Goal: Communication & Community: Participate in discussion

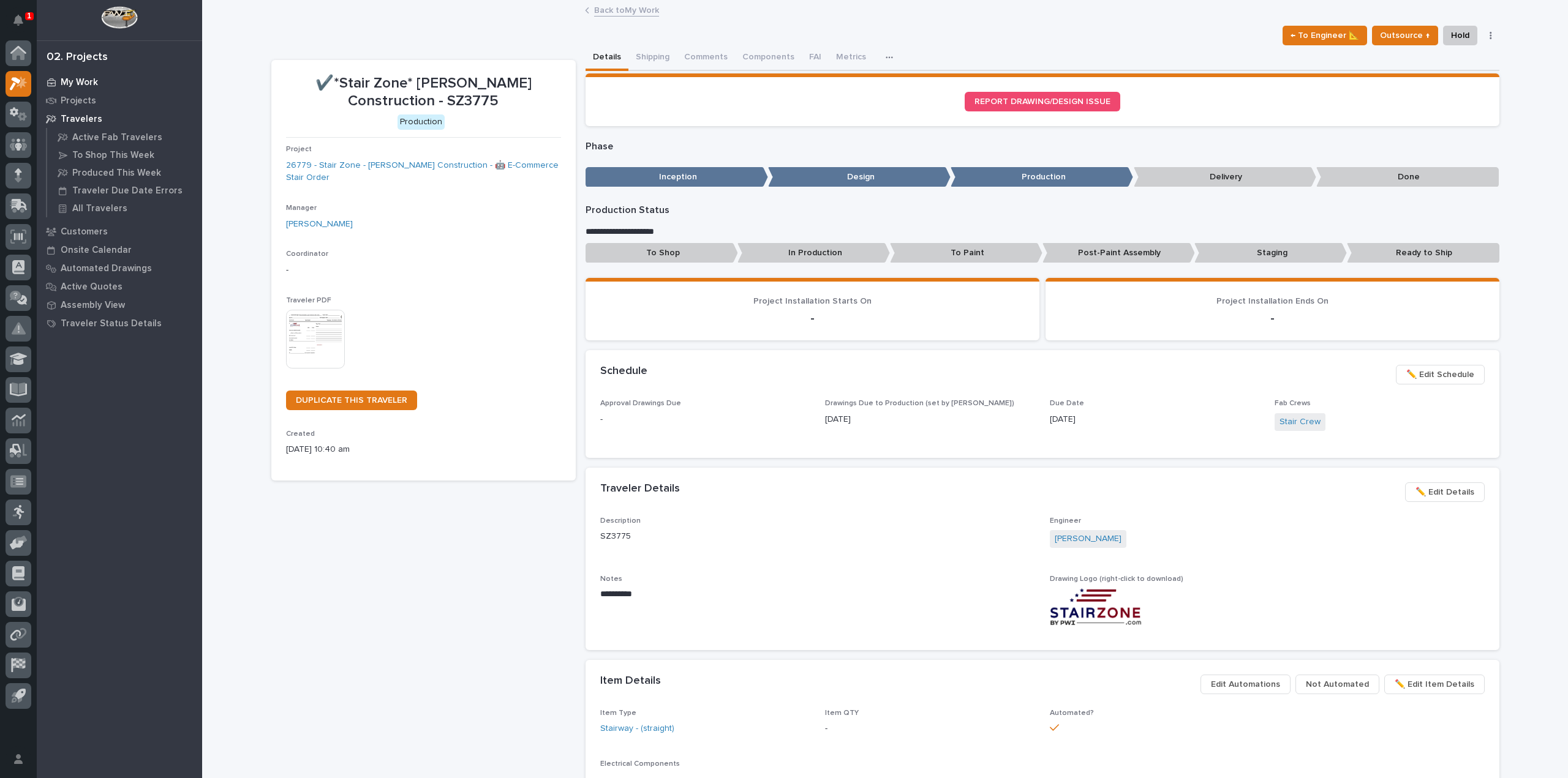
click at [96, 81] on p "My Work" at bounding box center [79, 83] width 38 height 11
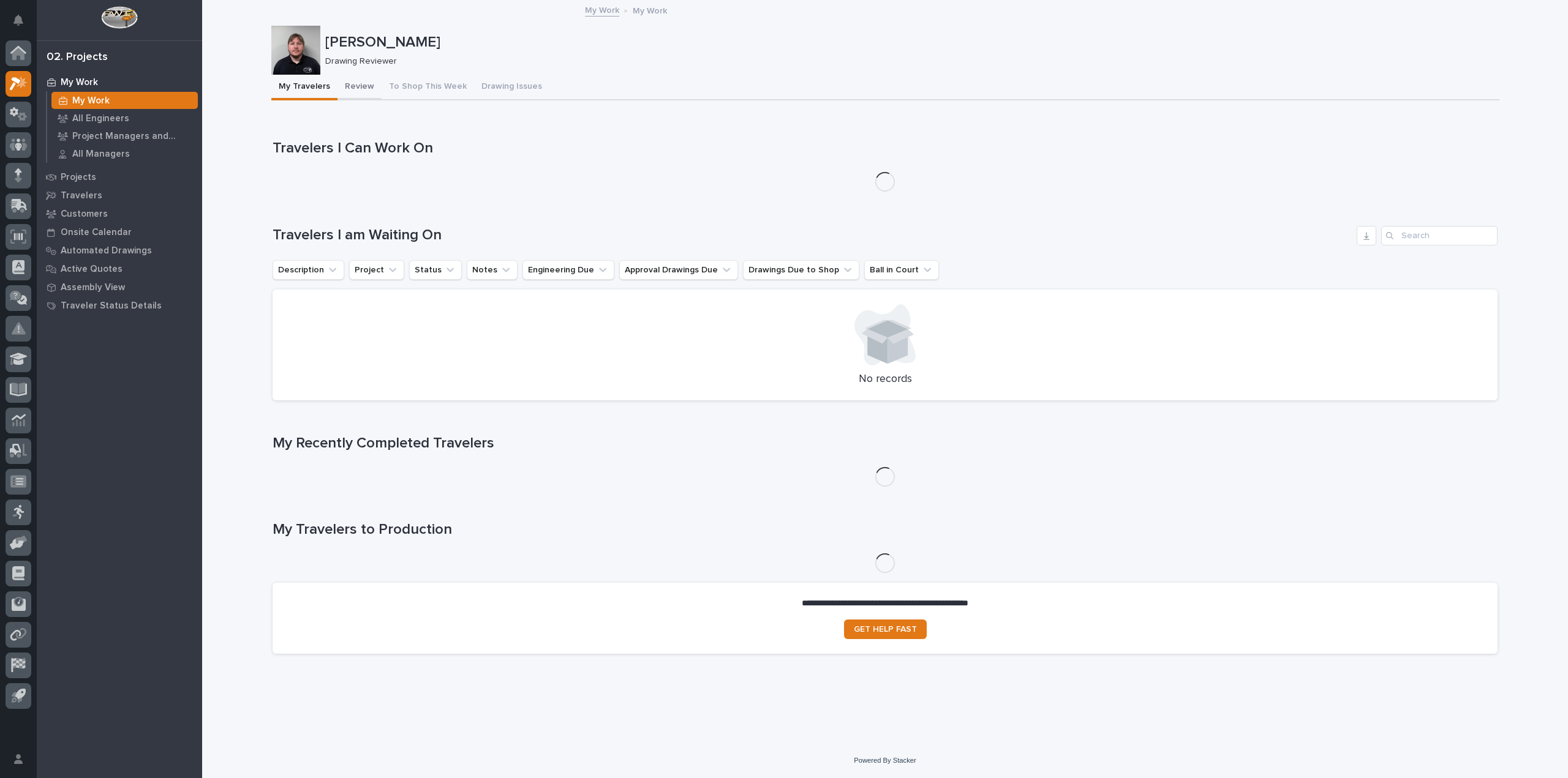
click at [348, 83] on button "Review" at bounding box center [360, 88] width 44 height 26
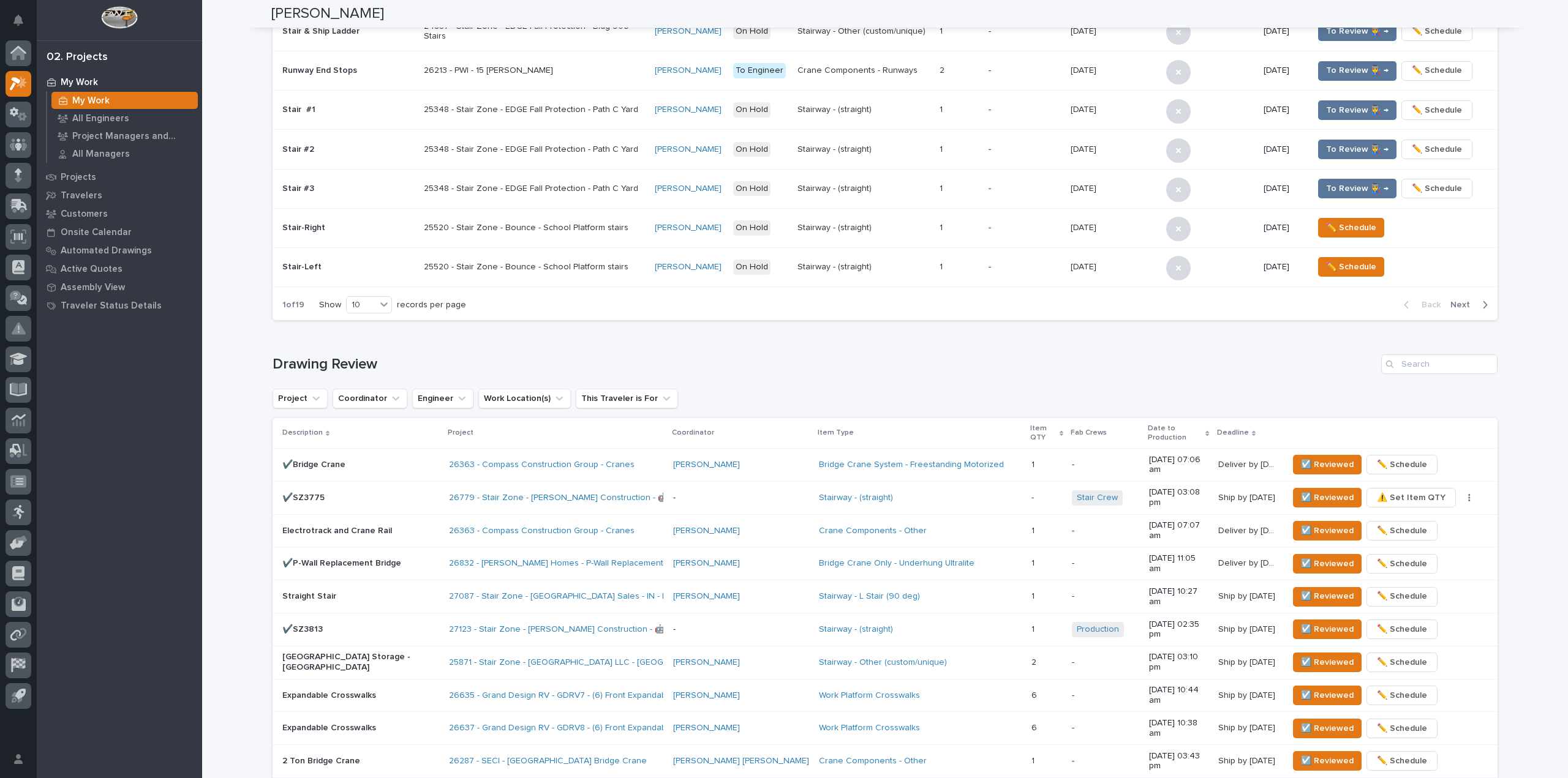
scroll to position [610, 0]
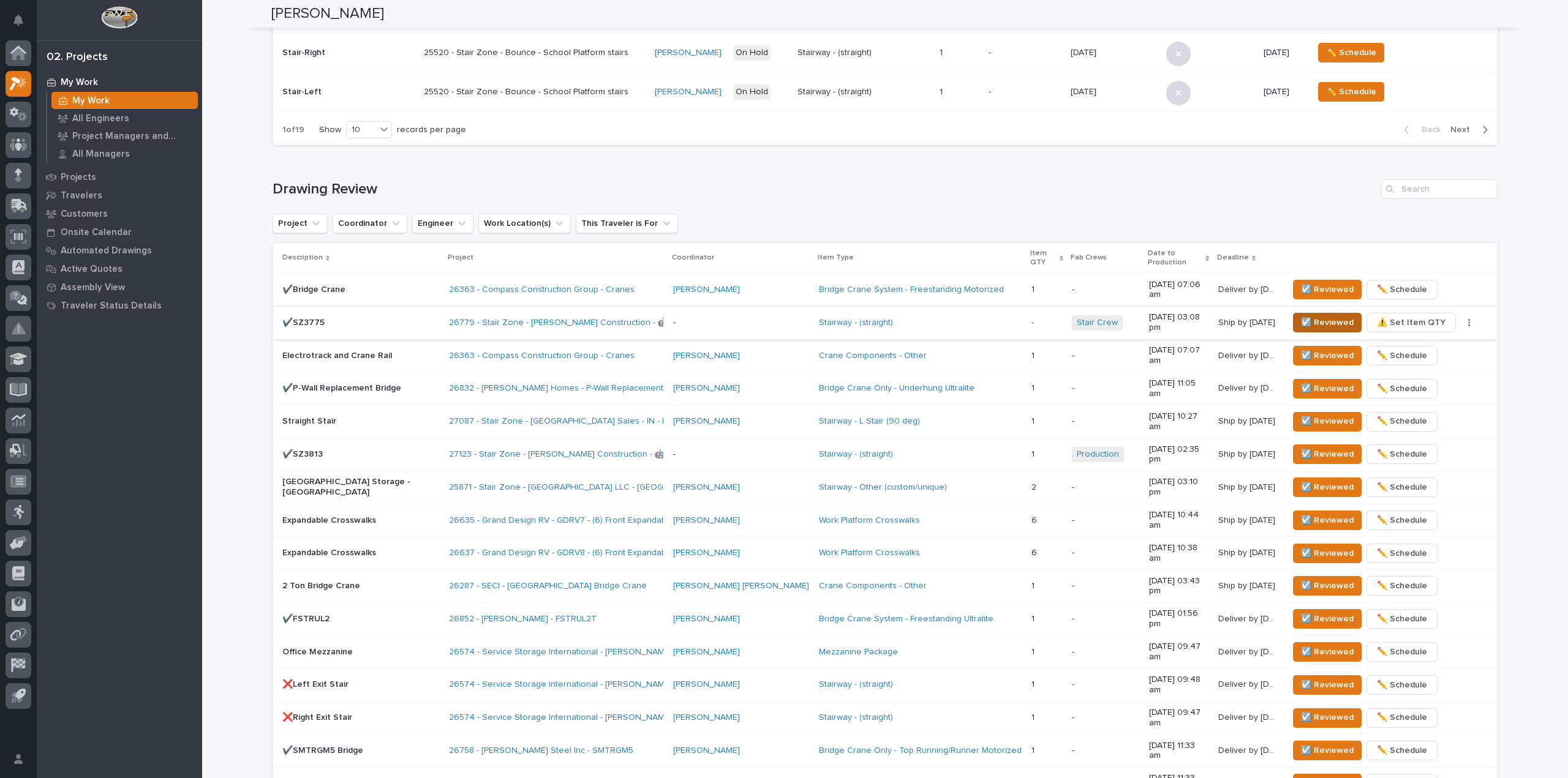
click at [1308, 316] on span "☑️ Reviewed" at bounding box center [1327, 323] width 53 height 15
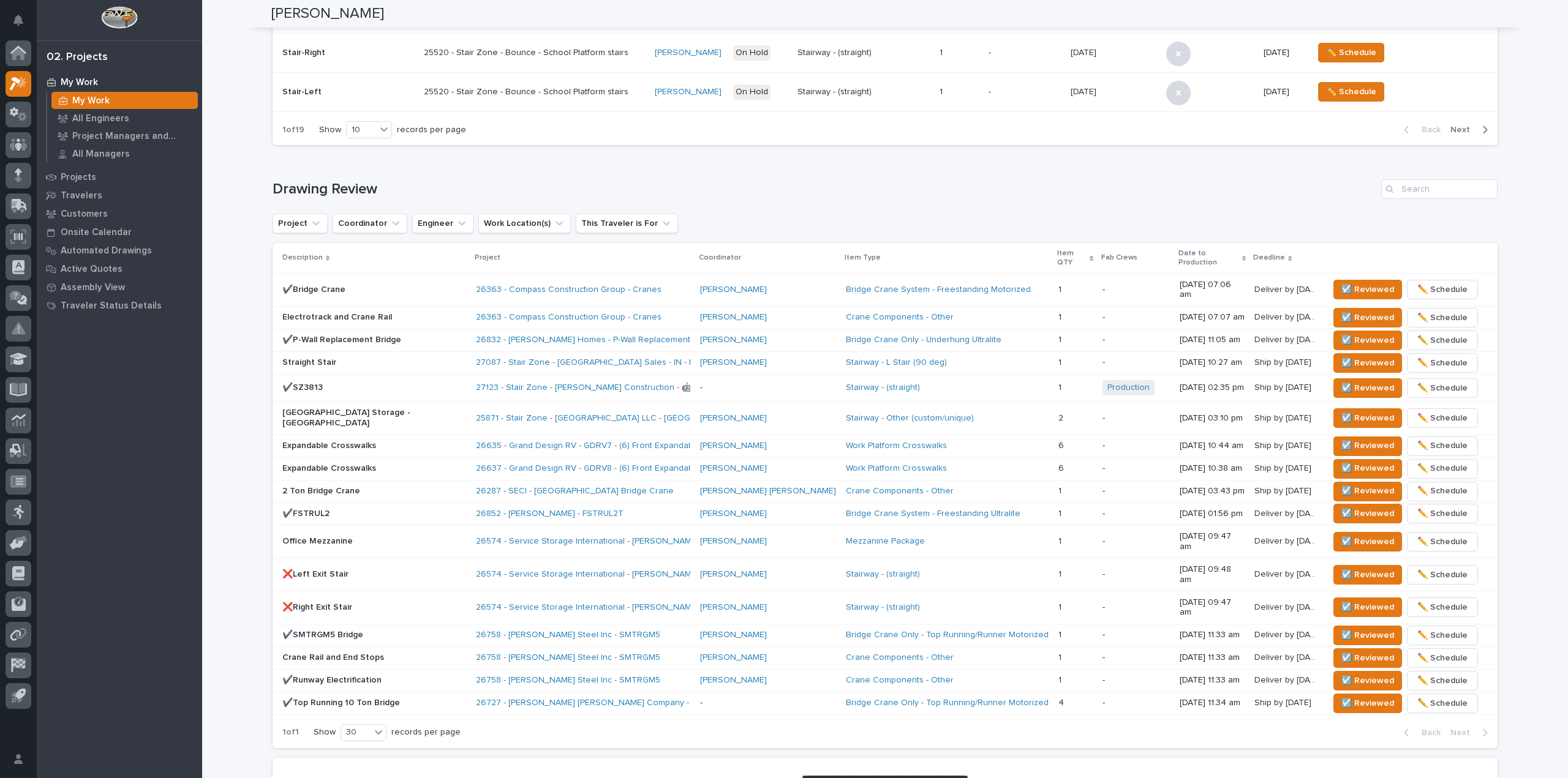
scroll to position [596, 0]
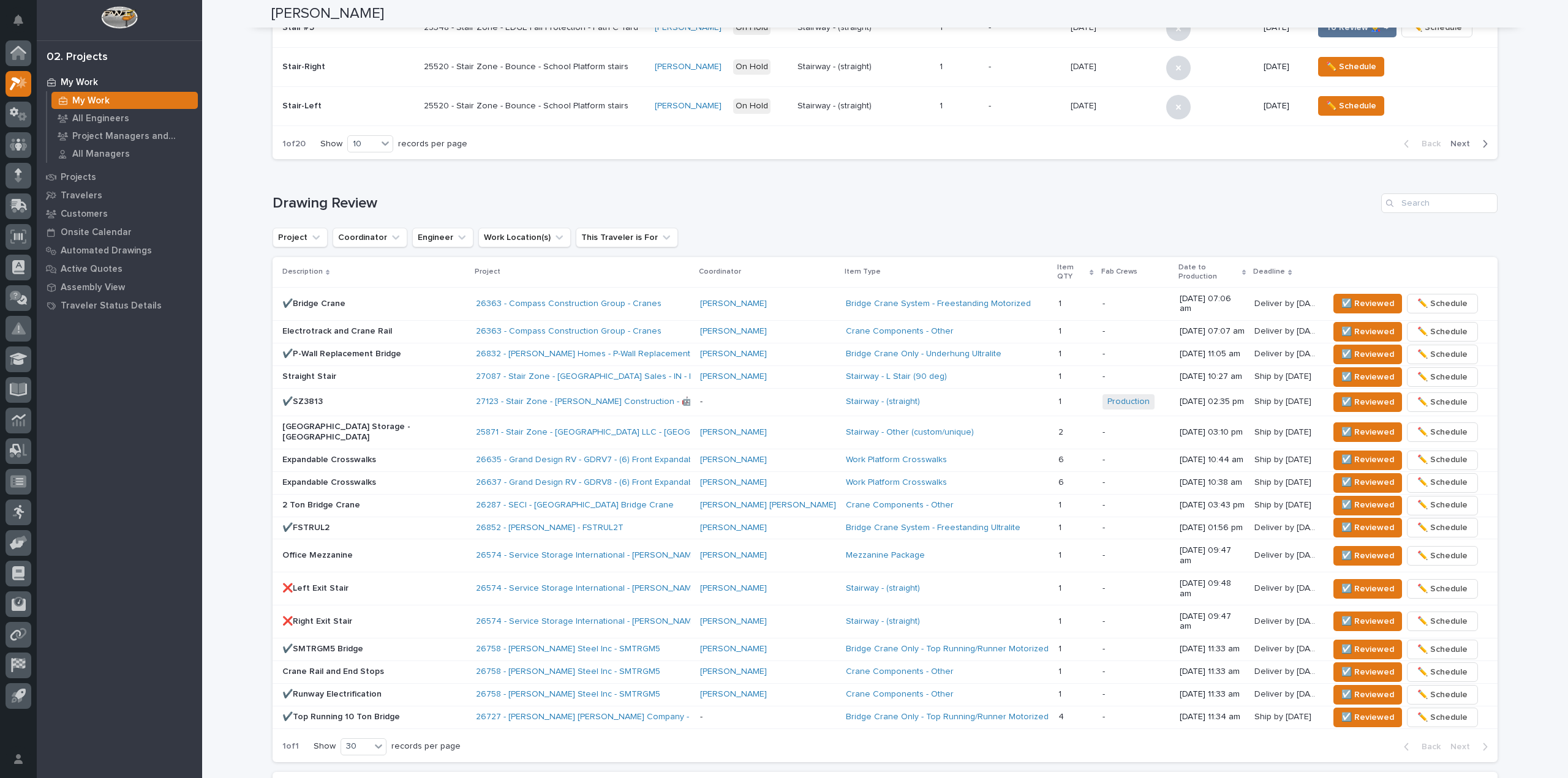
click at [252, 273] on div "**********" at bounding box center [885, 160] width 1366 height 1509
click at [1366, 296] on span "☑️ Reviewed" at bounding box center [1367, 303] width 53 height 15
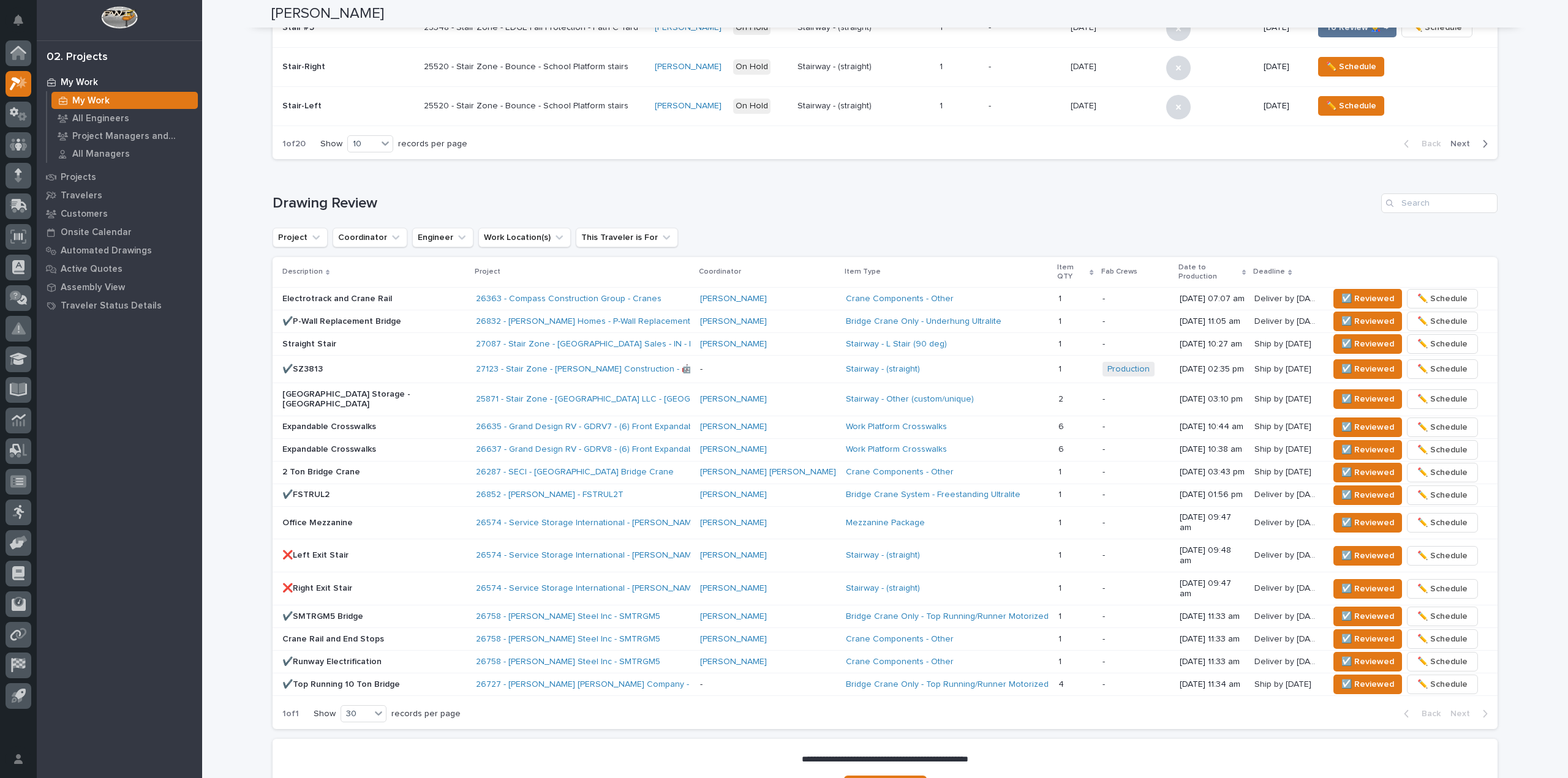
scroll to position [585, 0]
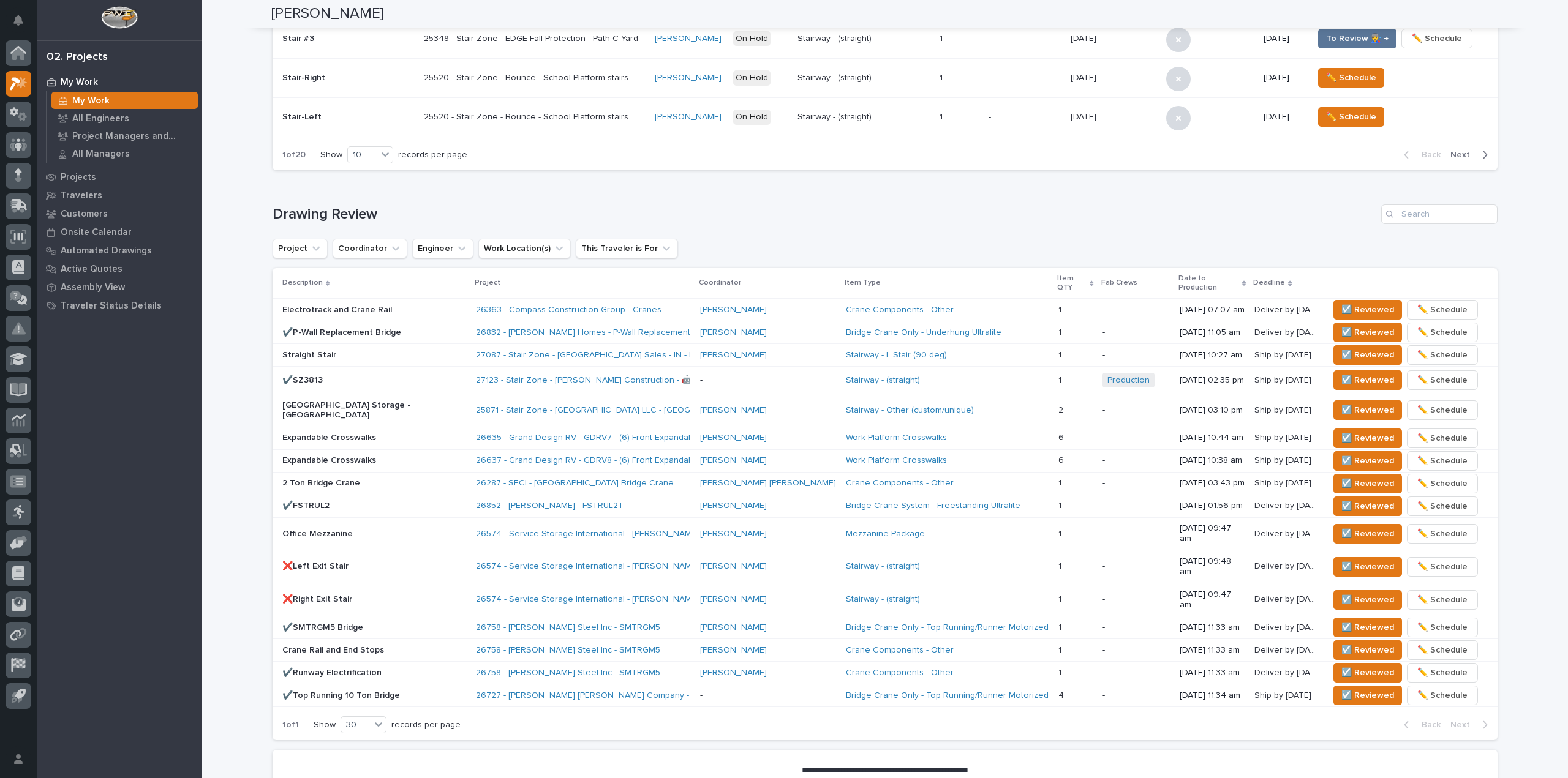
click at [836, 213] on h1 "Drawing Review" at bounding box center [824, 214] width 1104 height 18
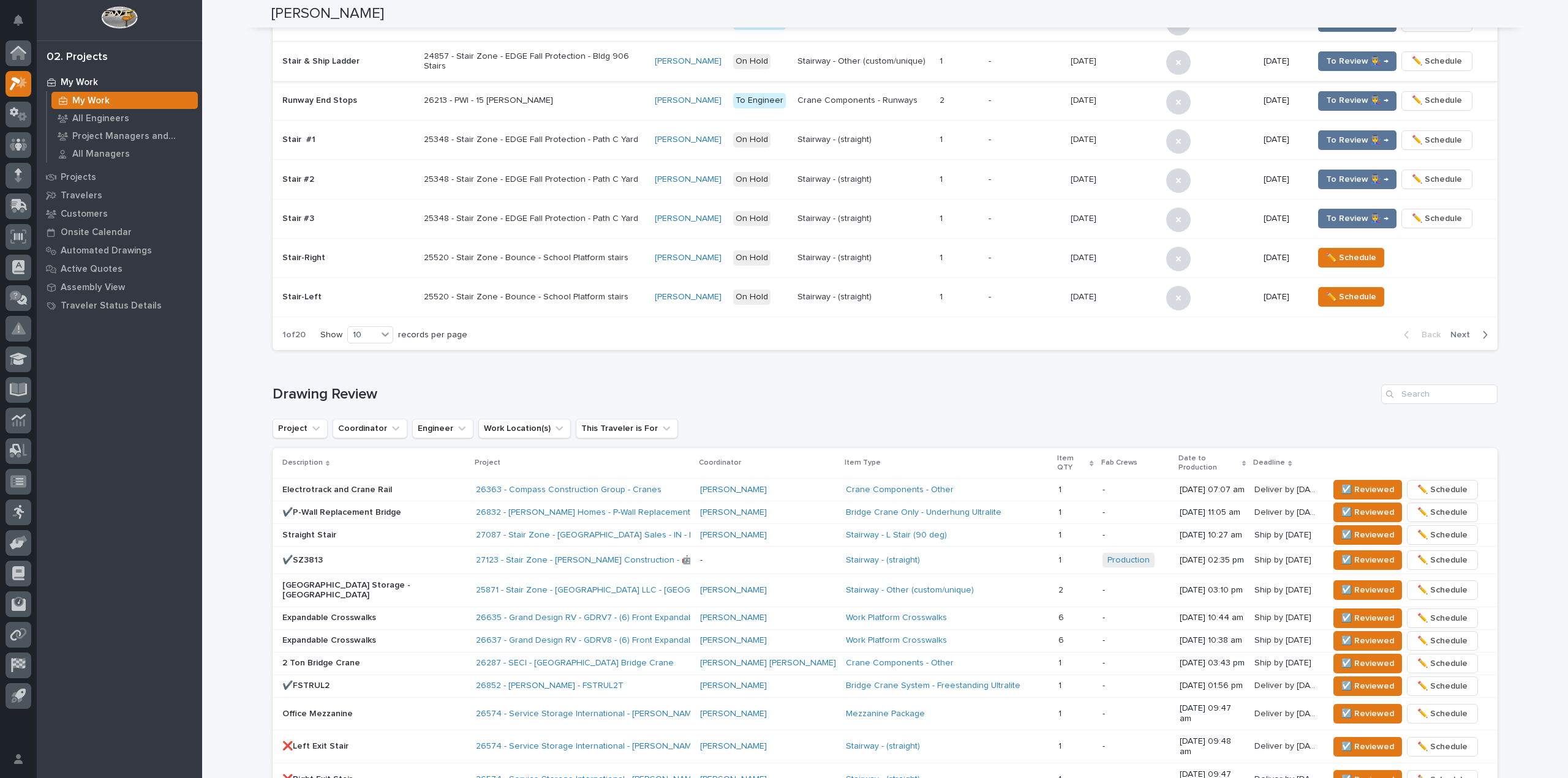
scroll to position [156, 0]
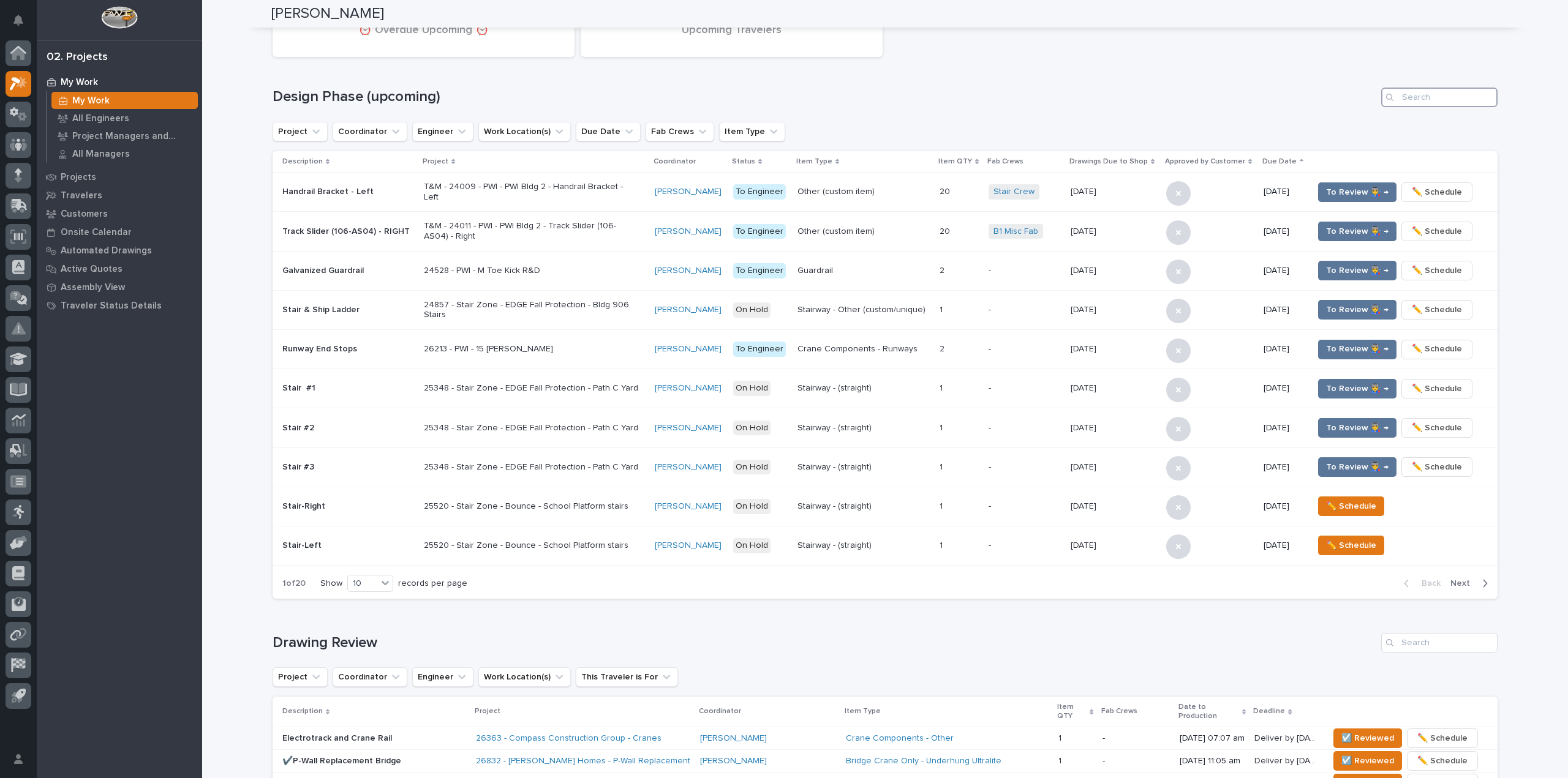
click at [1401, 101] on input "Search" at bounding box center [1439, 97] width 117 height 20
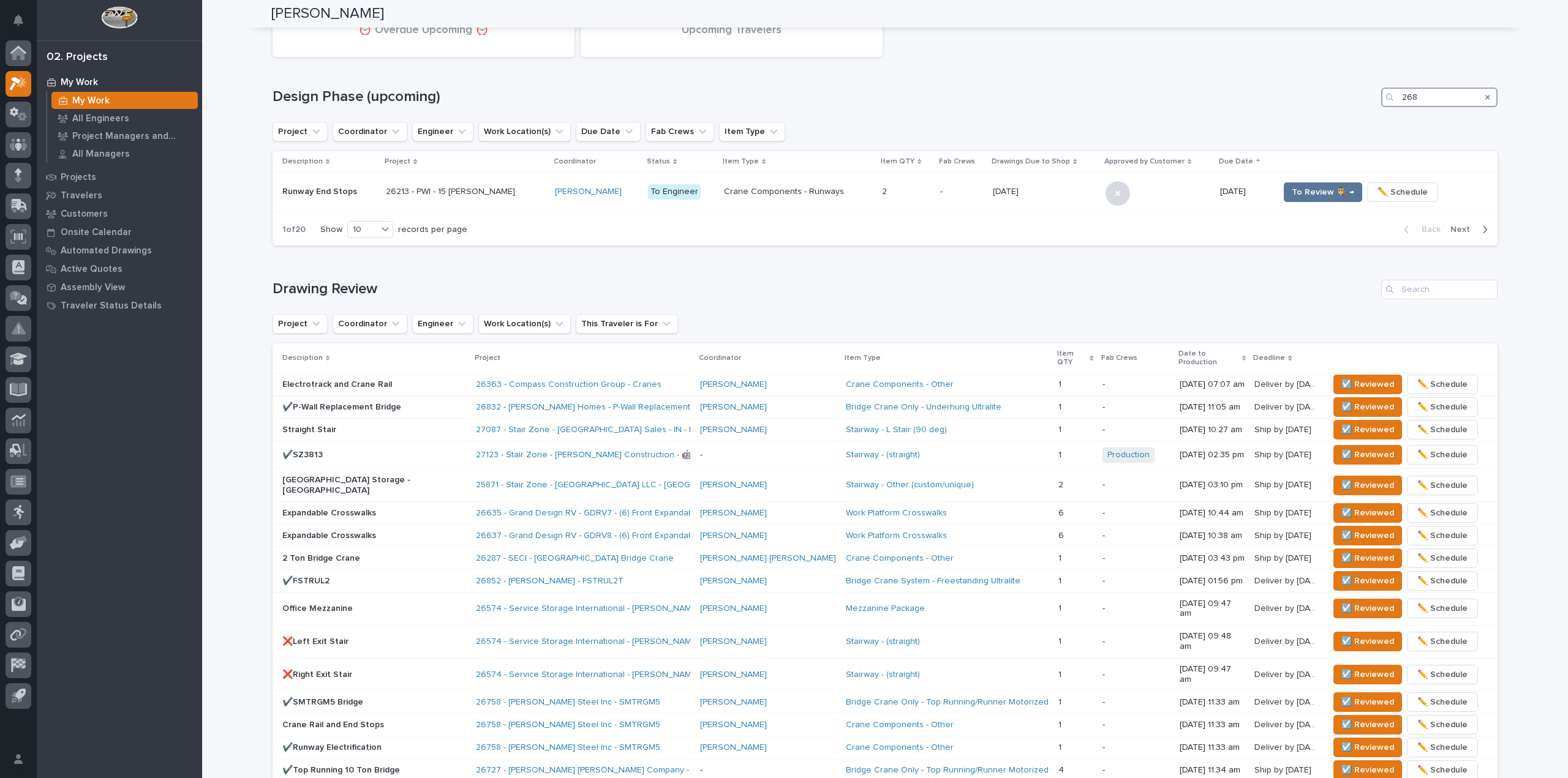
scroll to position [0, 0]
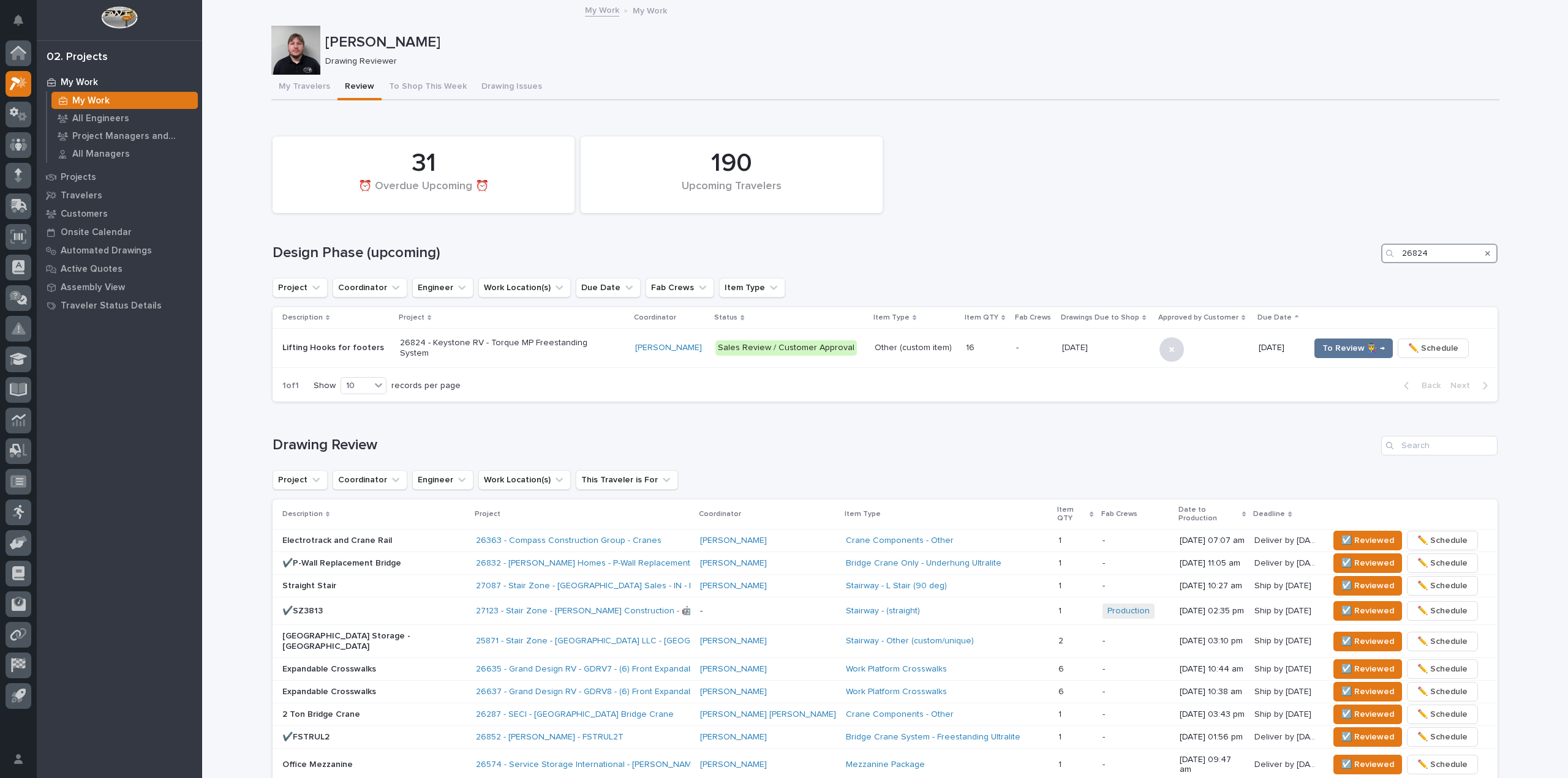
type input "26824"
click at [835, 289] on div "Project Coordinator Engineer Work Location(s) Due Date Fab Crews Item Type" at bounding box center [885, 288] width 1225 height 20
click at [1338, 350] on span "To Review 👨‍🏭 →" at bounding box center [1353, 348] width 63 height 15
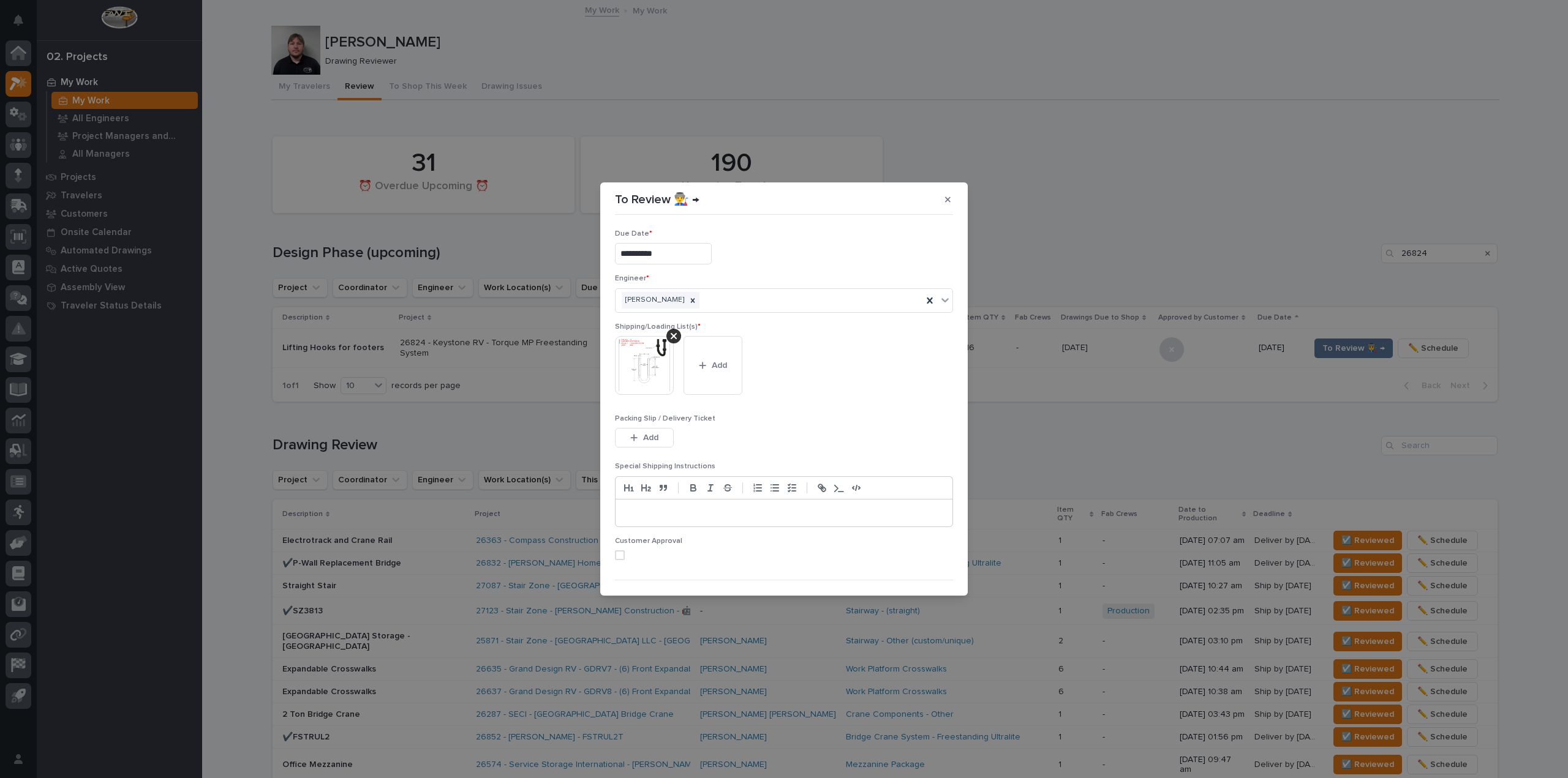
scroll to position [26, 0]
click at [910, 568] on button "Save" at bounding box center [927, 574] width 52 height 20
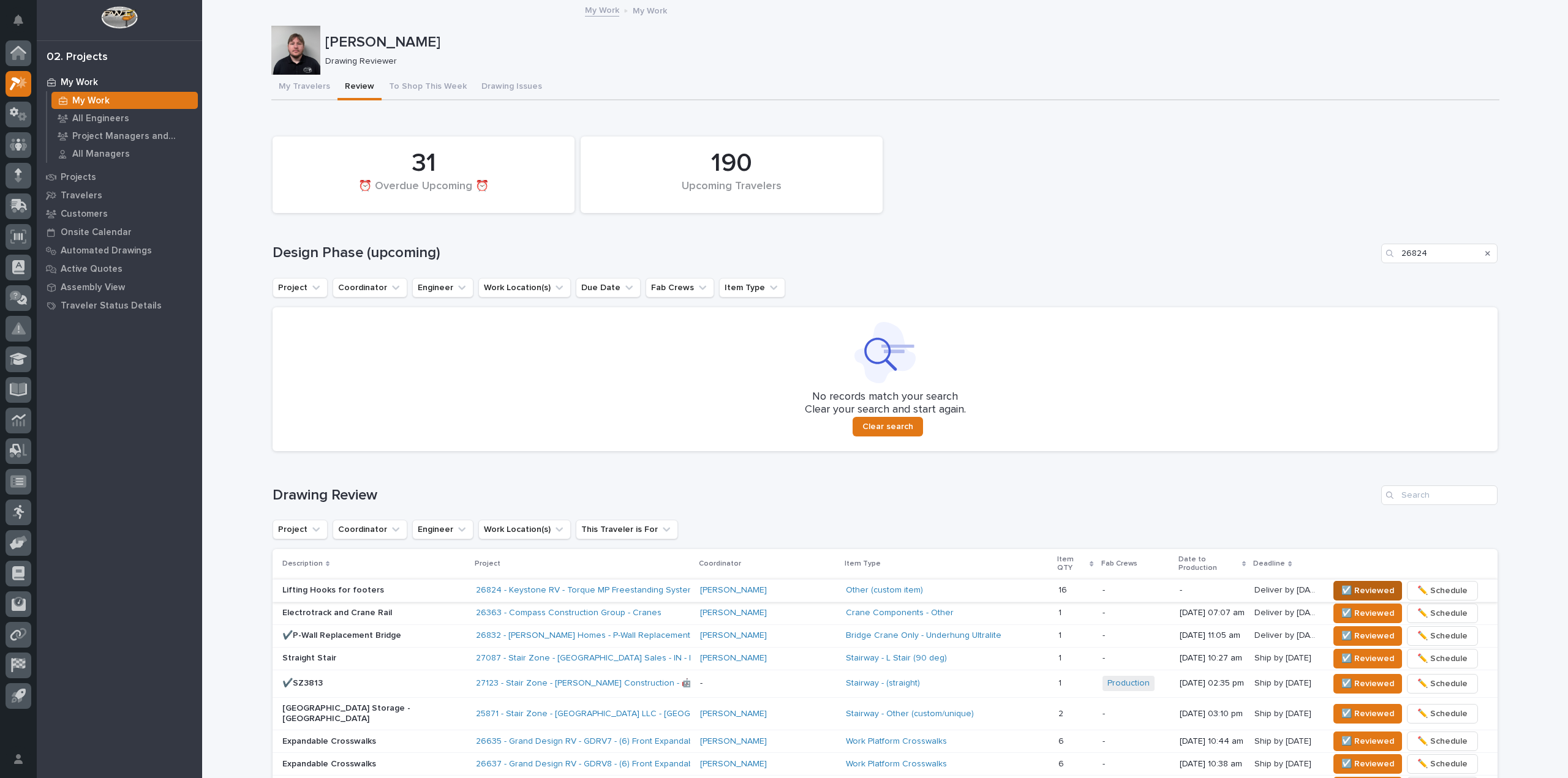
click at [1342, 584] on span "☑️ Reviewed" at bounding box center [1367, 591] width 53 height 15
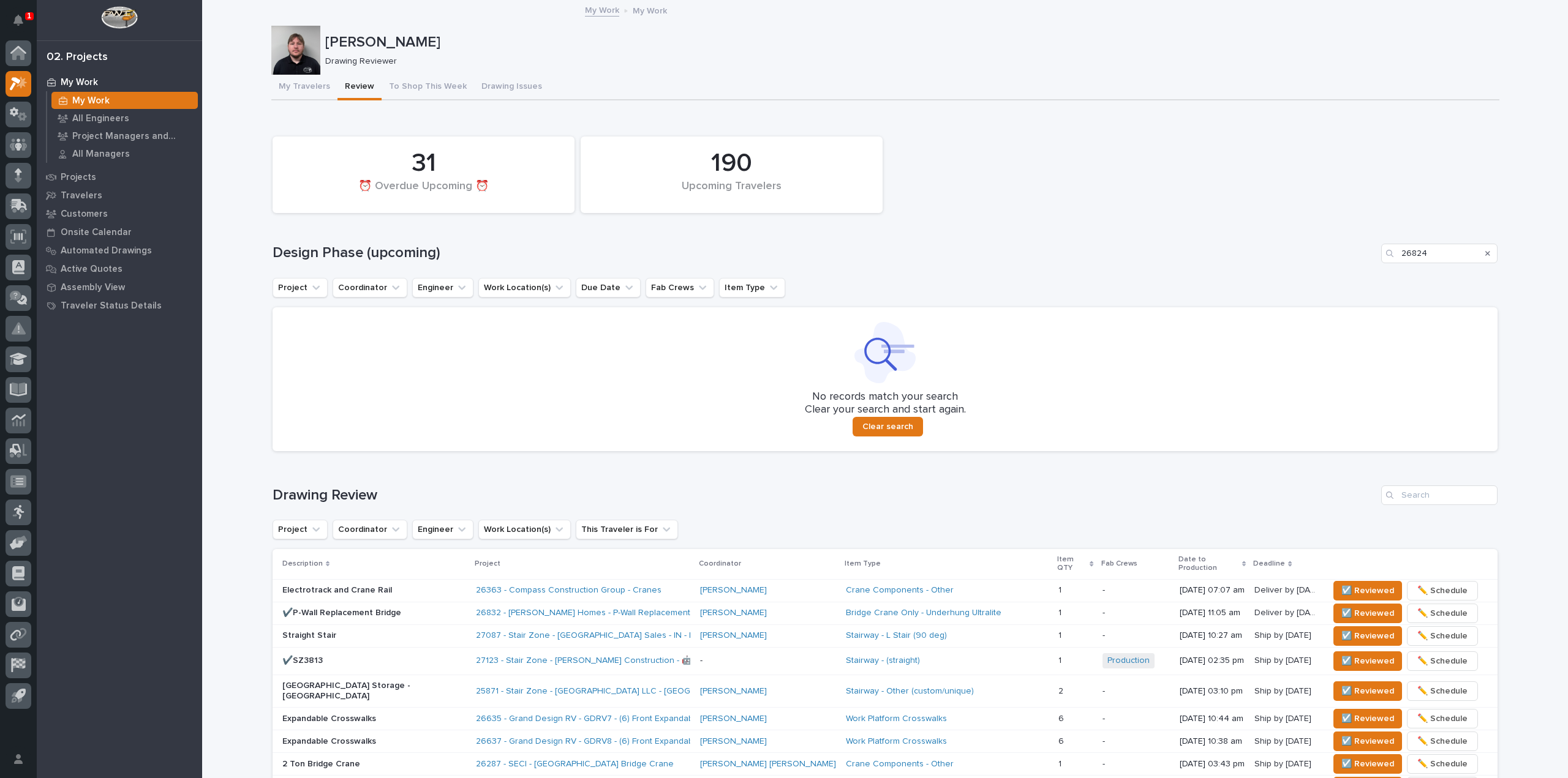
click at [942, 120] on div "Loading... Saving… 190 Upcoming Travelers 31 ⏰ Overdue Upcoming ⏰ Design Phase …" at bounding box center [885, 288] width 1225 height 346
click at [1341, 584] on span "☑️ Reviewed" at bounding box center [1367, 591] width 53 height 15
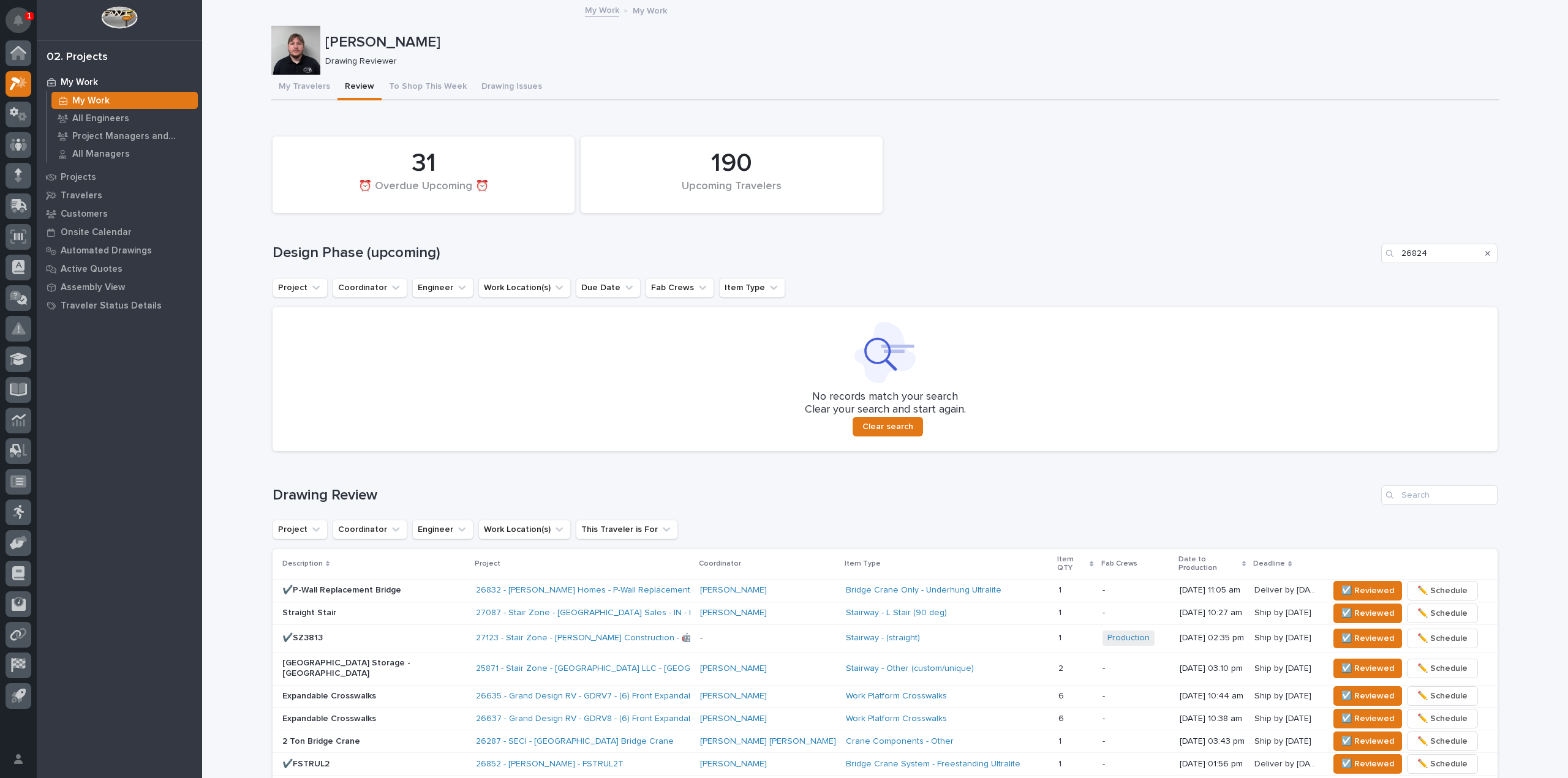
click at [20, 16] on icon "Notifications" at bounding box center [19, 20] width 10 height 11
click at [921, 291] on div "Project Coordinator Engineer Work Location(s) Due Date Fab Crews Item Type" at bounding box center [885, 288] width 1225 height 20
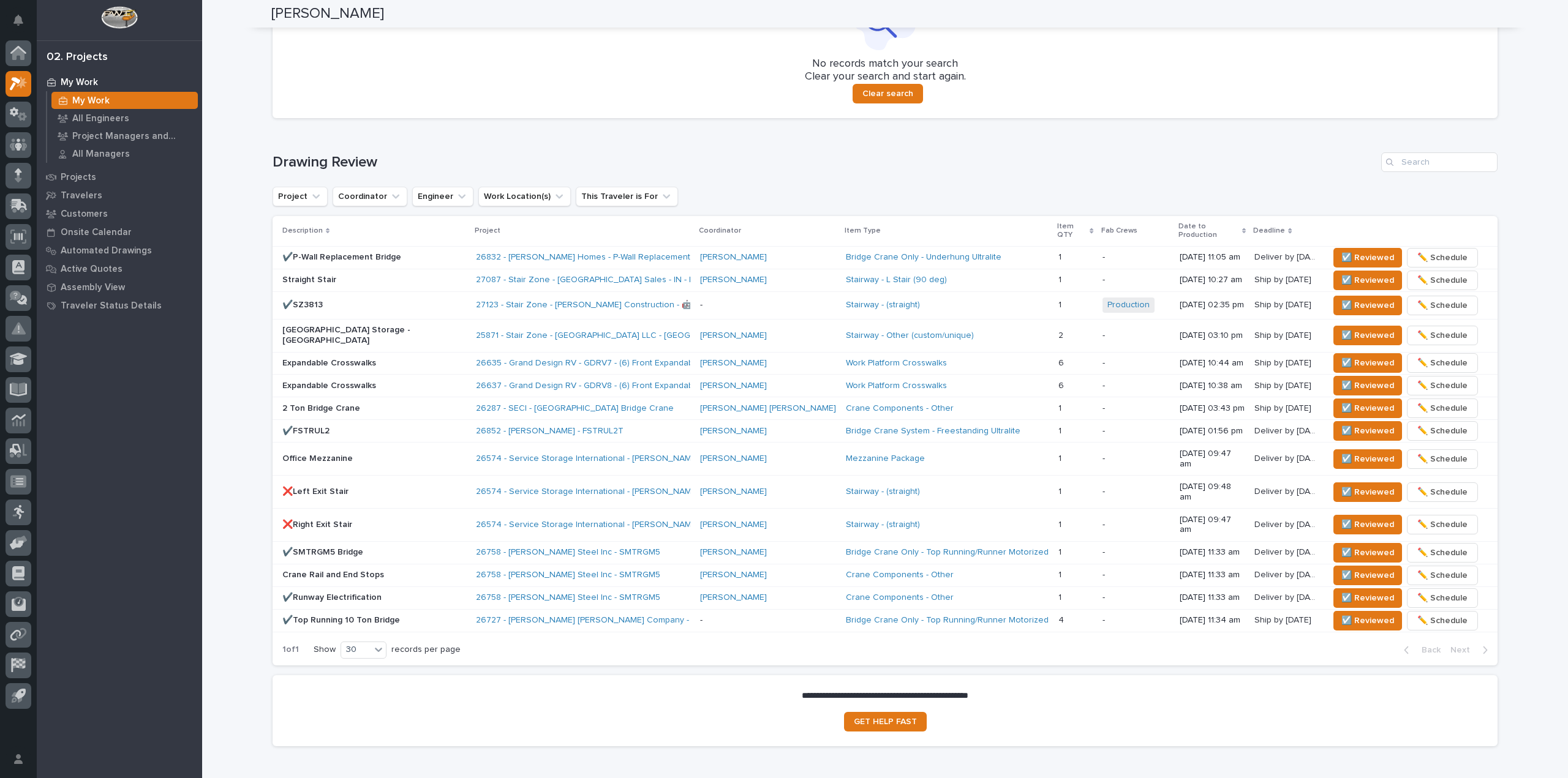
scroll to position [357, 0]
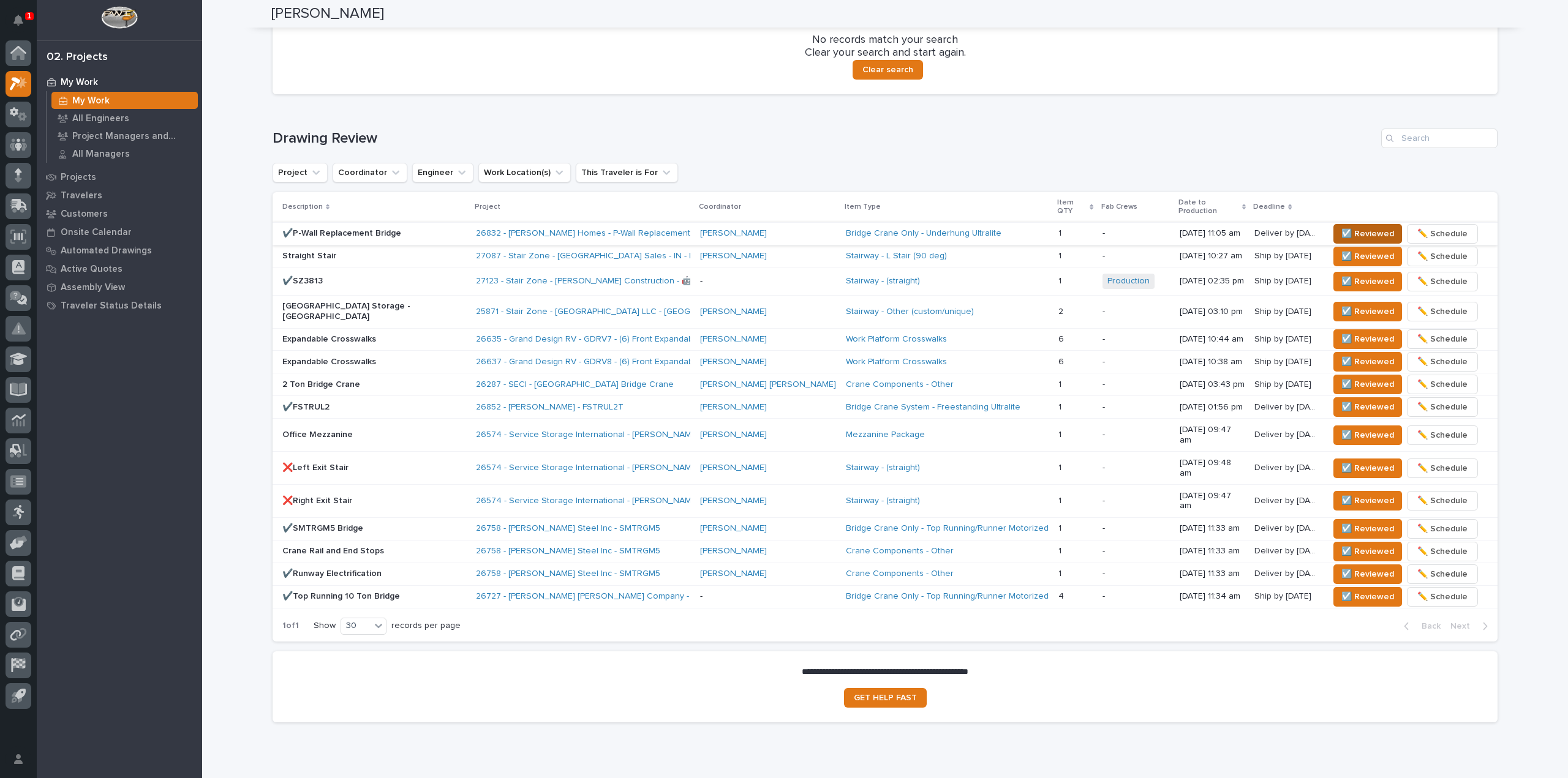
click at [1361, 227] on span "☑️ Reviewed" at bounding box center [1367, 234] width 53 height 15
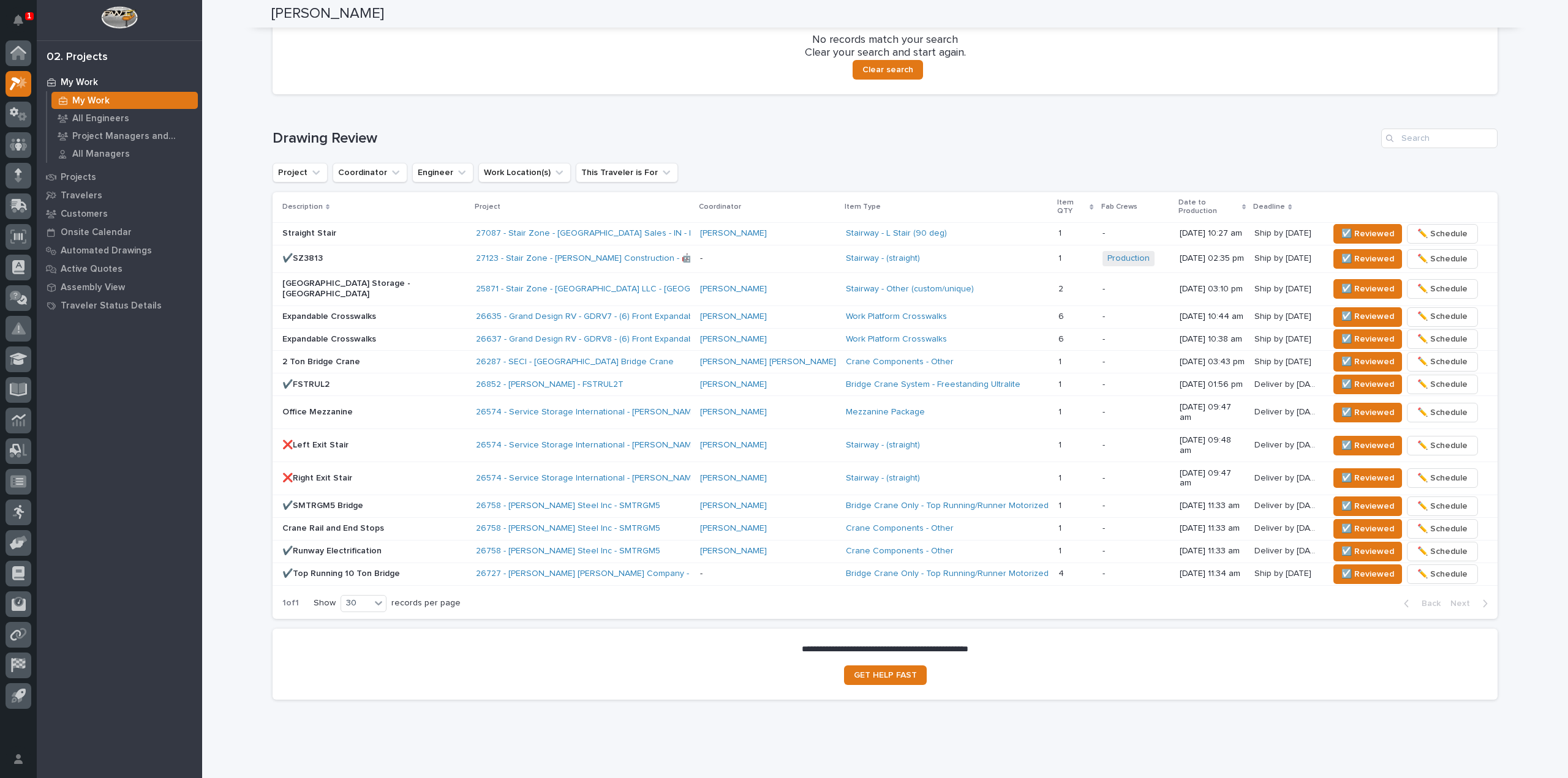
scroll to position [334, 0]
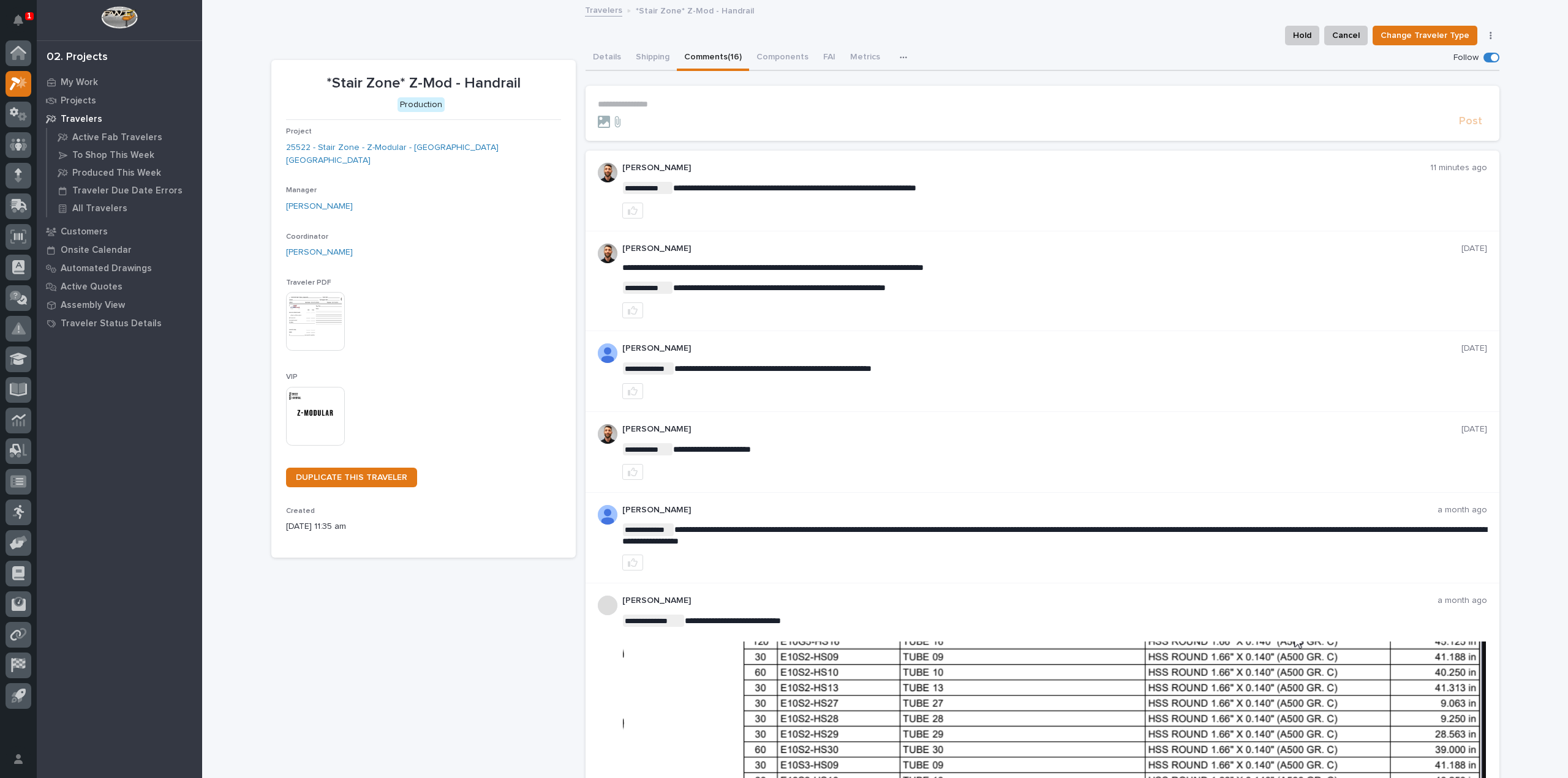
drag, startPoint x: 17, startPoint y: 16, endPoint x: 65, endPoint y: 15, distance: 48.0
click at [17, 16] on icon "Notifications" at bounding box center [19, 20] width 10 height 11
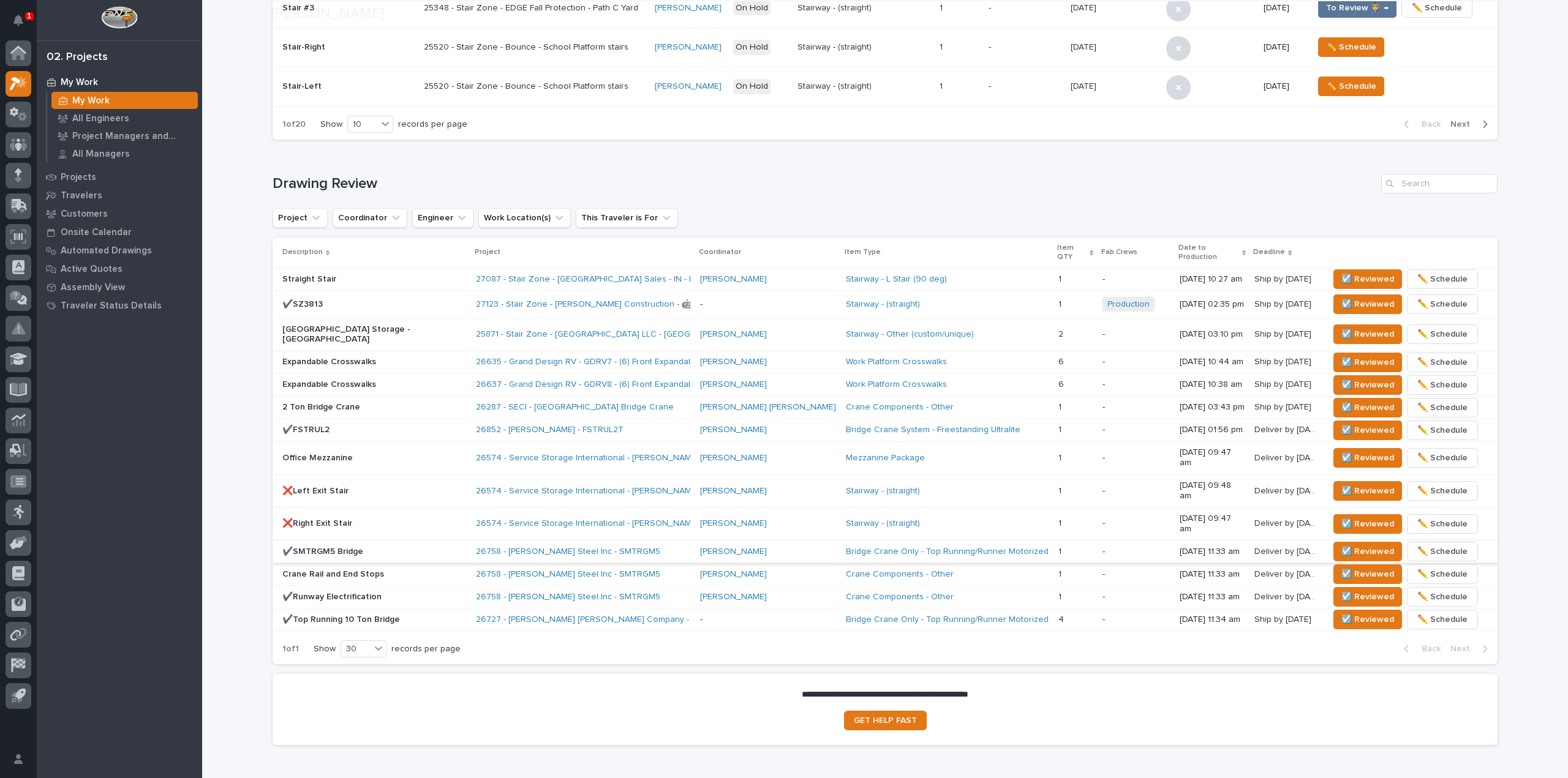
scroll to position [638, 0]
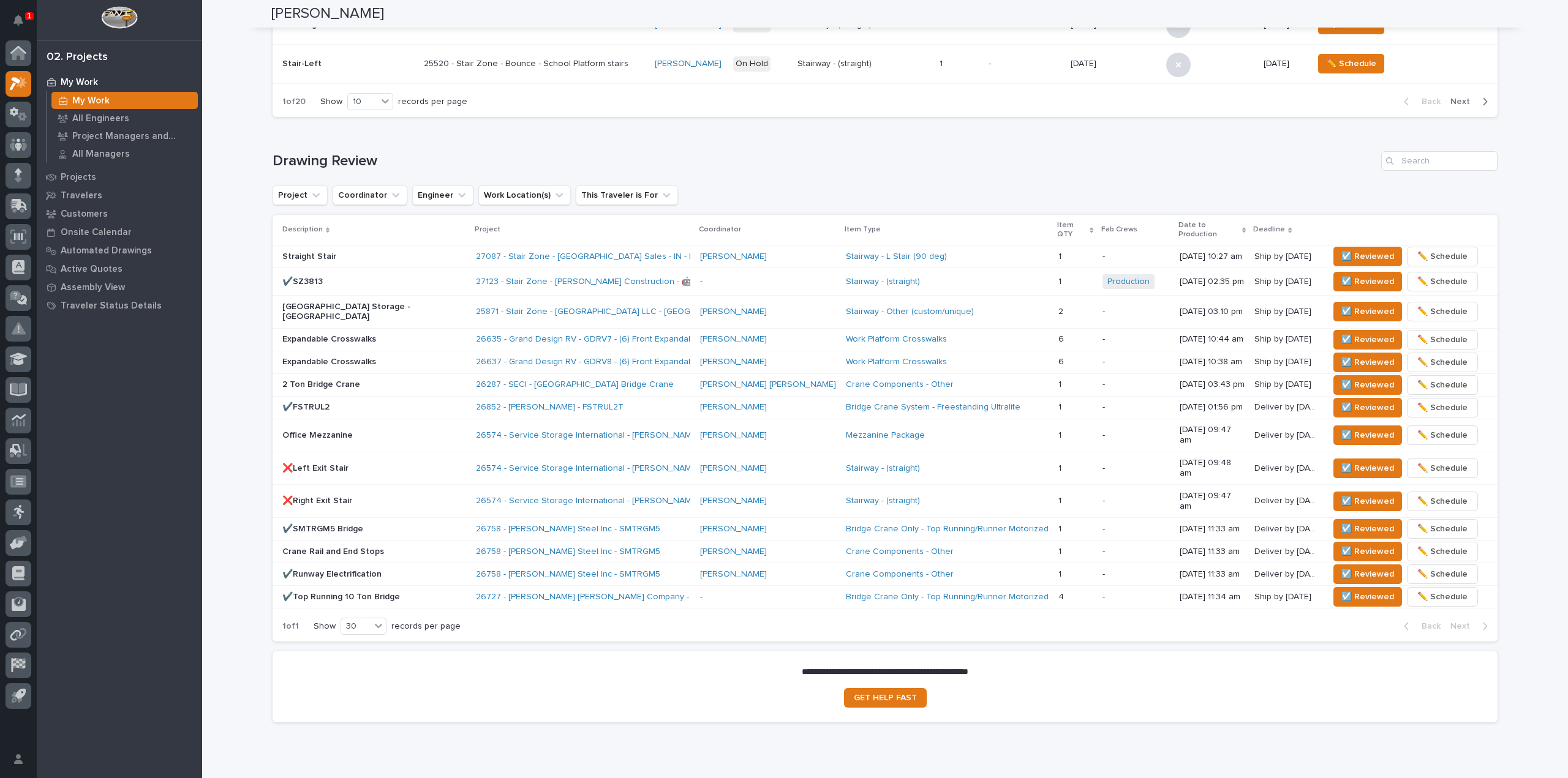
click at [1258, 130] on div "Loading... Saving… Drawing Review Project Coordinator Engineer Work Location(s)…" at bounding box center [885, 388] width 1225 height 524
click at [572, 156] on h1 "Drawing Review" at bounding box center [824, 161] width 1104 height 18
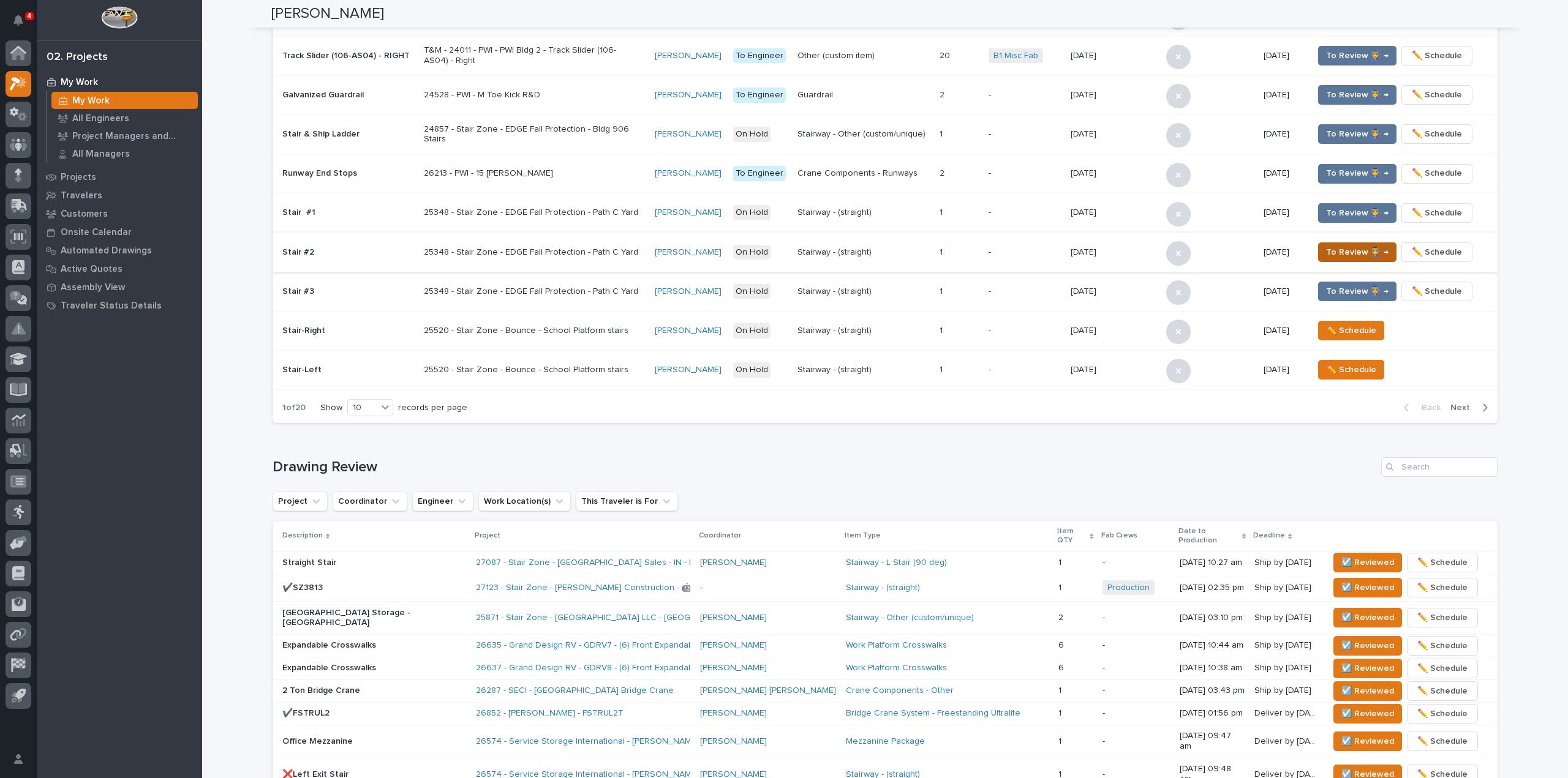
scroll to position [87, 0]
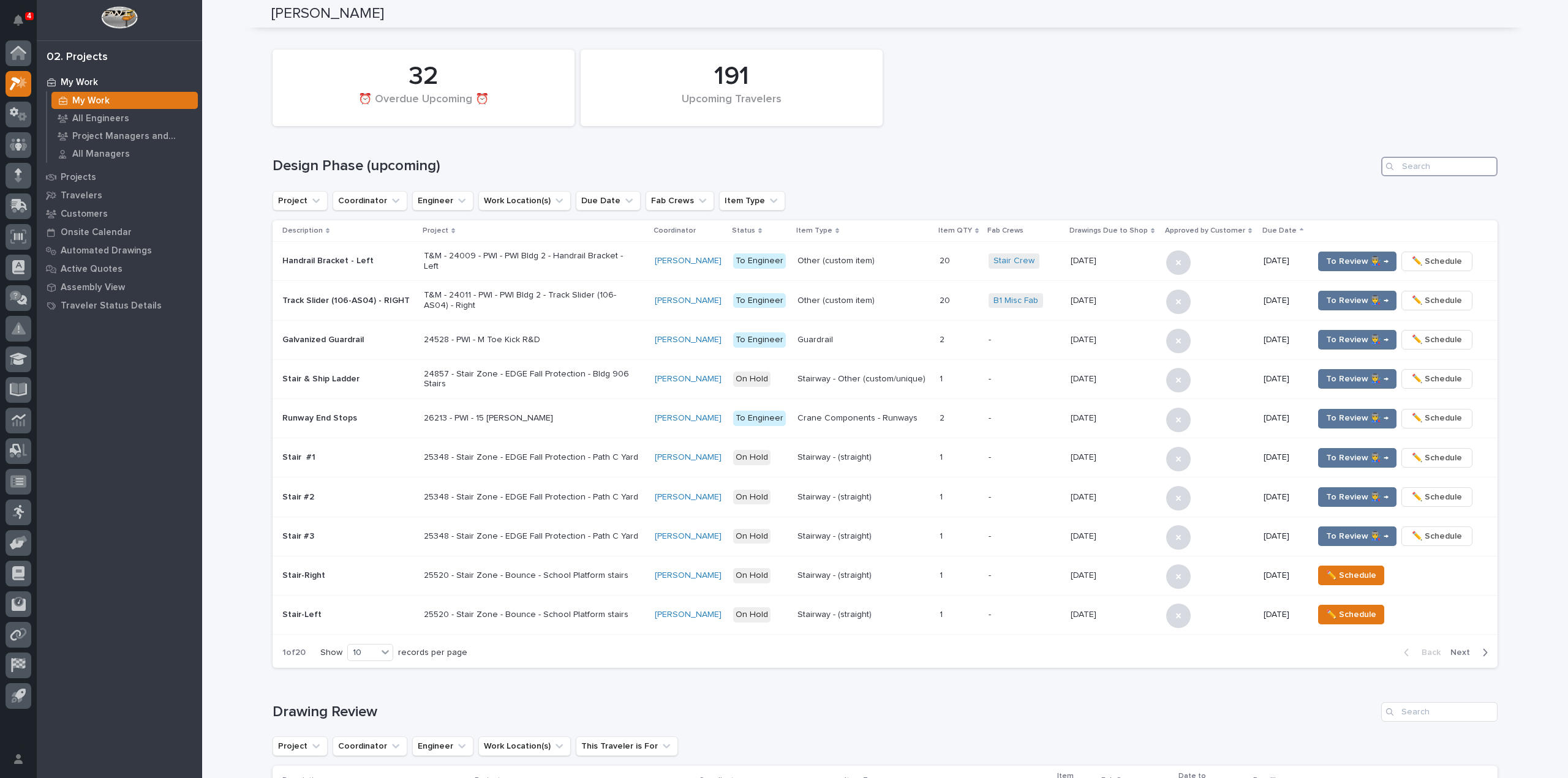
click at [1418, 170] on input "Search" at bounding box center [1439, 166] width 117 height 20
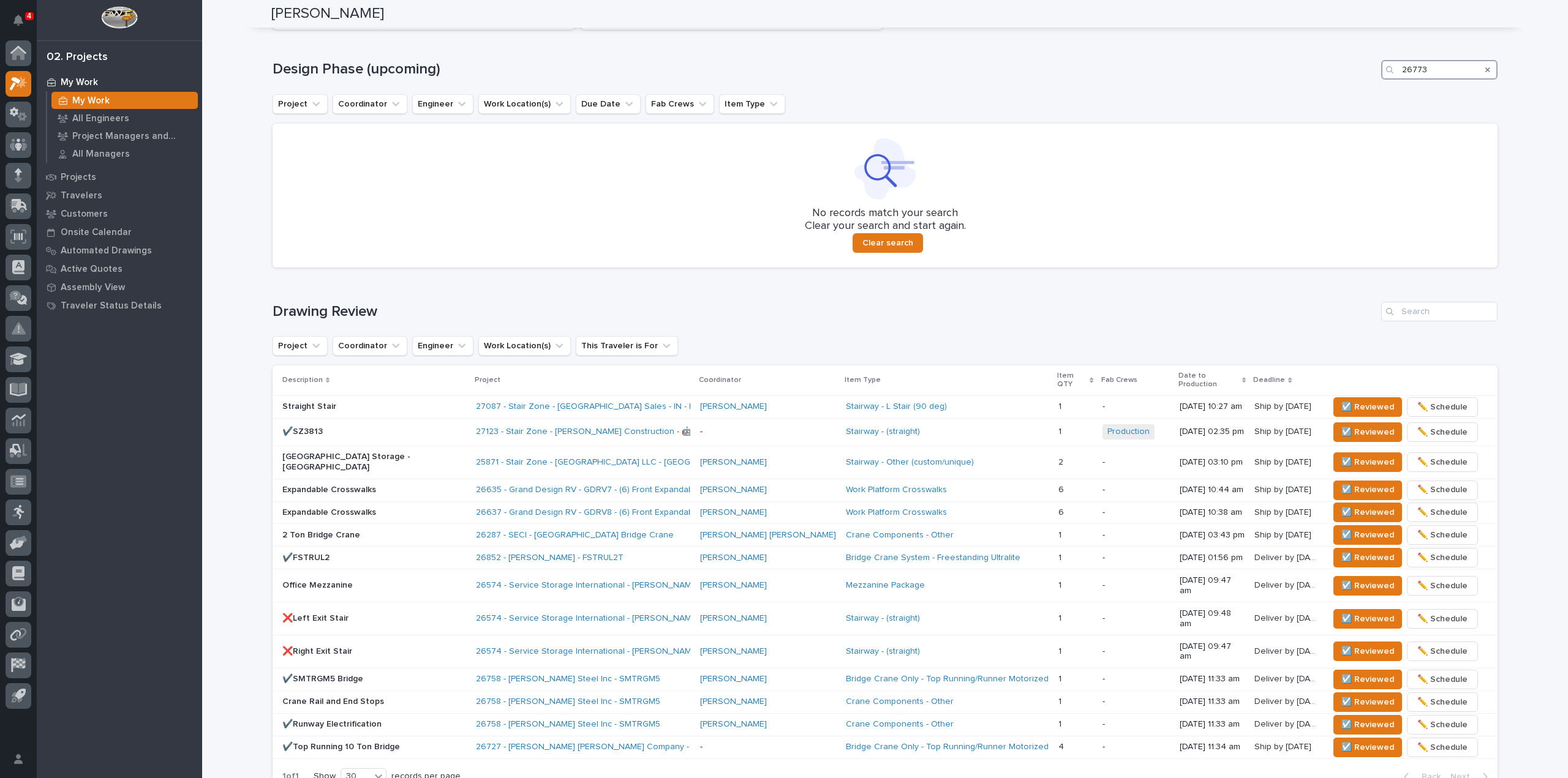
scroll to position [122, 0]
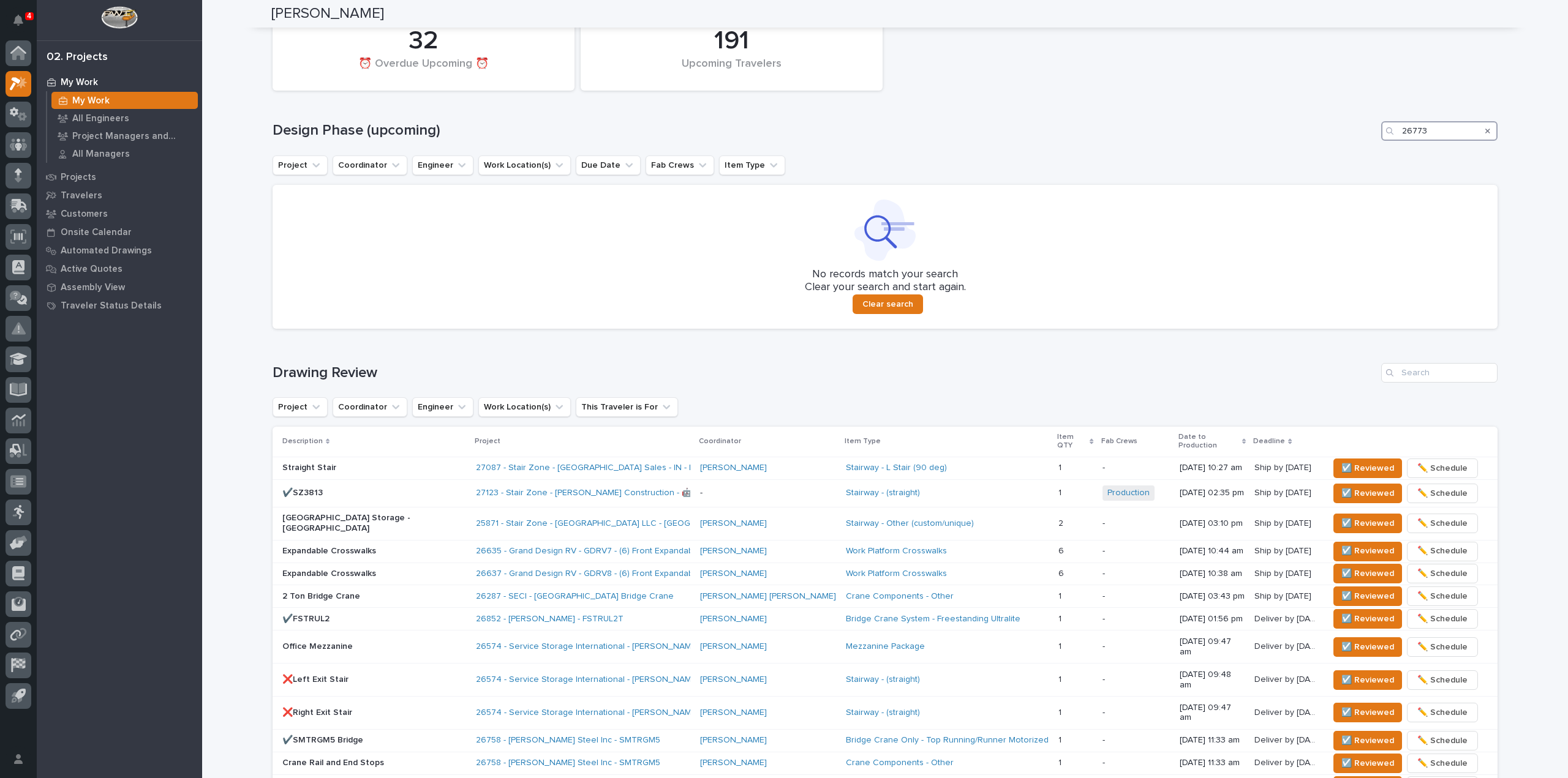
click at [1420, 131] on input "26773" at bounding box center [1439, 131] width 117 height 20
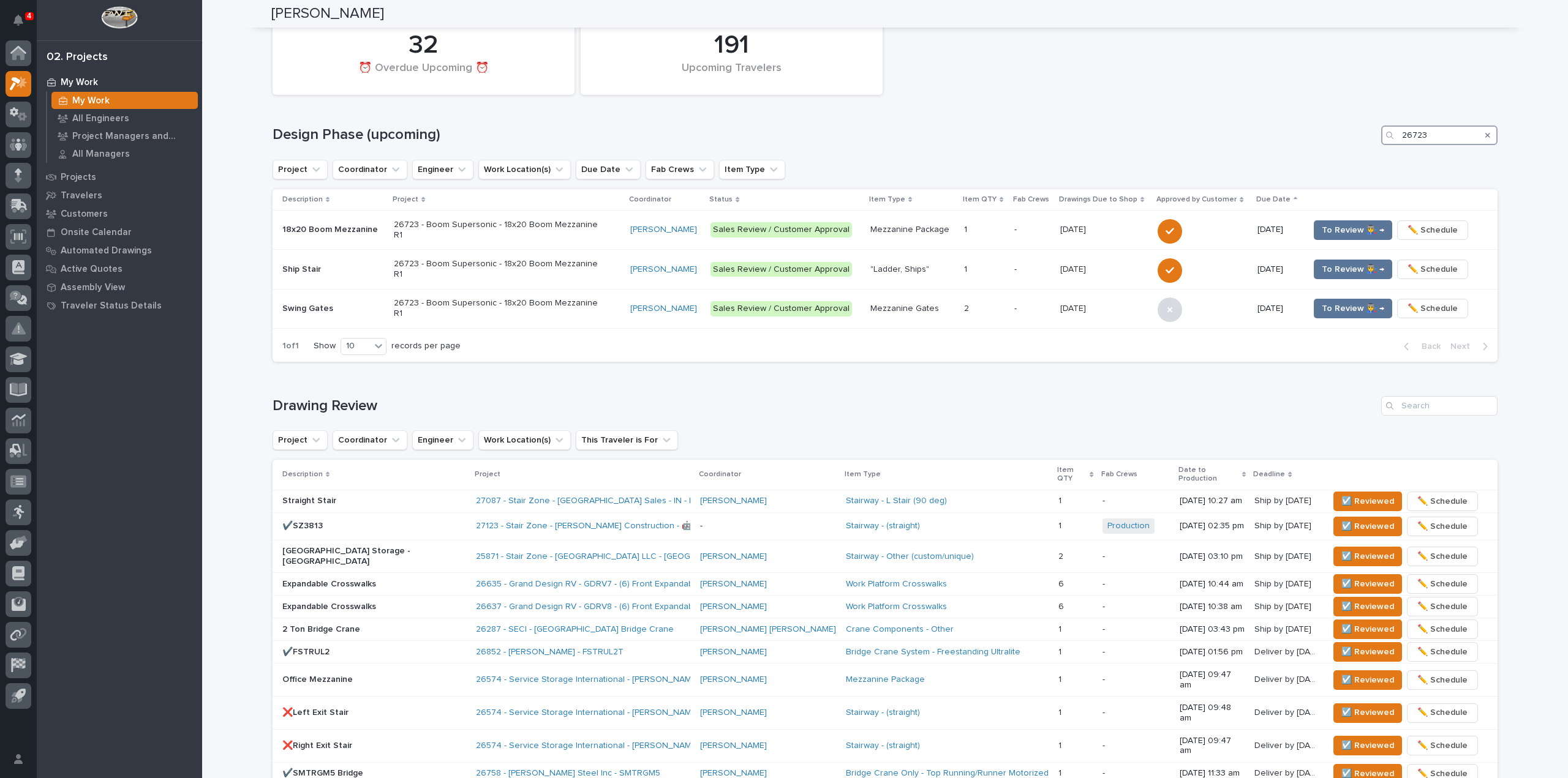
scroll to position [136, 0]
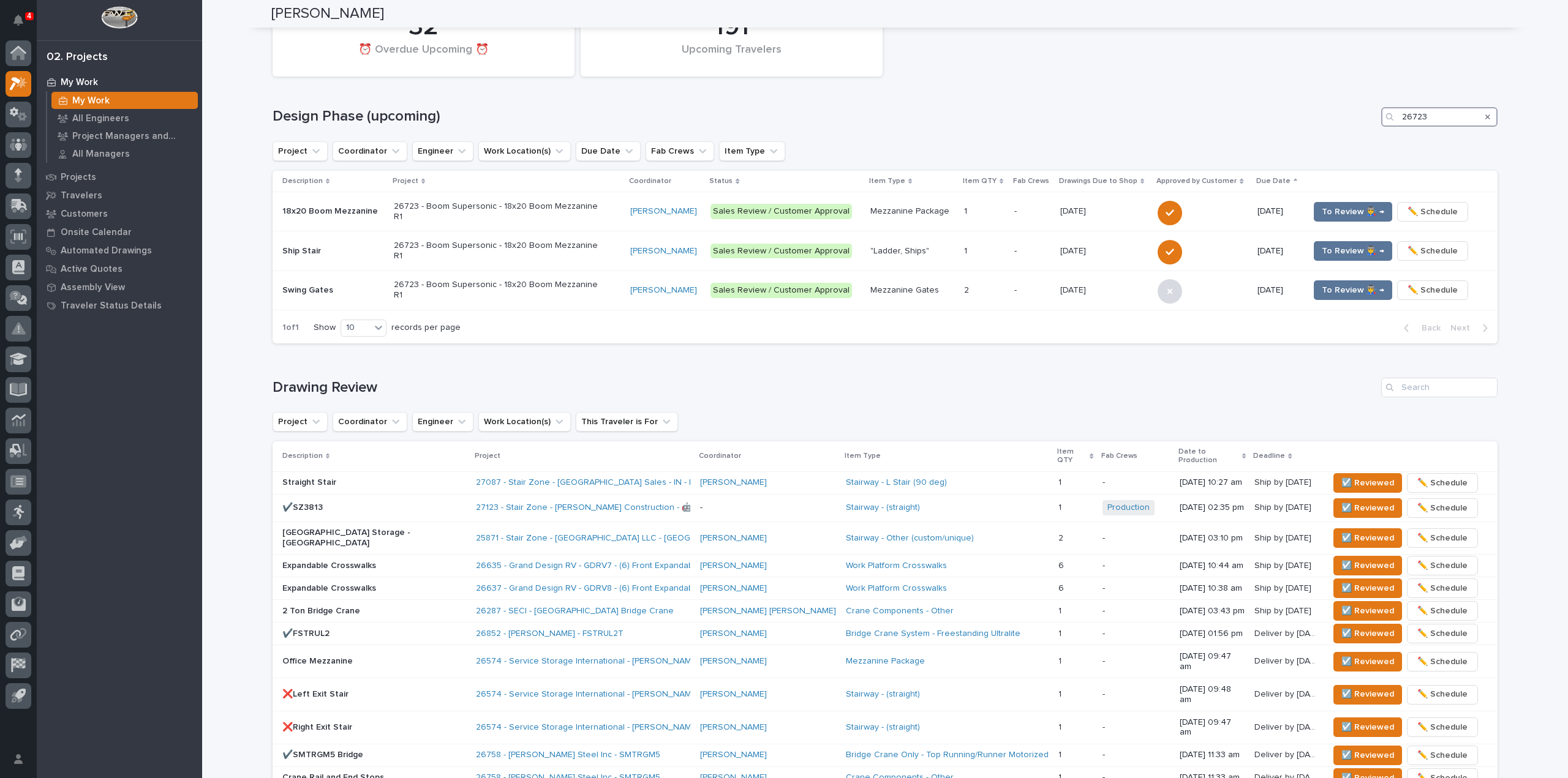
type input "26723"
click at [1332, 211] on span "To Review 👨‍🏭 →" at bounding box center [1353, 212] width 63 height 15
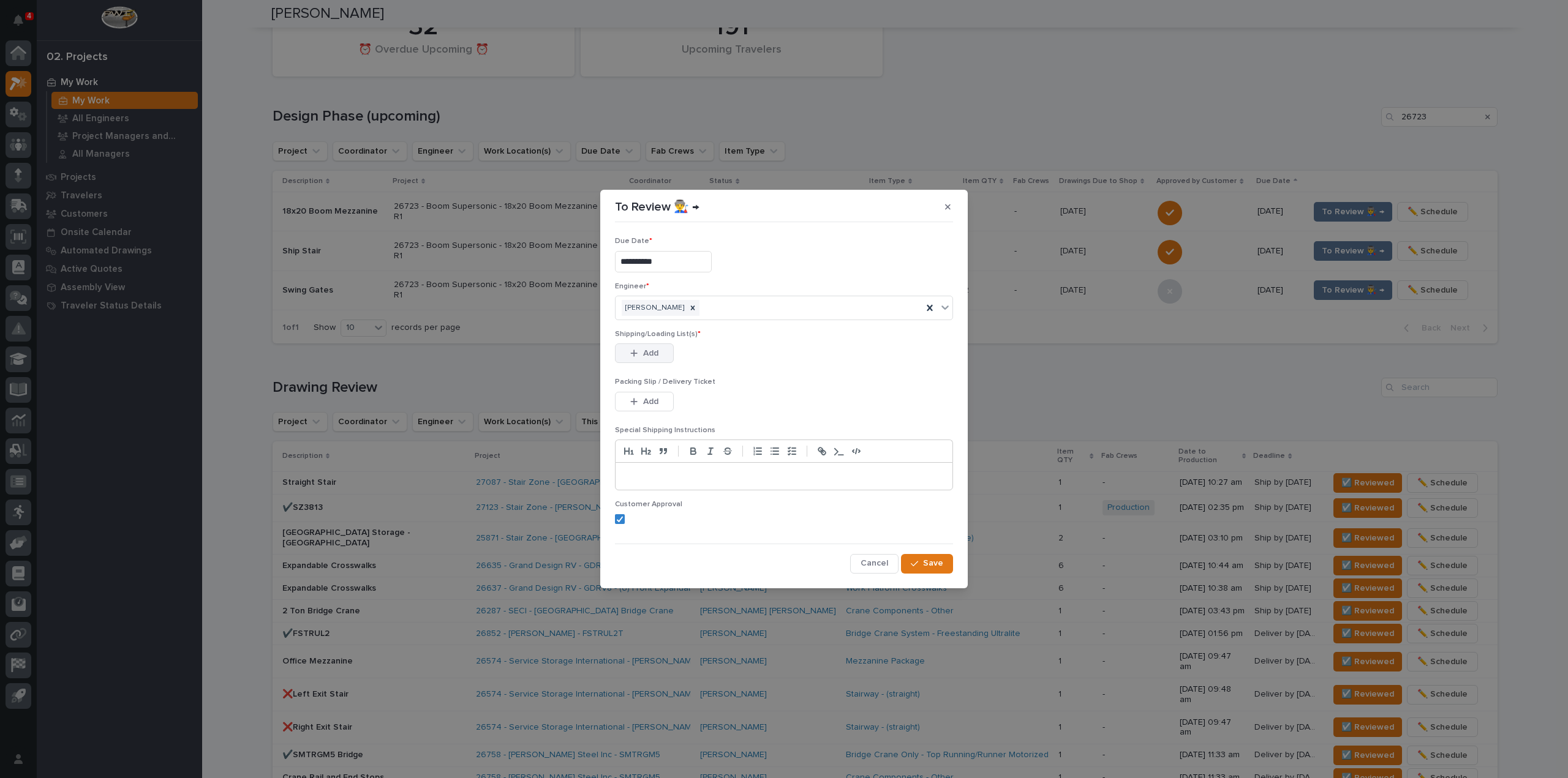
click at [665, 350] on button "Add" at bounding box center [644, 353] width 59 height 20
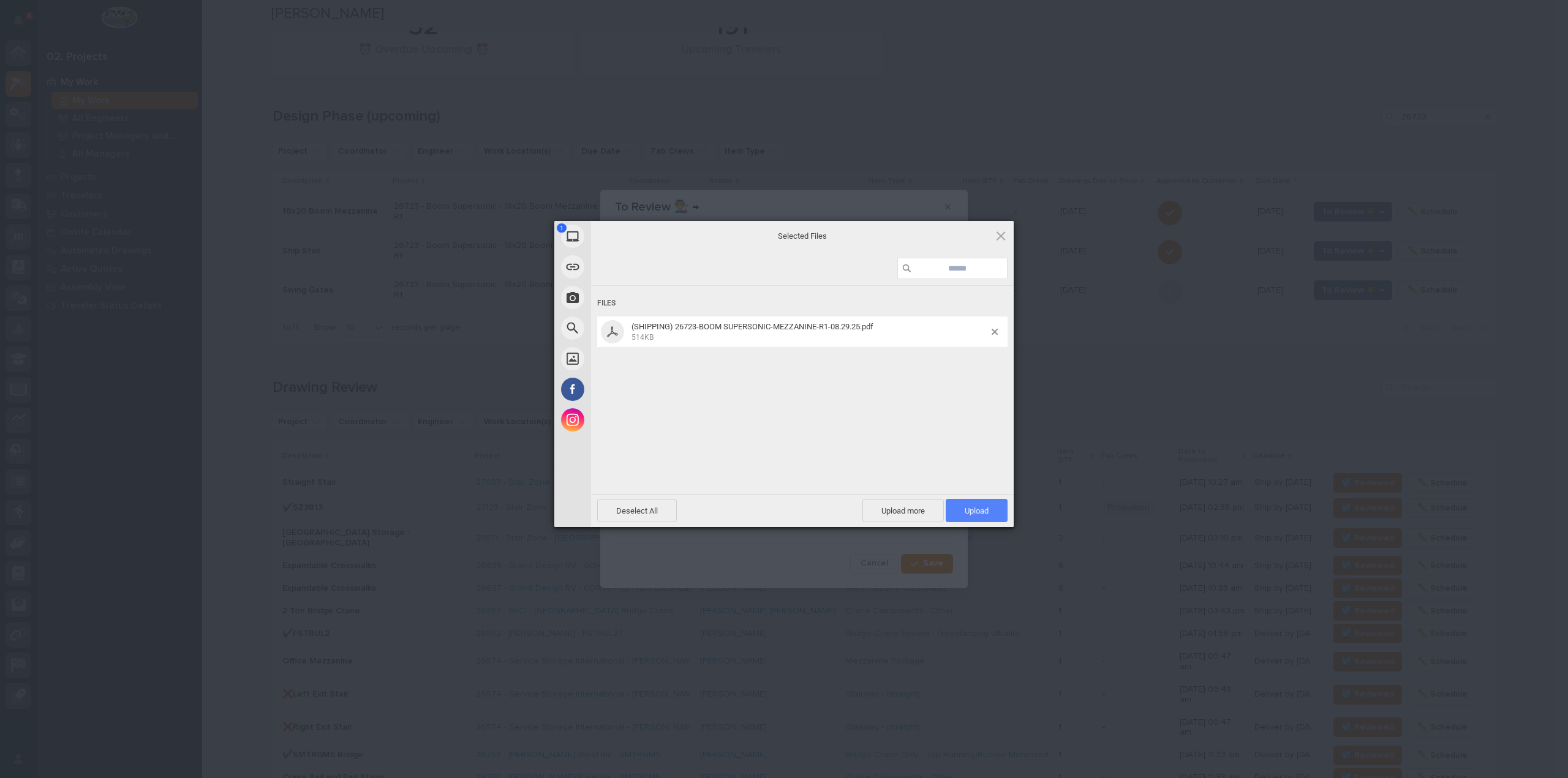
click at [964, 504] on span "Upload 1" at bounding box center [977, 511] width 62 height 24
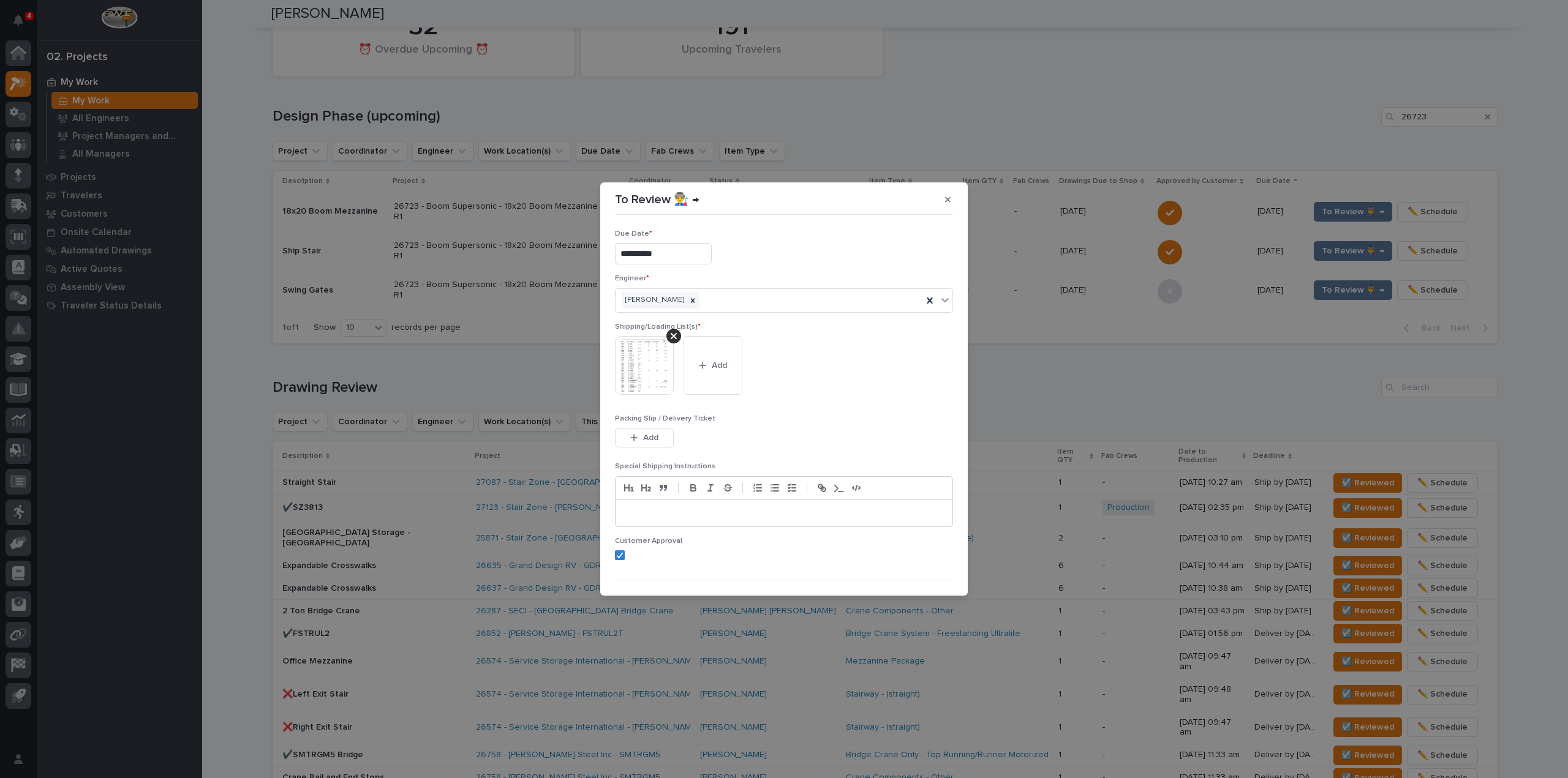
scroll to position [26, 0]
click at [932, 576] on span "Save" at bounding box center [932, 574] width 20 height 11
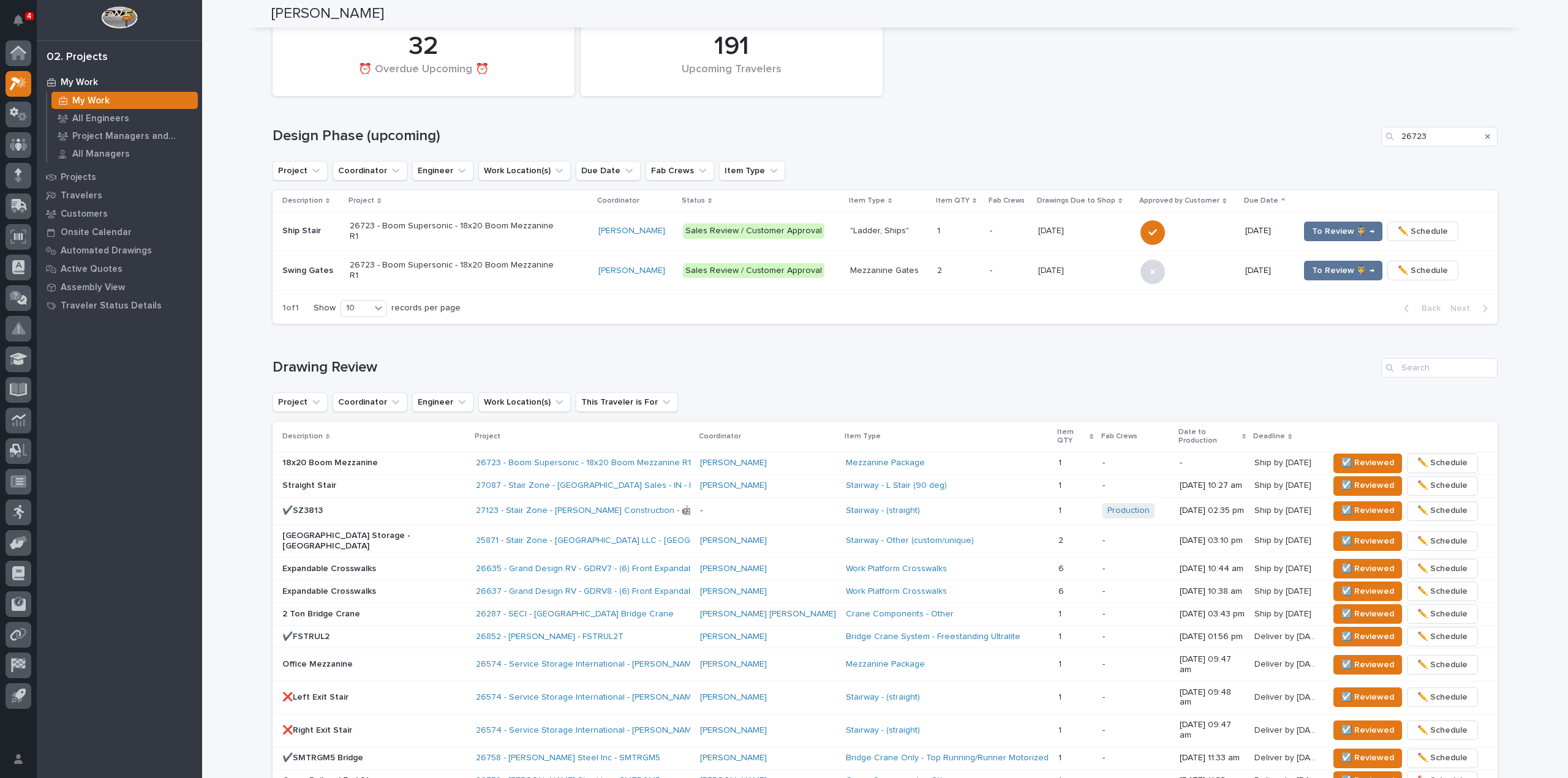
scroll to position [129, 0]
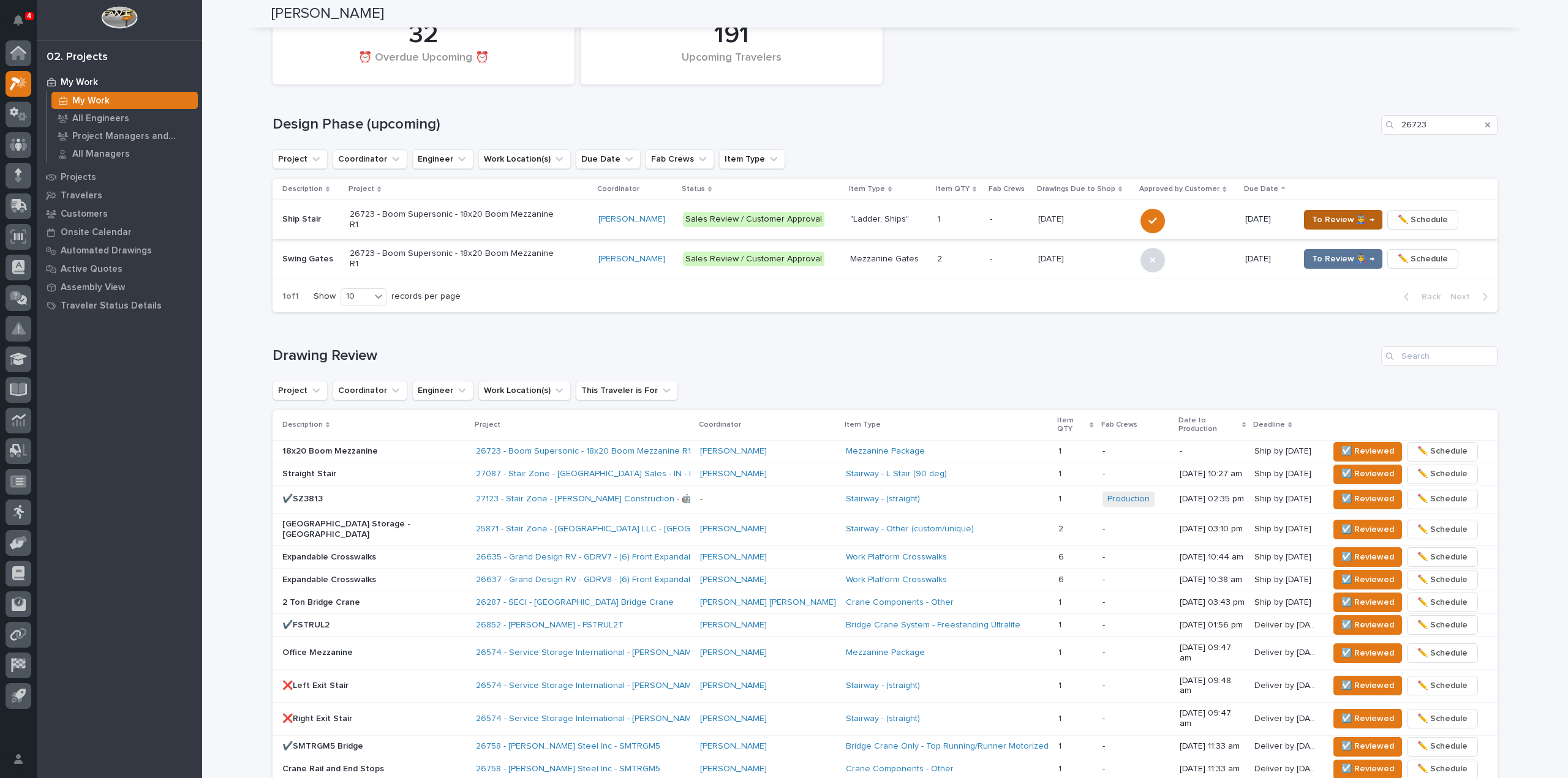
click at [1327, 219] on span "To Review 👨‍🏭 →" at bounding box center [1343, 220] width 63 height 15
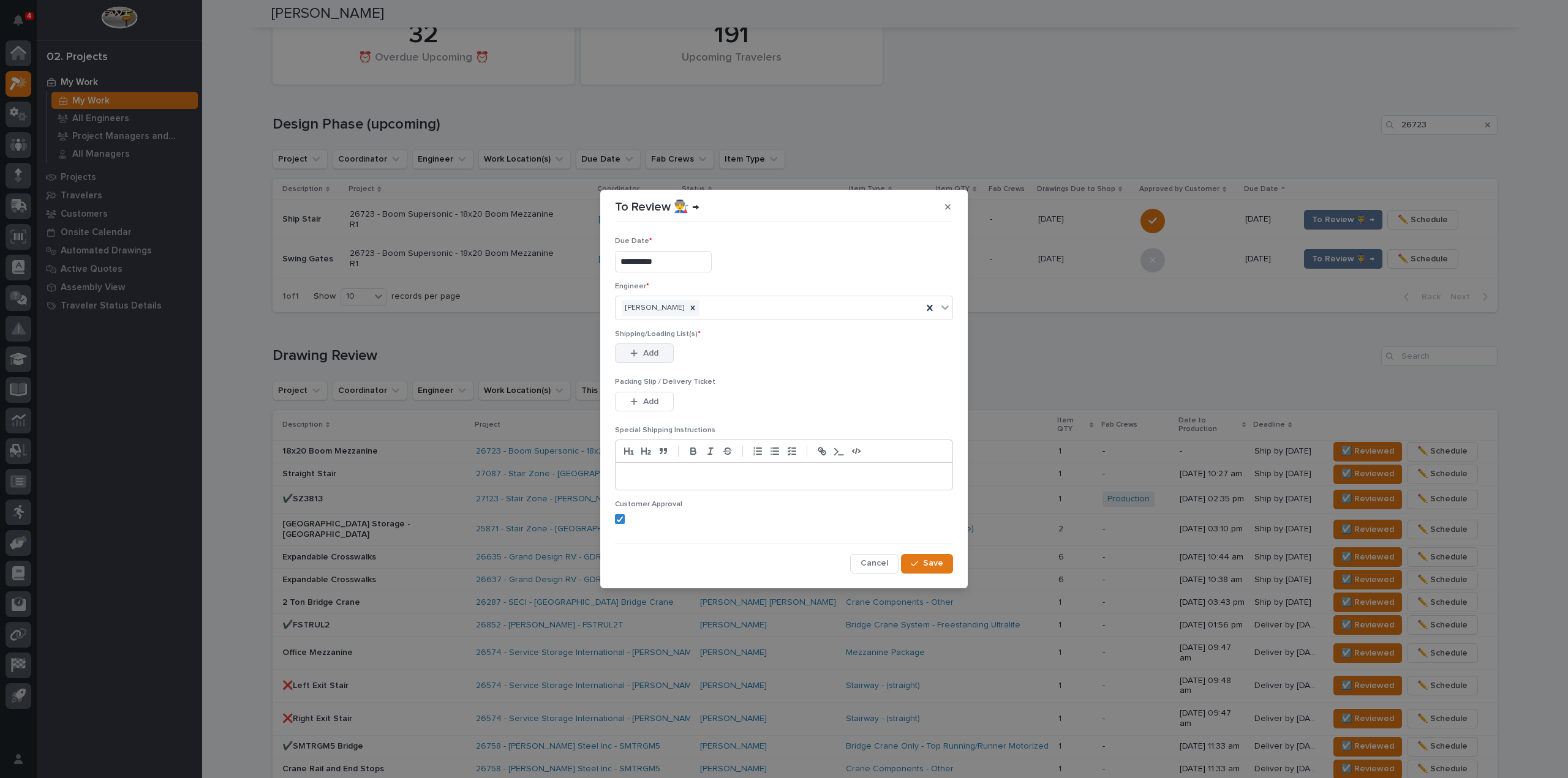
click at [655, 351] on span "Add" at bounding box center [650, 353] width 16 height 11
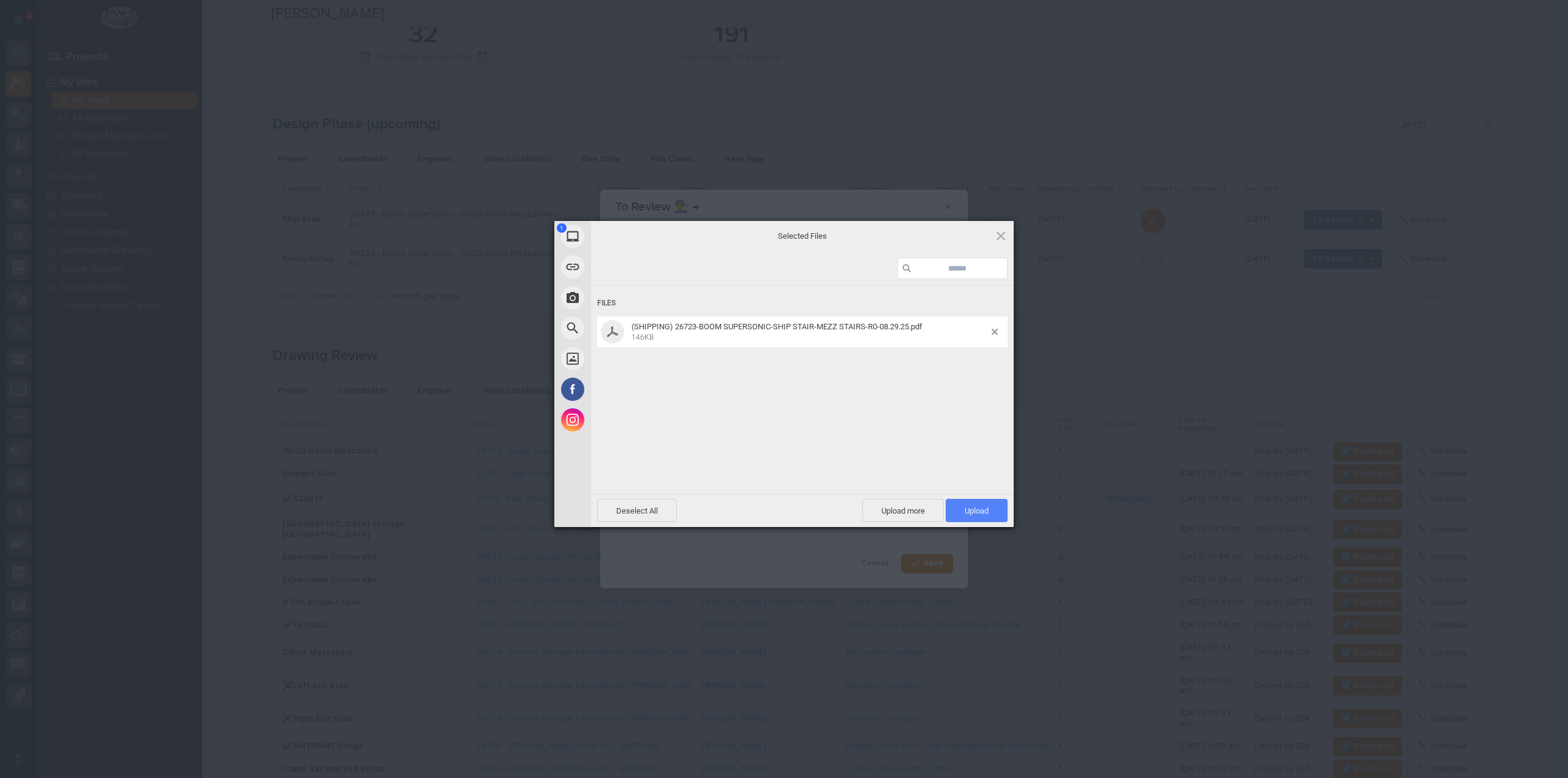
click at [973, 500] on span "Upload 1" at bounding box center [977, 511] width 62 height 24
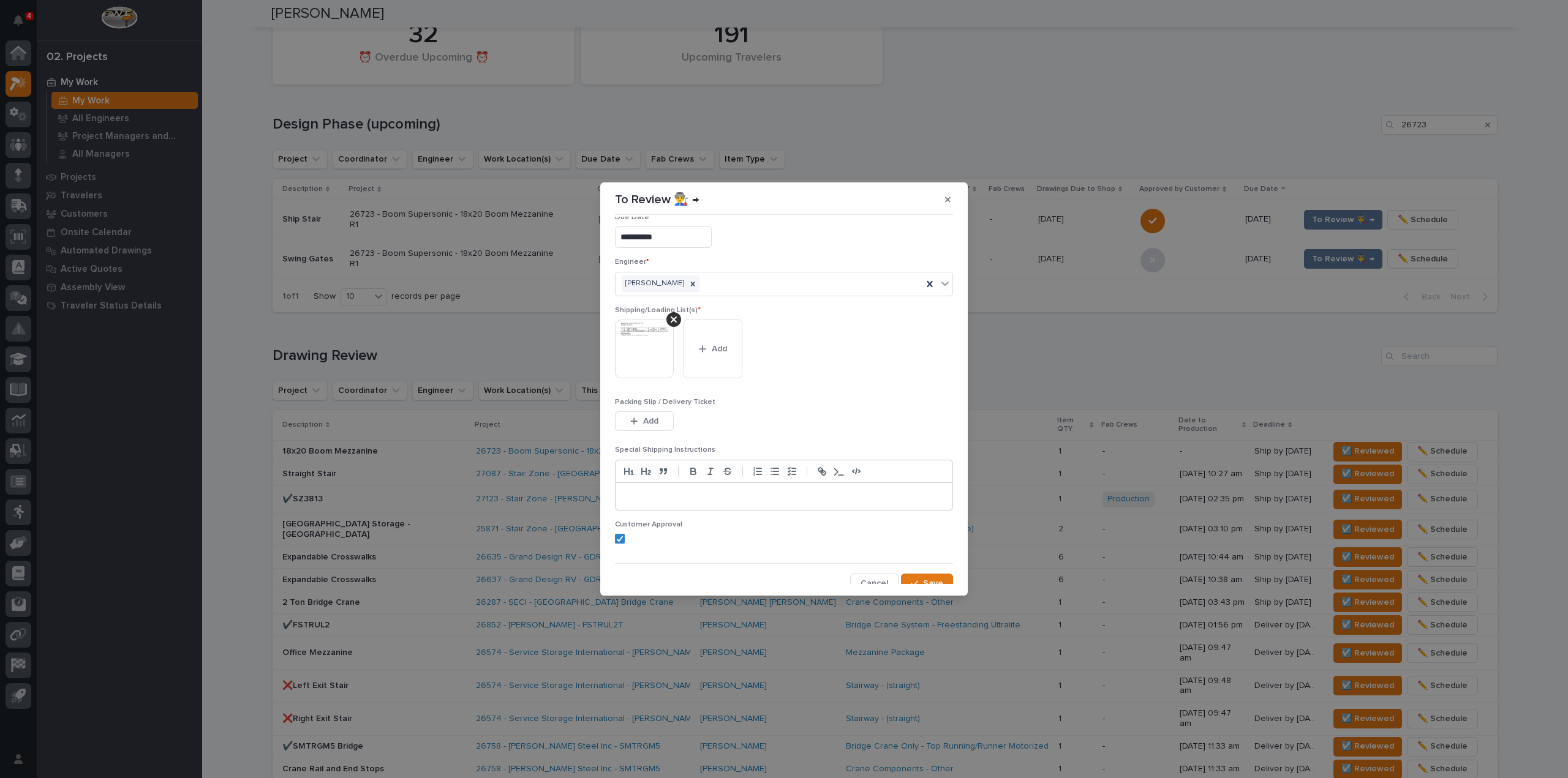
scroll to position [26, 0]
click at [935, 571] on span "Save" at bounding box center [932, 574] width 20 height 11
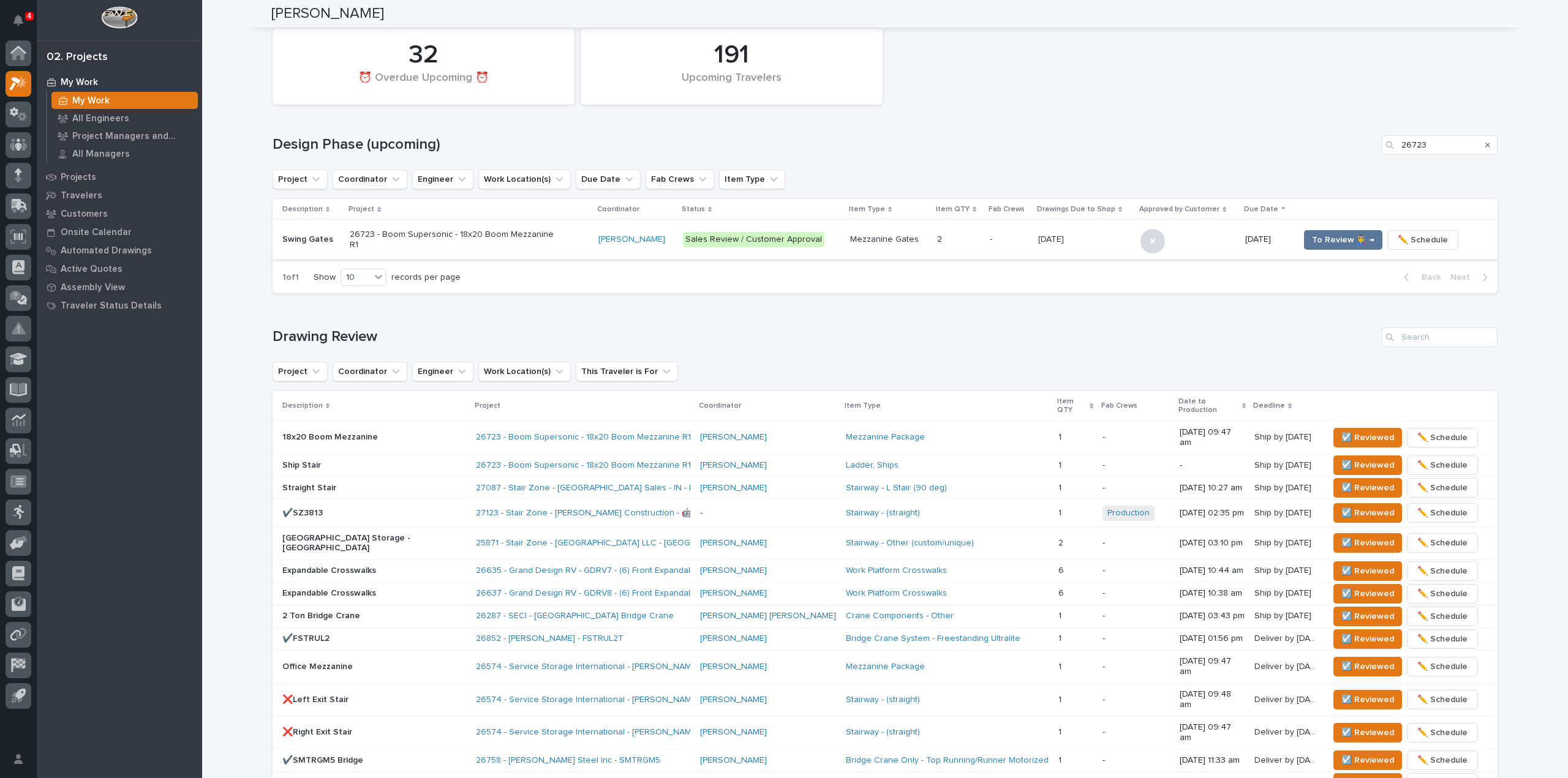
scroll to position [120, 0]
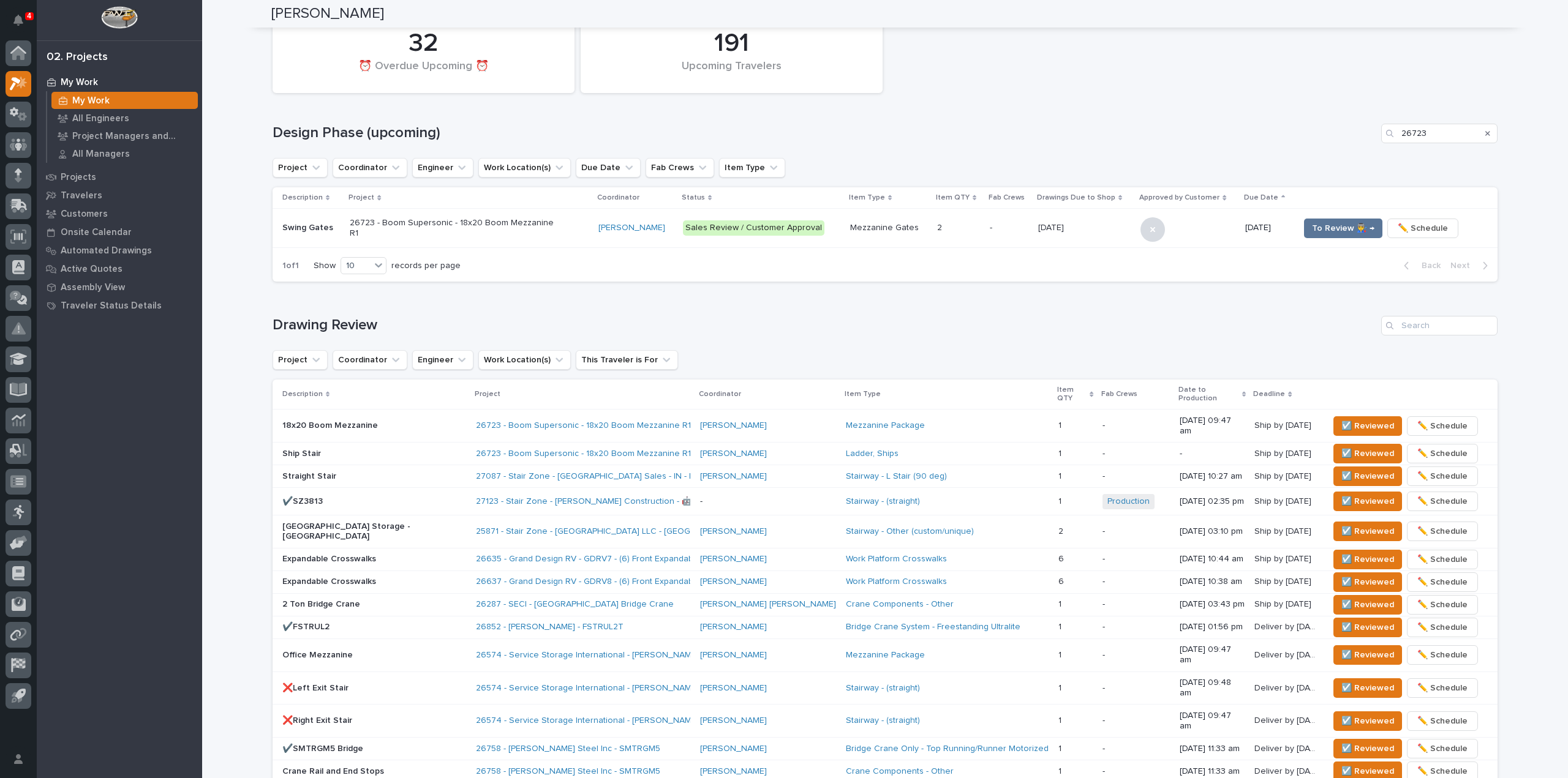
click at [599, 234] on div "Weston Hochstetler" at bounding box center [636, 228] width 75 height 20
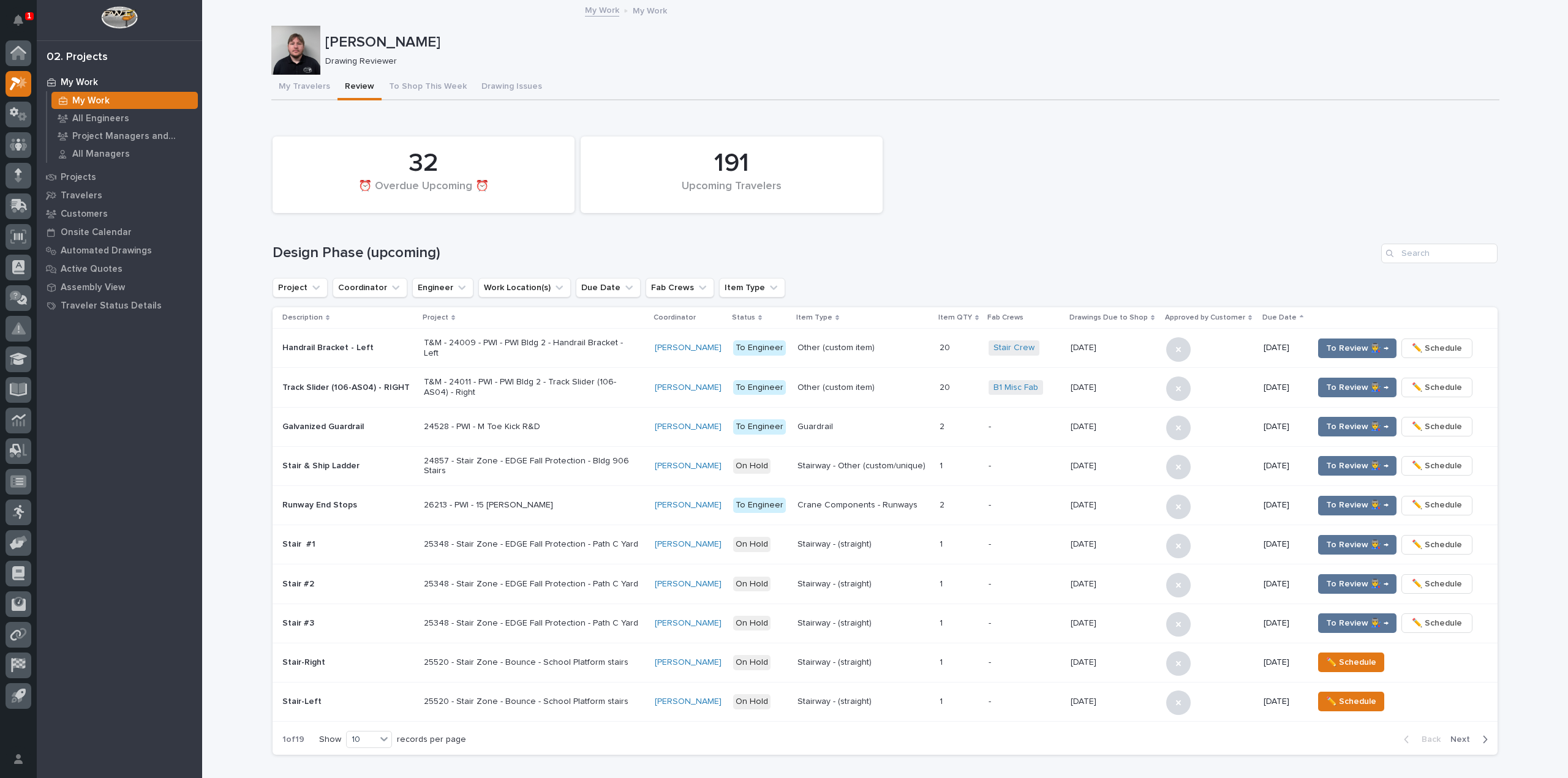
click at [1422, 266] on div "191 Upcoming Travelers 32 ⏰ Overdue Upcoming ⏰ Design Phase (upcoming) Project …" at bounding box center [885, 443] width 1225 height 625
click at [1422, 252] on input "Search" at bounding box center [1439, 254] width 117 height 20
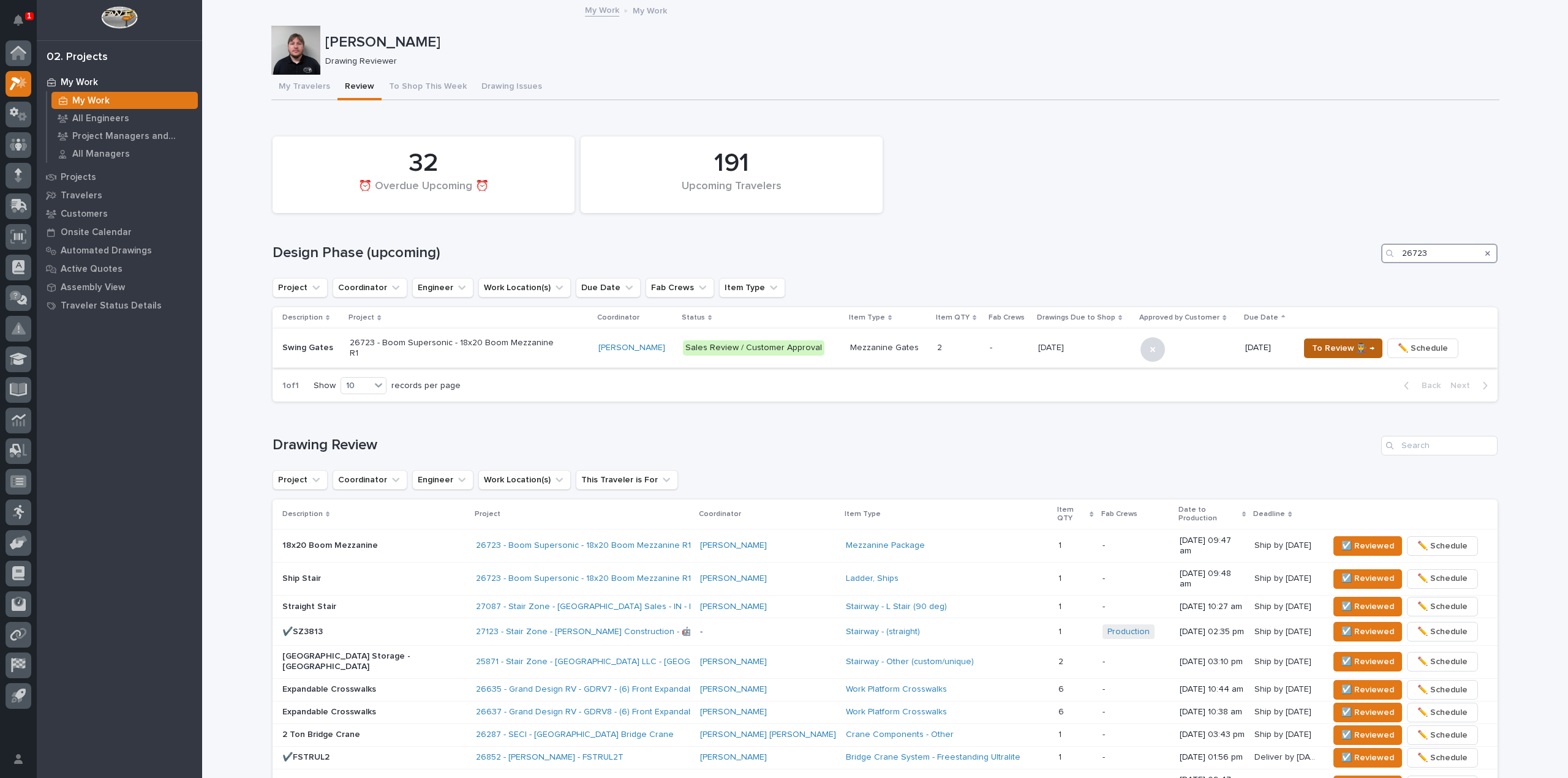
type input "26723"
click at [1335, 344] on span "To Review 👨‍🏭 →" at bounding box center [1343, 348] width 63 height 15
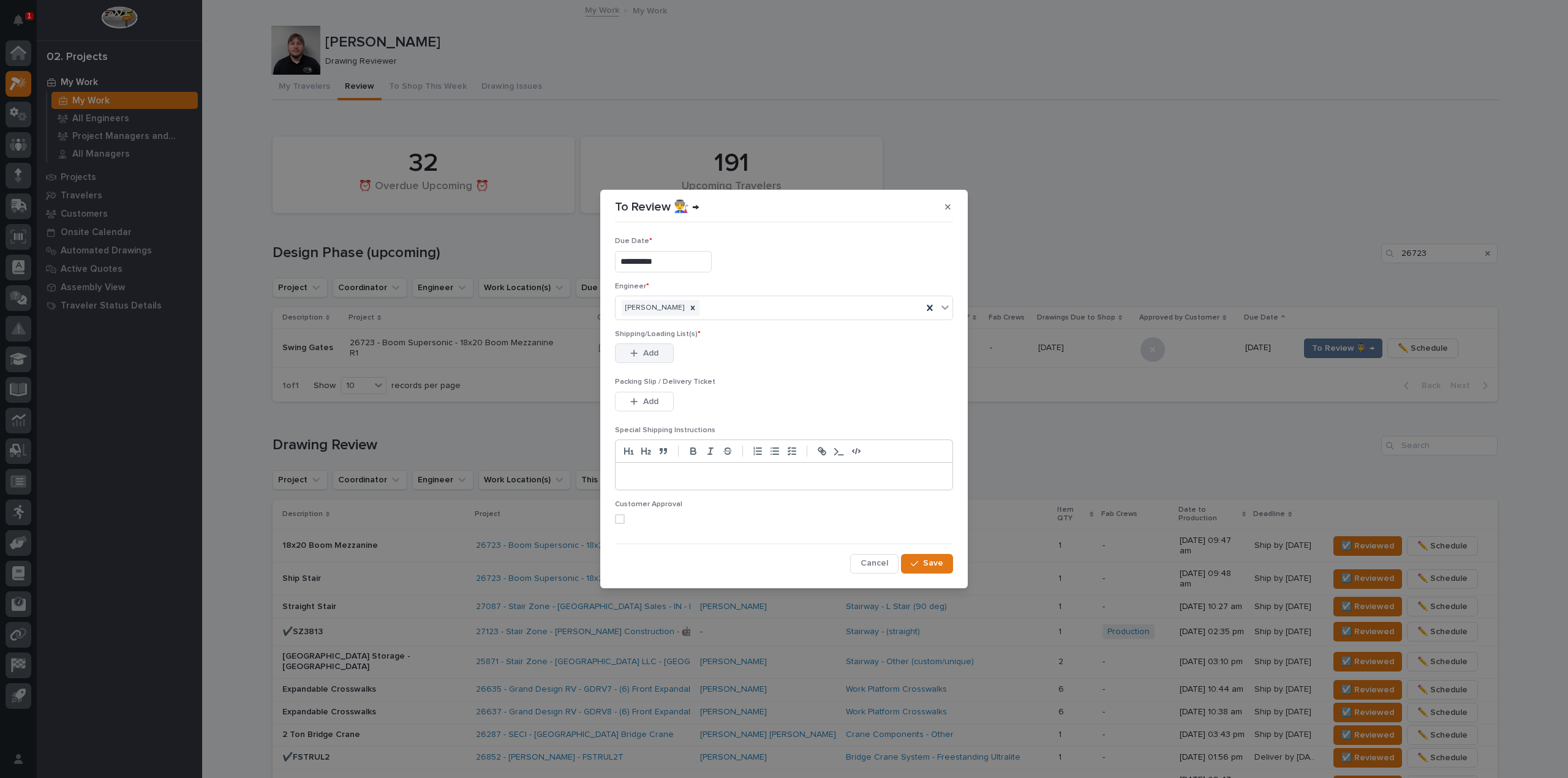
click at [646, 350] on span "Add" at bounding box center [650, 353] width 16 height 11
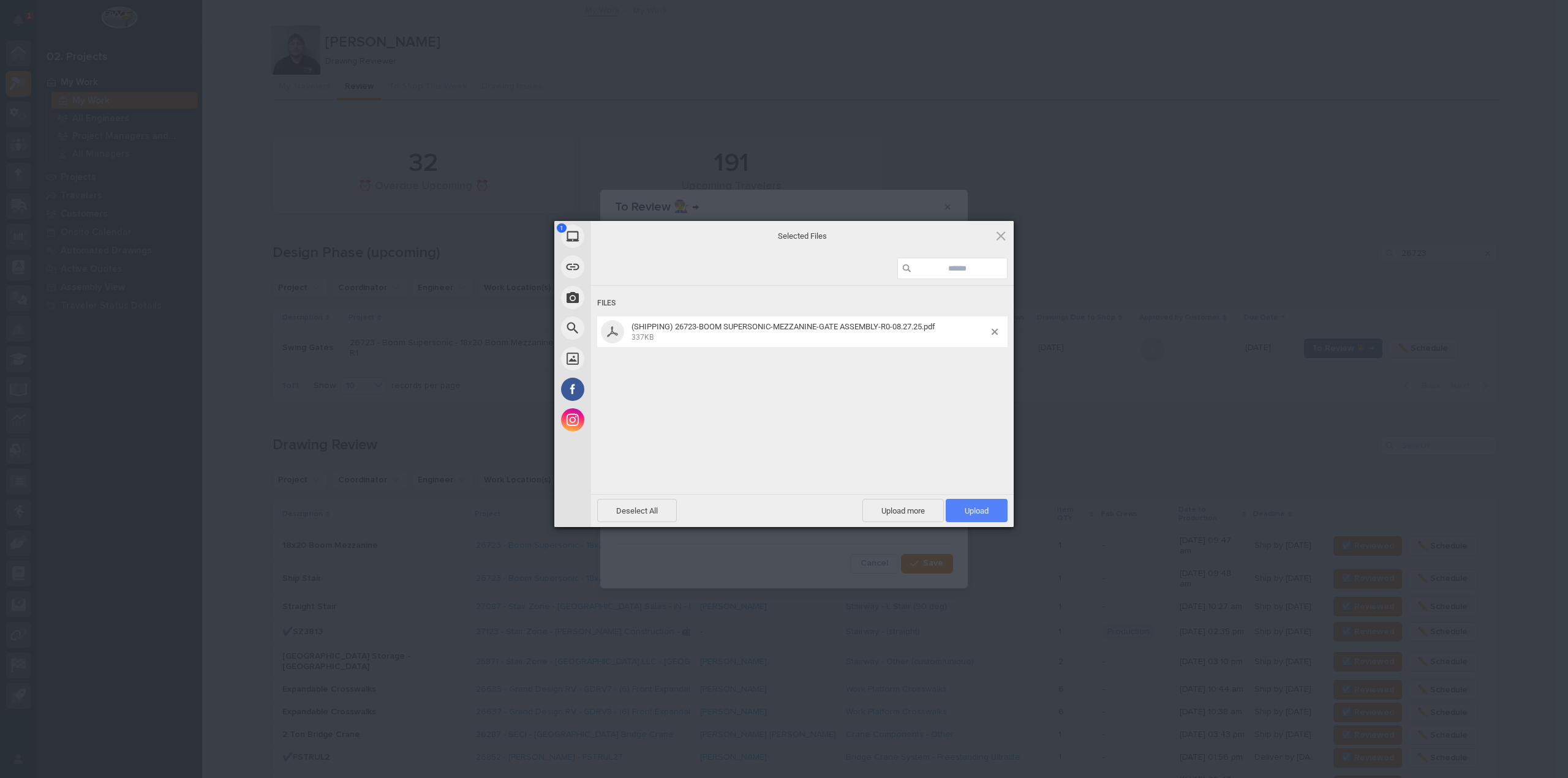
click at [980, 509] on span "Upload 1" at bounding box center [976, 511] width 24 height 9
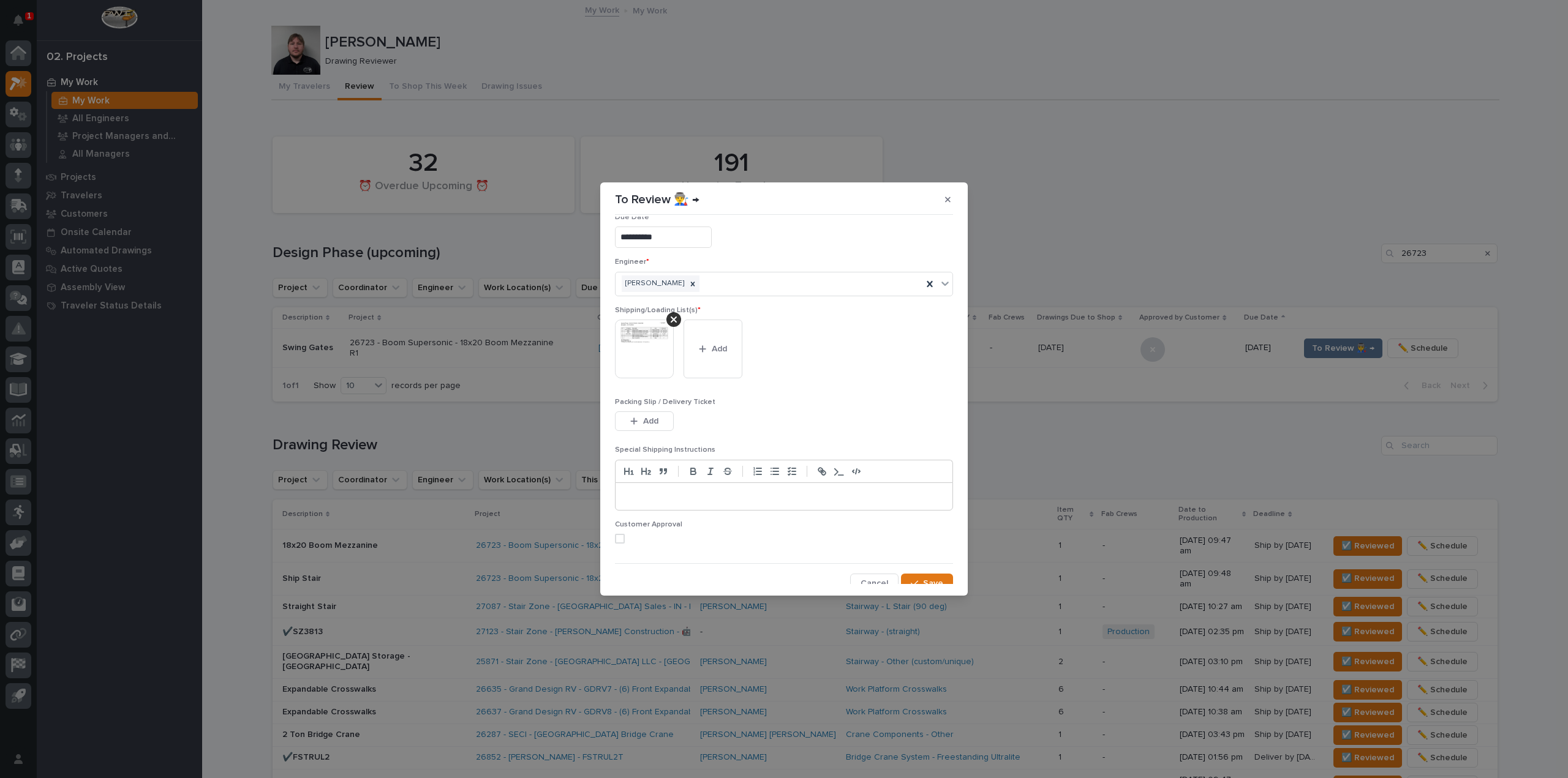
scroll to position [26, 0]
click at [915, 576] on div "button" at bounding box center [916, 574] width 12 height 9
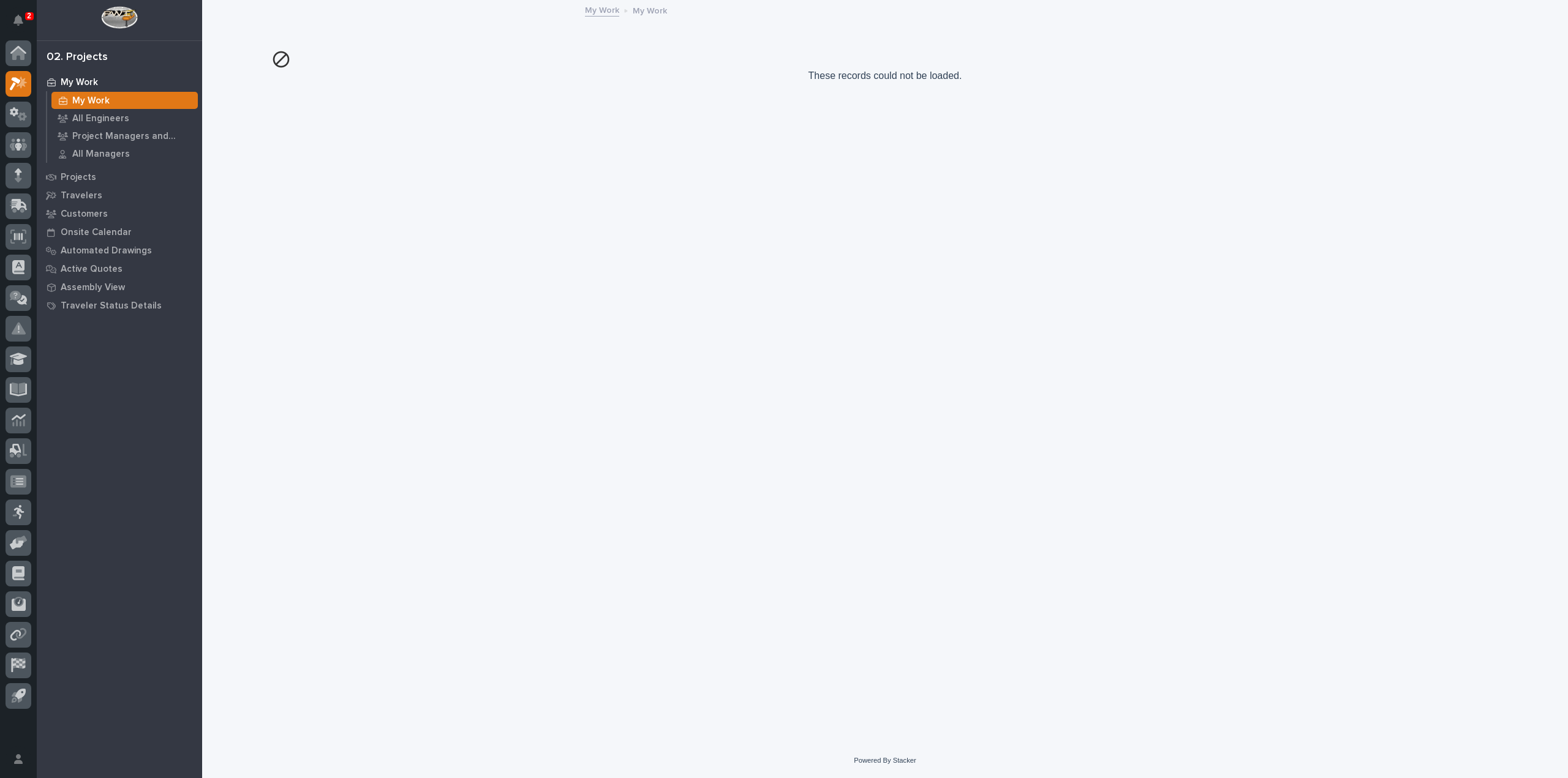
scroll to position [0, 0]
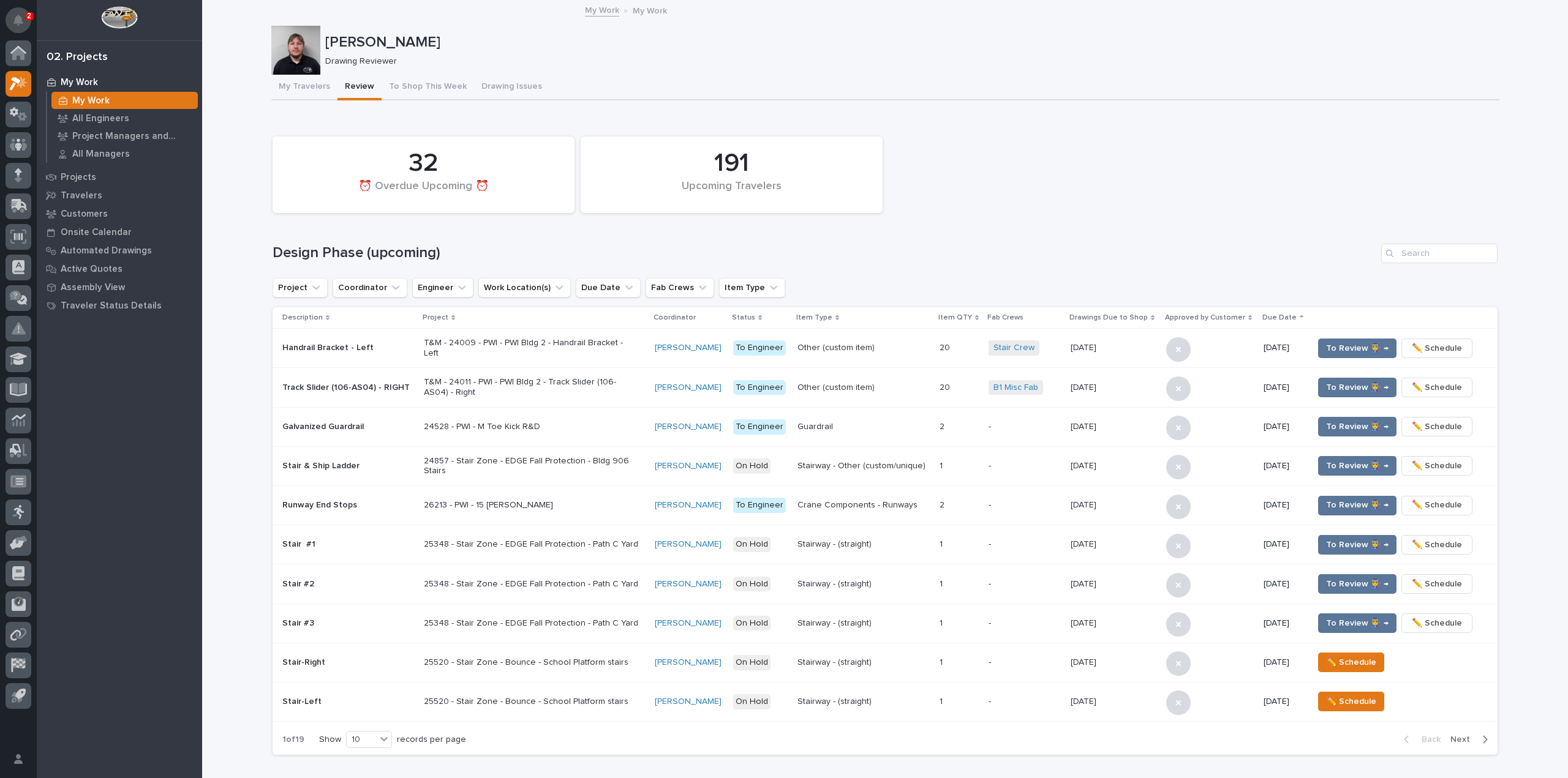
click at [18, 24] on icon "Notifications" at bounding box center [19, 20] width 10 height 11
click at [775, 85] on div "My Travelers Review To Shop This Week Drawing Issues" at bounding box center [885, 88] width 1228 height 26
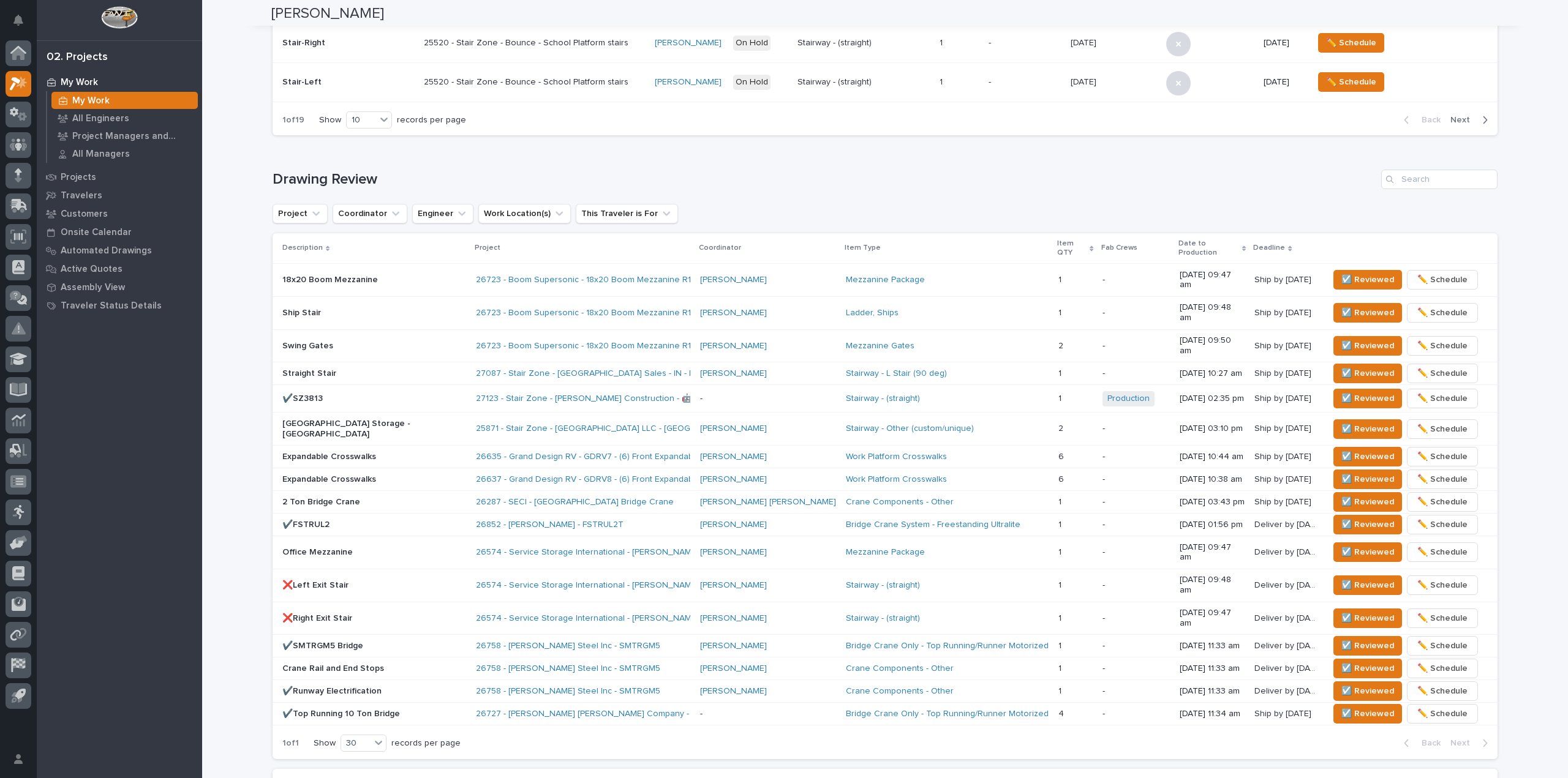
scroll to position [674, 0]
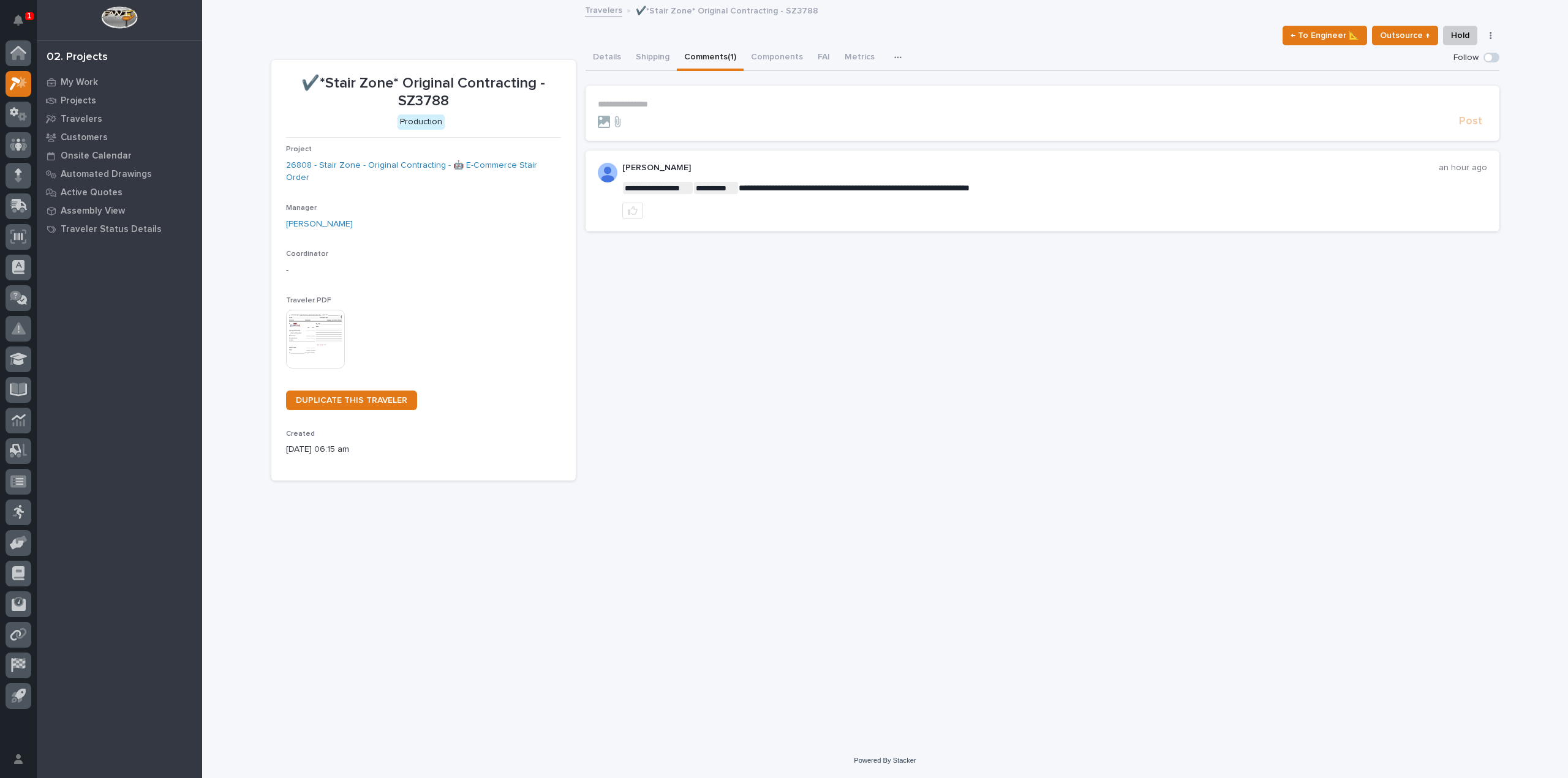
click at [309, 314] on img at bounding box center [316, 339] width 59 height 59
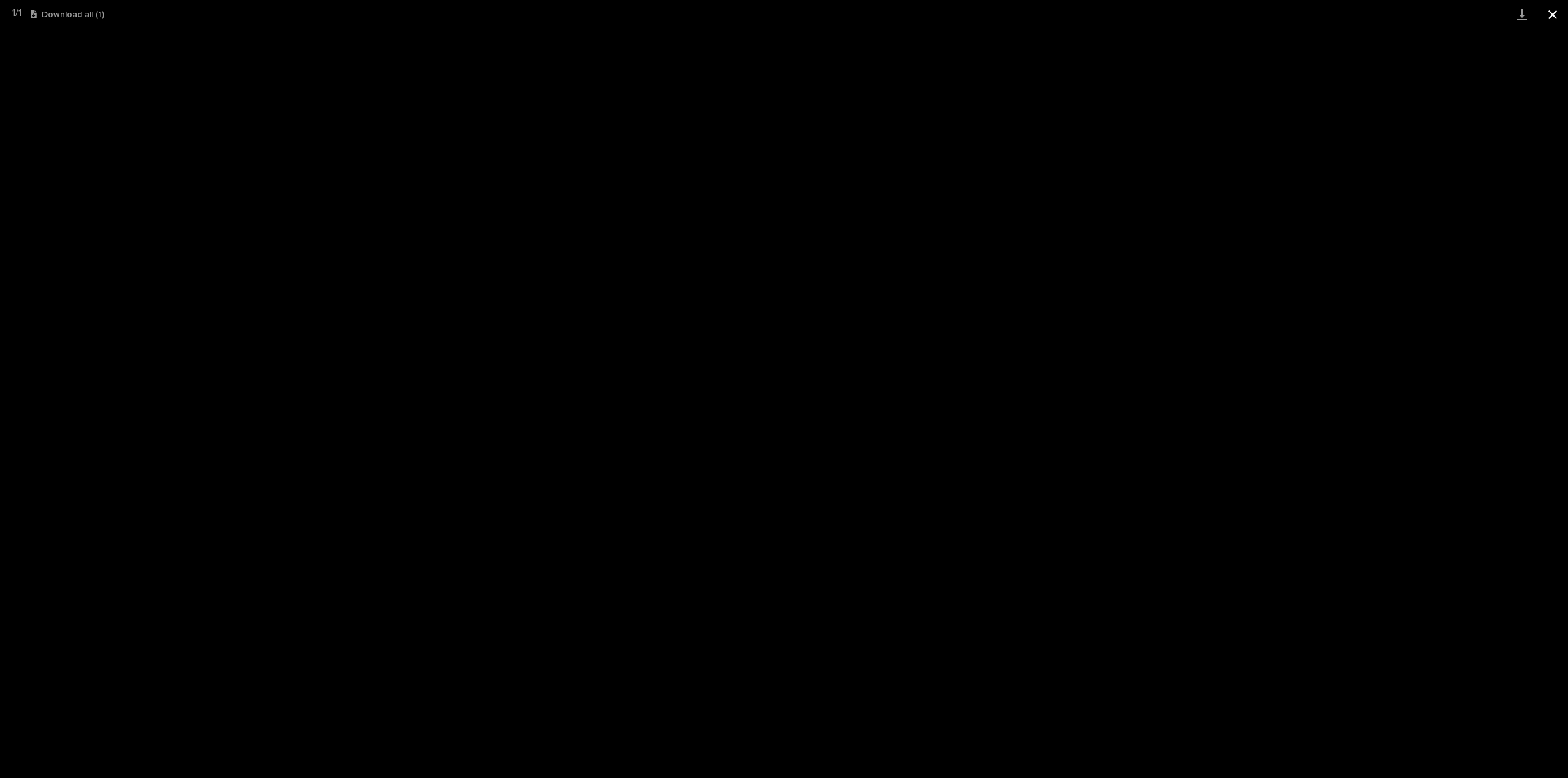
click at [1559, 21] on button "Close gallery" at bounding box center [1552, 14] width 31 height 29
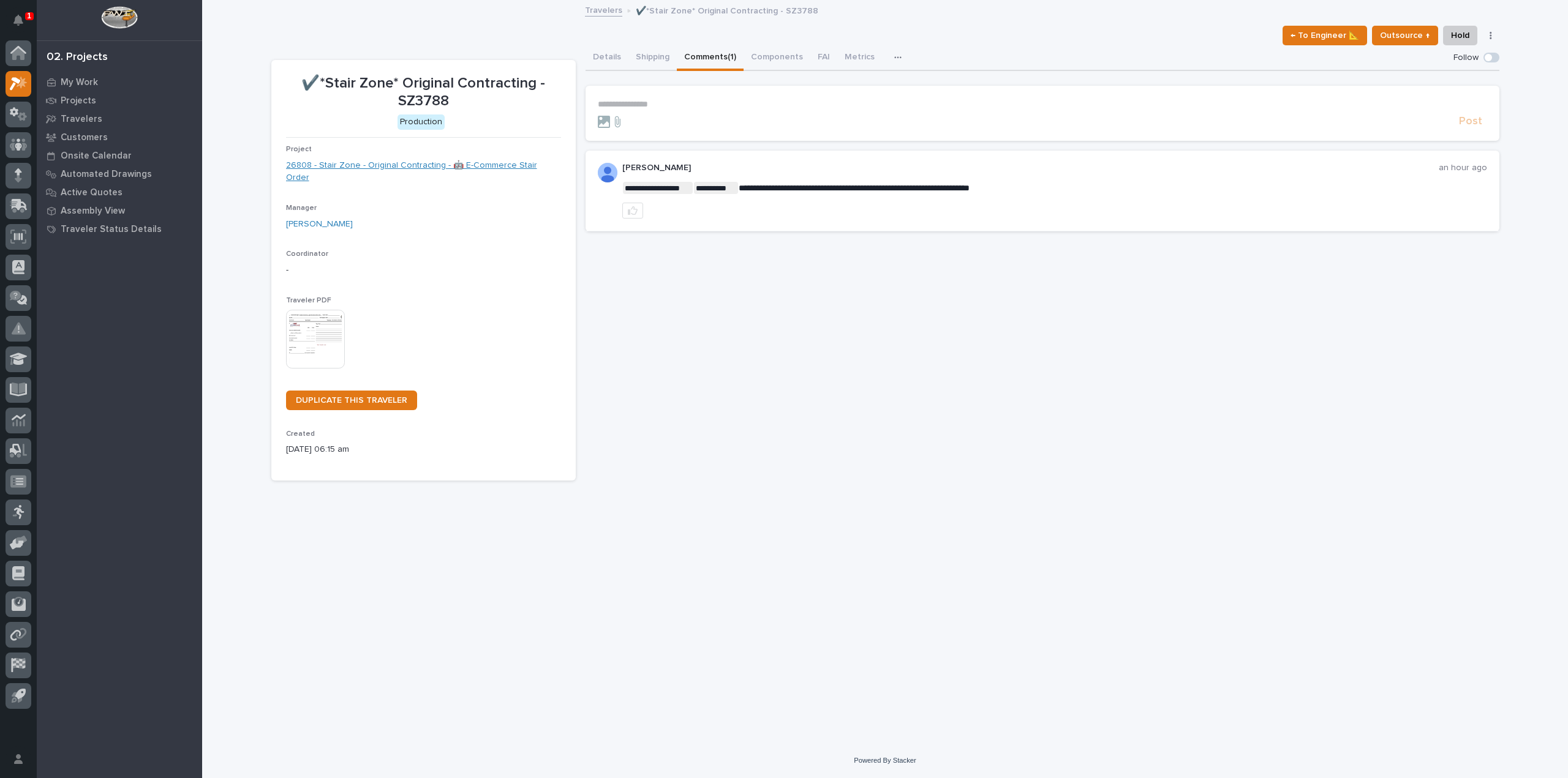
click at [396, 168] on link "26808 - Stair Zone - Original Contracting - 🤖 E-Commerce Stair Order" at bounding box center [423, 172] width 275 height 26
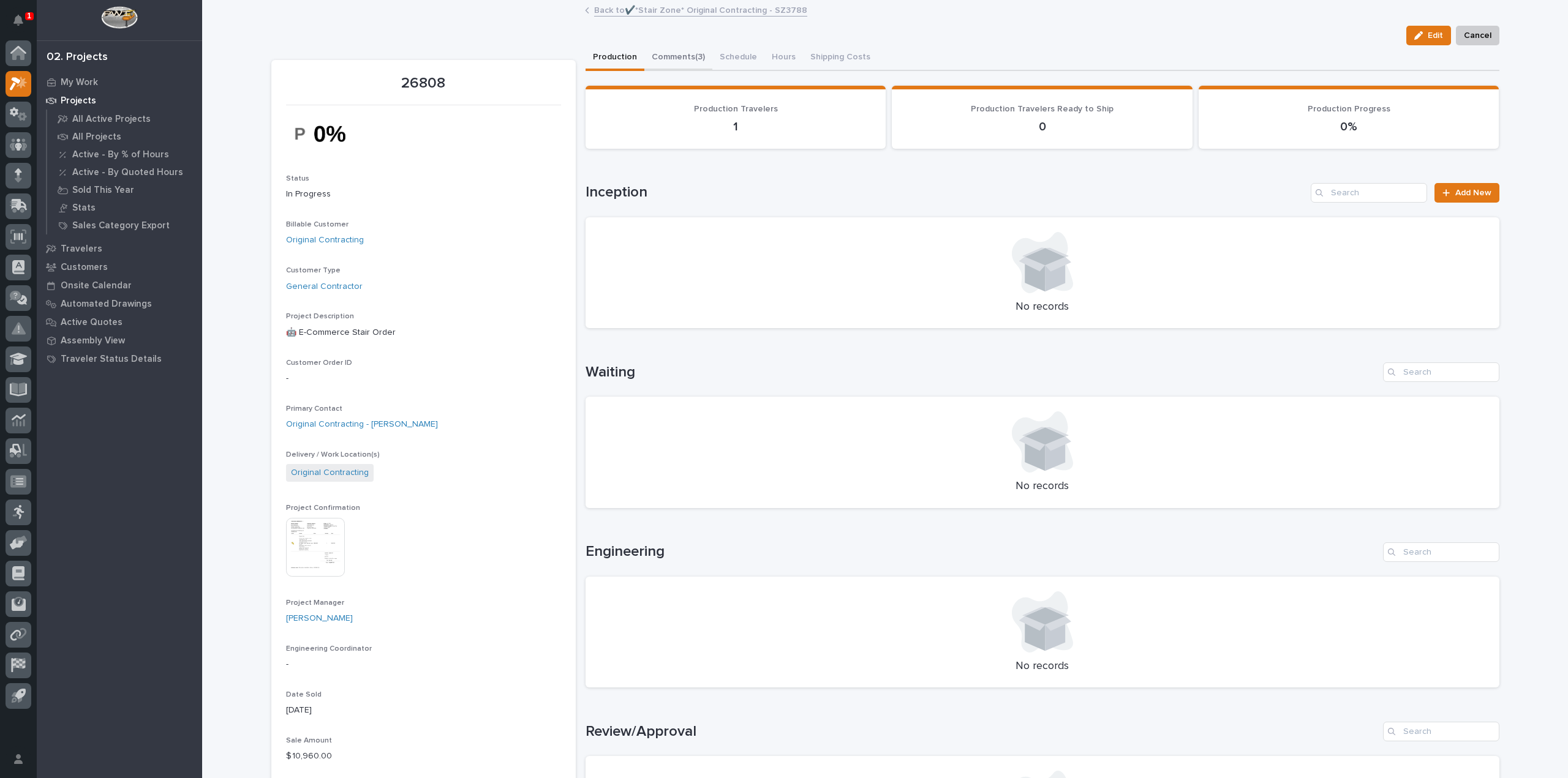
click at [675, 55] on button "Comments (3)" at bounding box center [678, 59] width 68 height 26
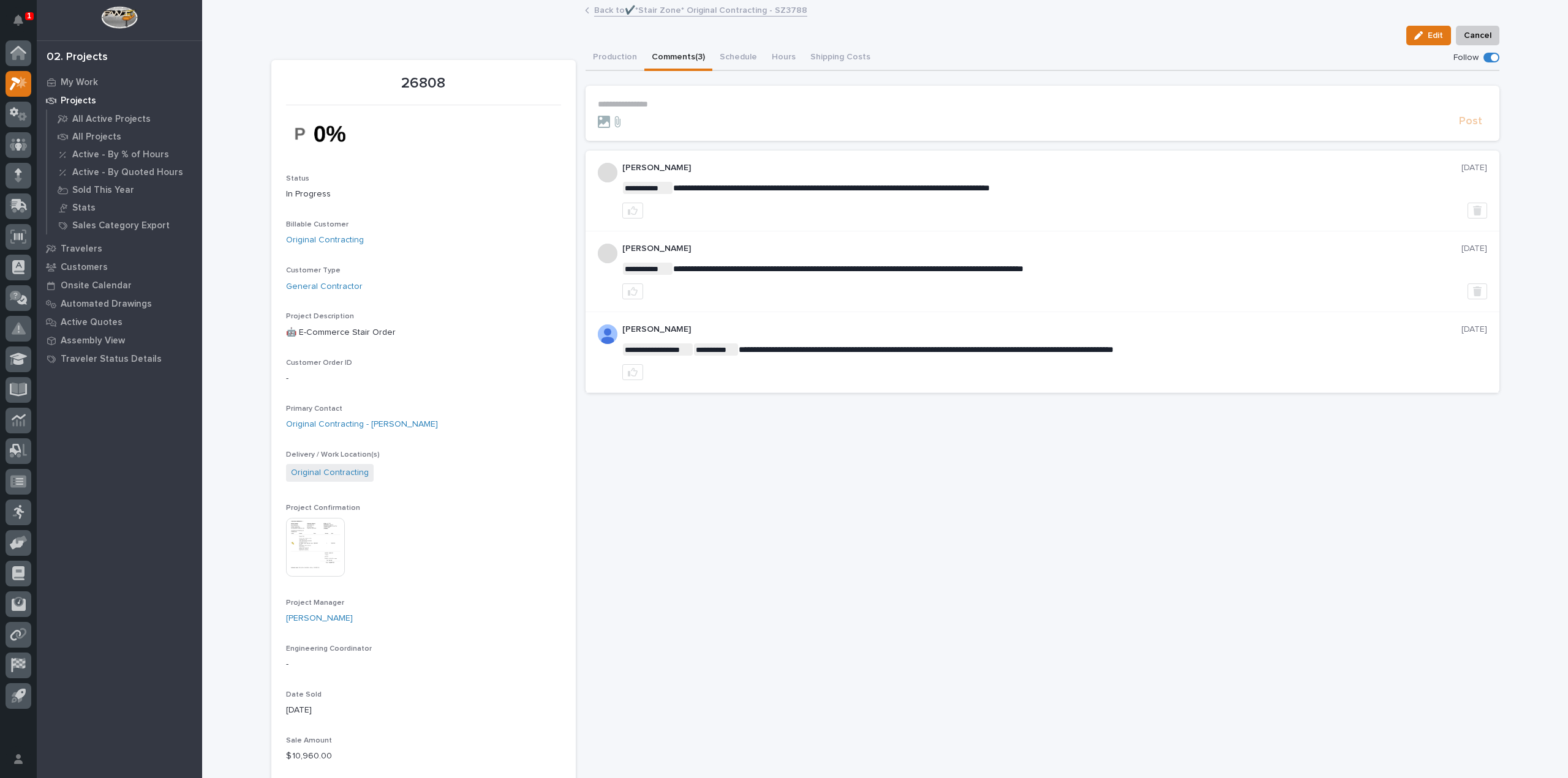
click at [659, 12] on link "Back to ✔️*Stair Zone* Original Contracting - SZ3788" at bounding box center [700, 9] width 213 height 14
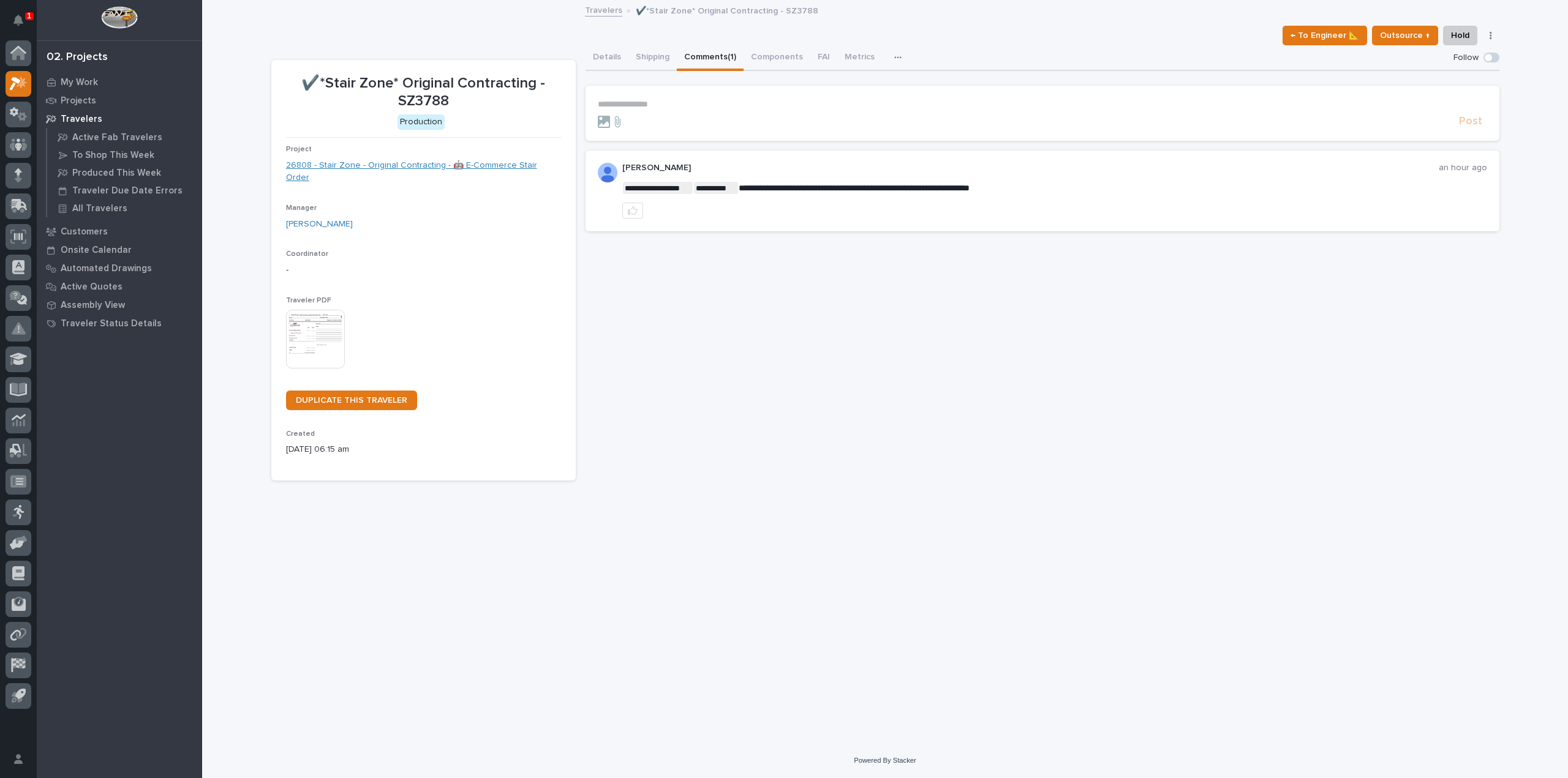
click at [490, 166] on link "26808 - Stair Zone - Original Contracting - 🤖 E-Commerce Stair Order" at bounding box center [423, 172] width 275 height 26
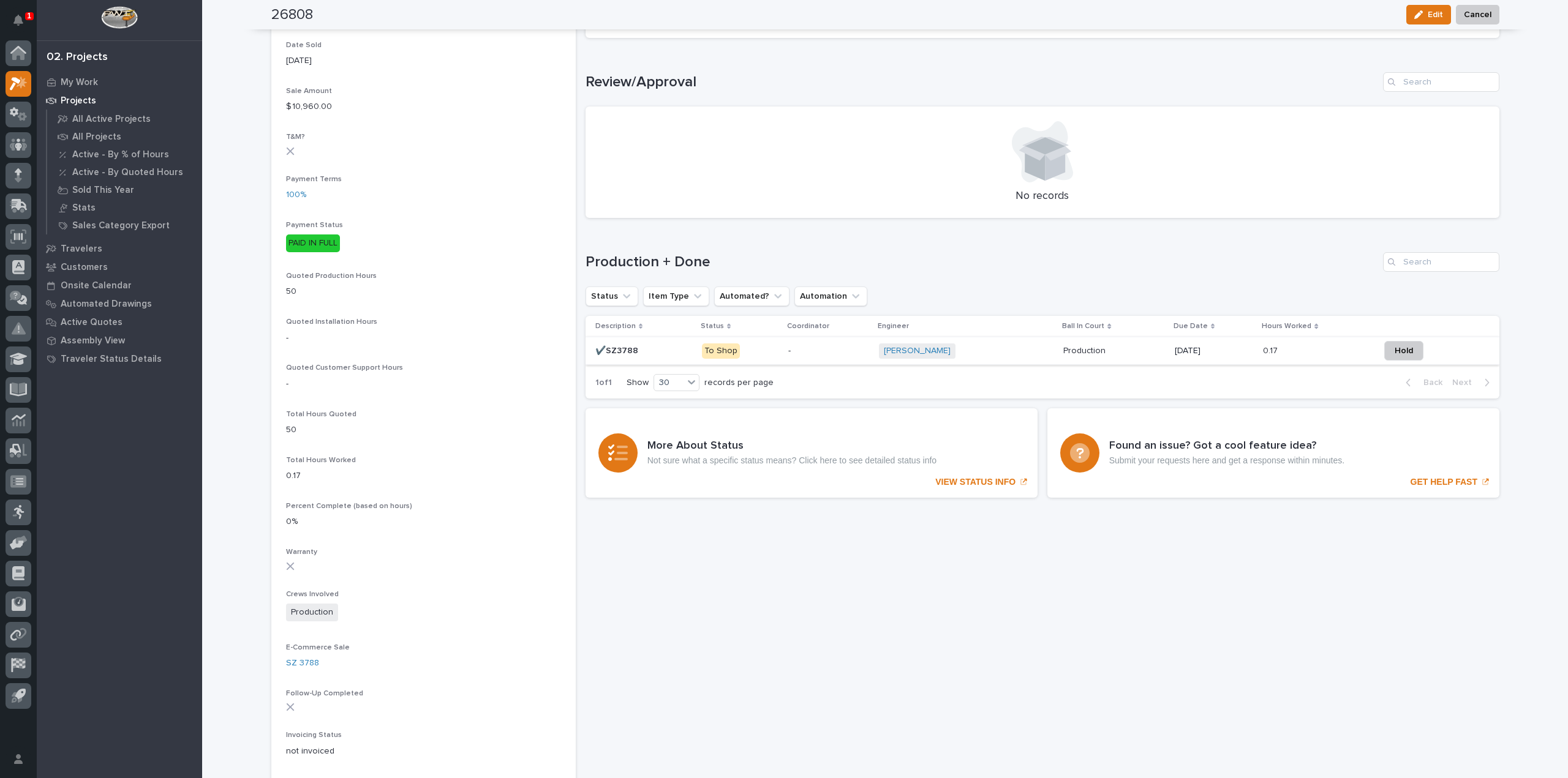
scroll to position [674, 0]
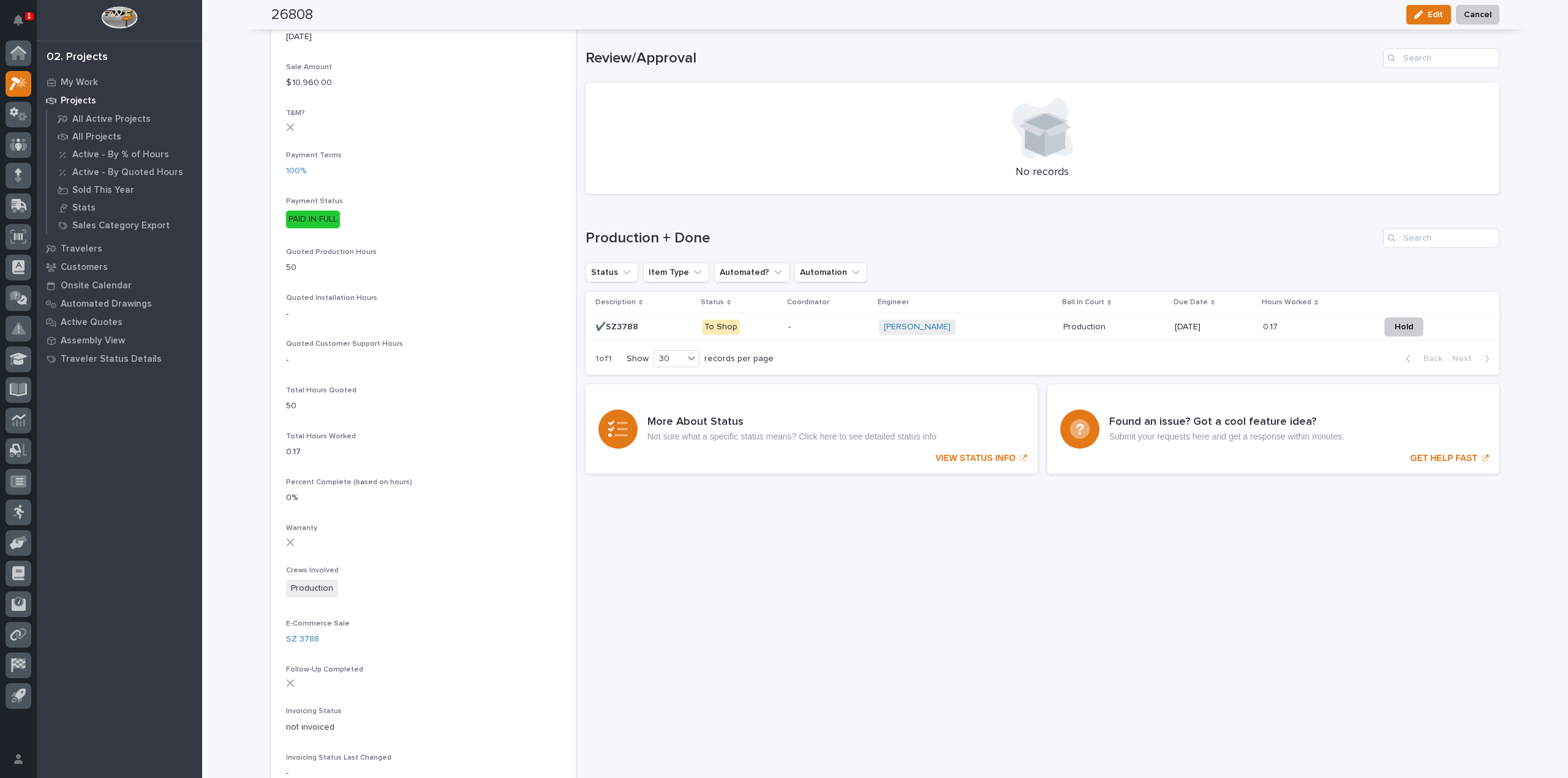
click at [783, 325] on td "-" at bounding box center [828, 327] width 90 height 28
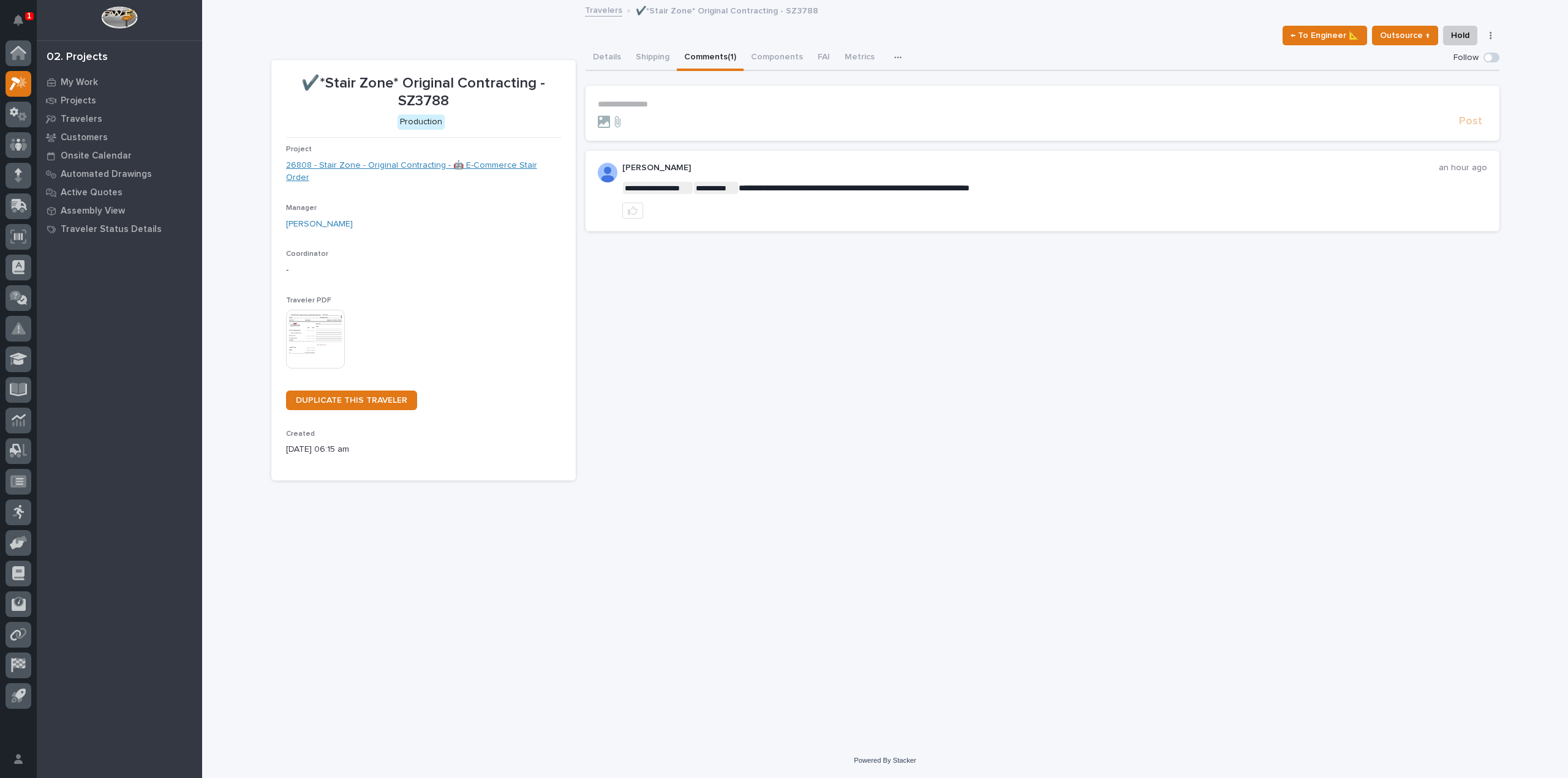
click at [377, 168] on link "26808 - Stair Zone - Original Contracting - 🤖 E-Commerce Stair Order" at bounding box center [423, 172] width 275 height 26
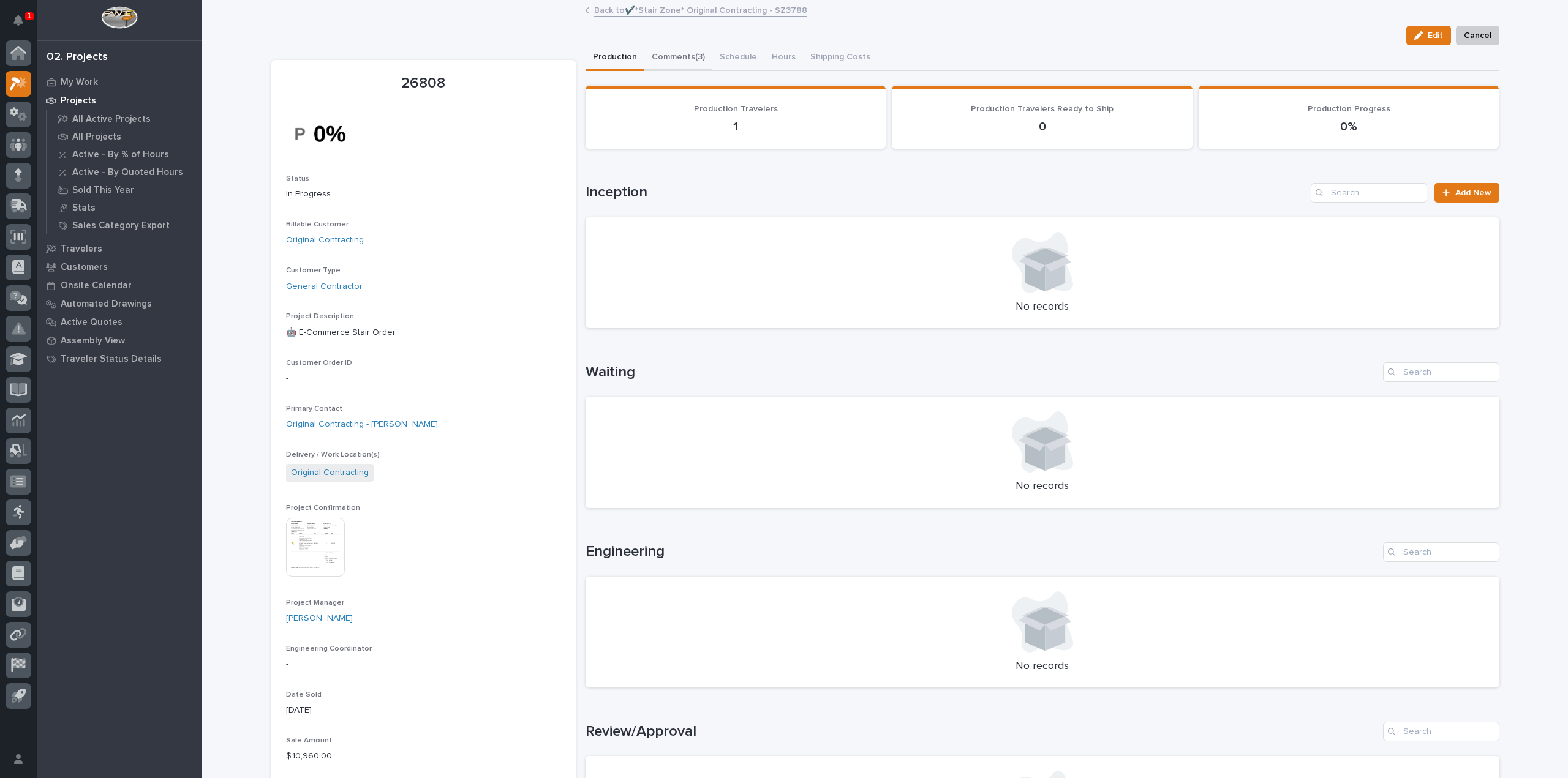
click at [687, 55] on button "Comments (3)" at bounding box center [678, 59] width 68 height 26
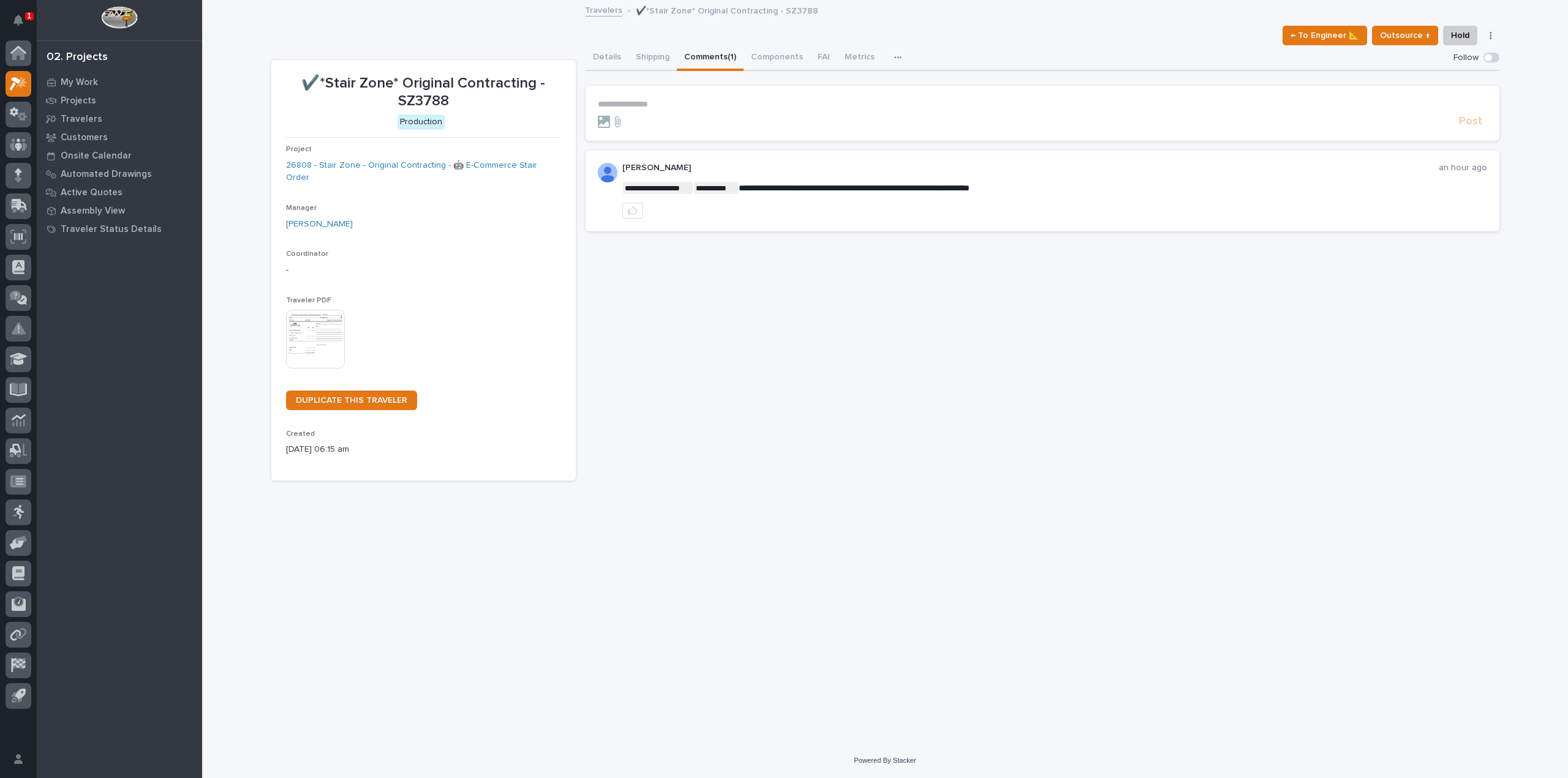
click at [658, 107] on p "**********" at bounding box center [1043, 104] width 889 height 11
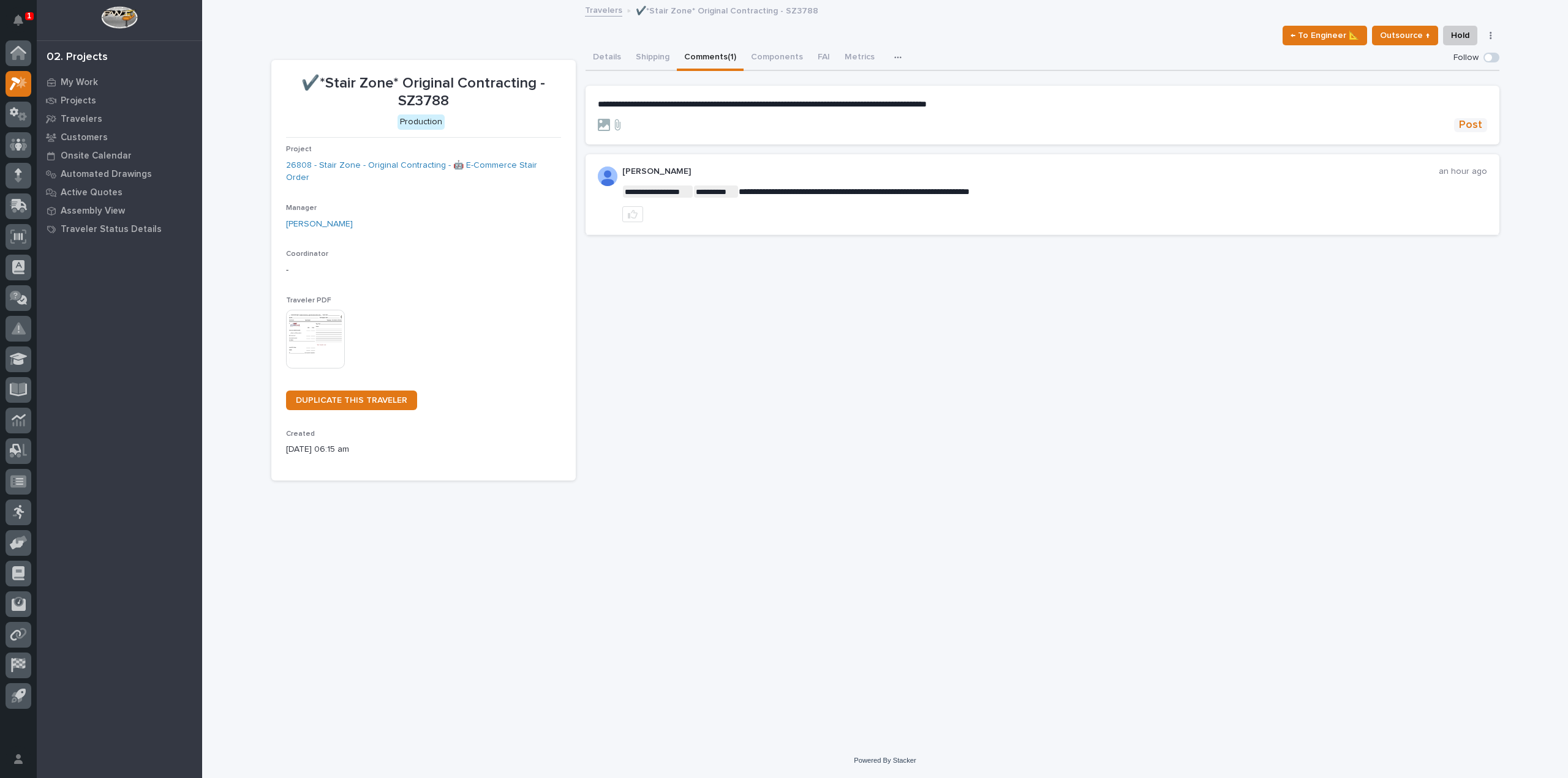
click at [1481, 123] on span "Post" at bounding box center [1470, 125] width 24 height 14
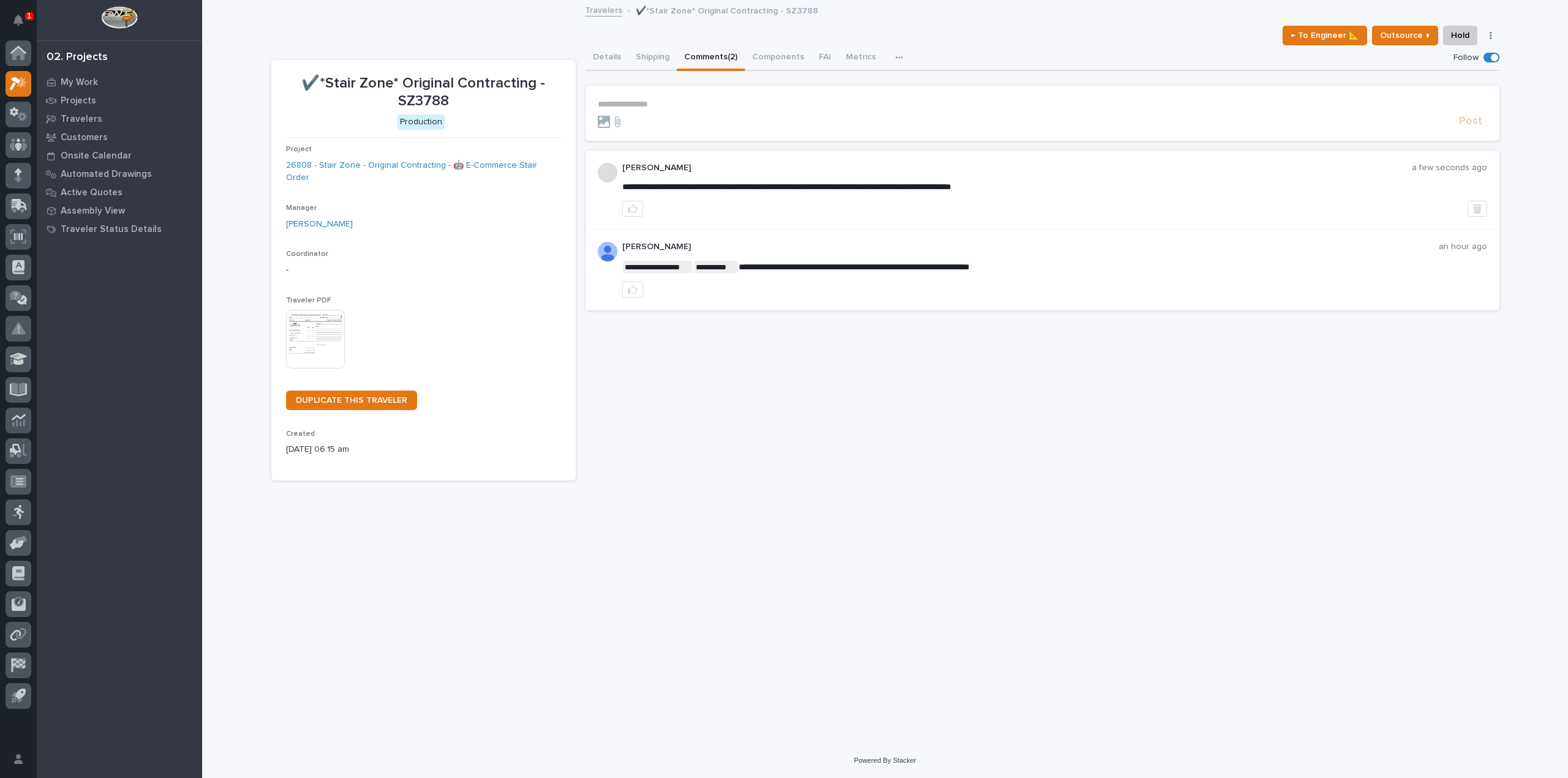
click at [323, 334] on img at bounding box center [316, 339] width 59 height 59
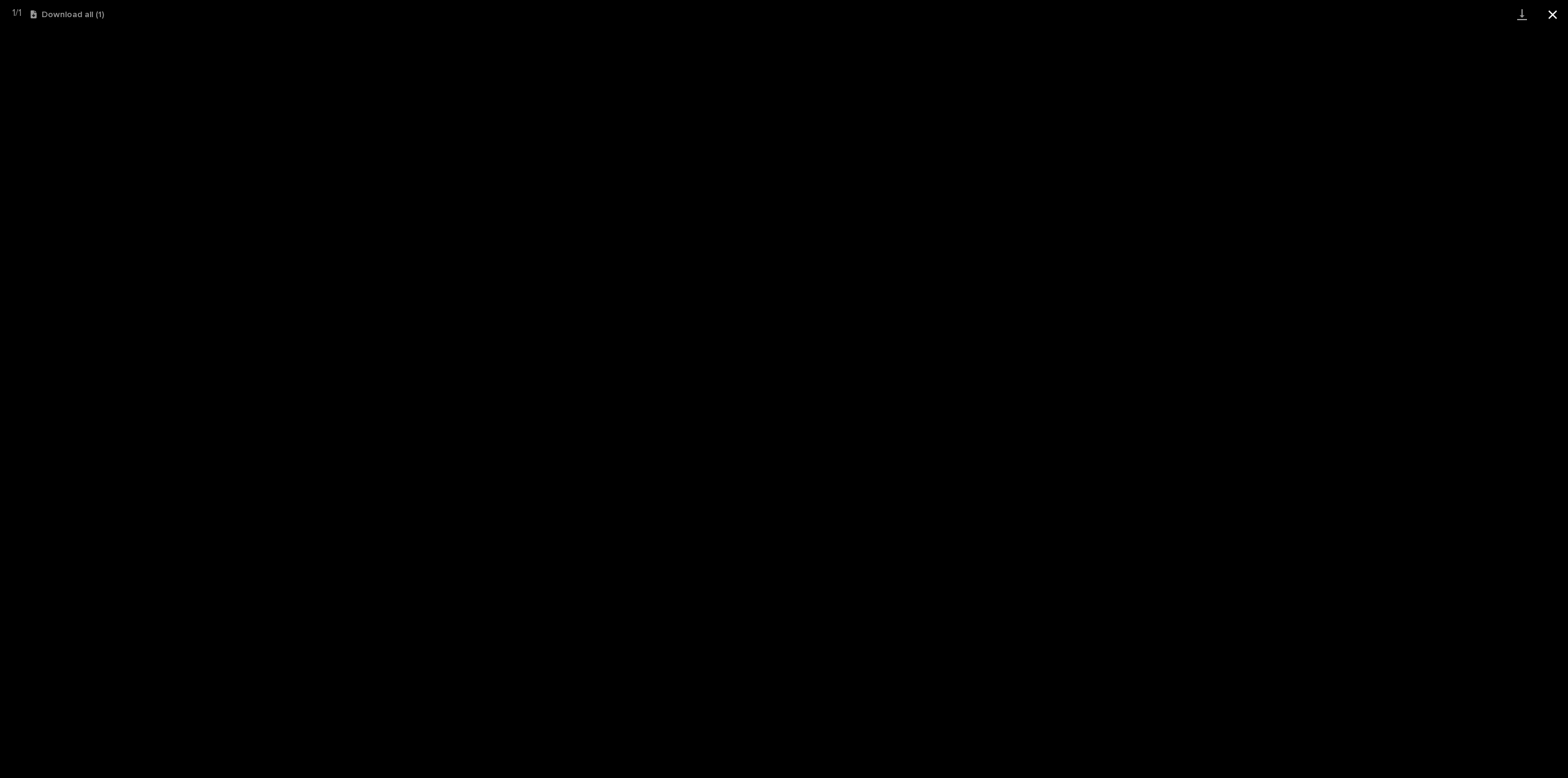
click at [1562, 12] on button "Close gallery" at bounding box center [1552, 14] width 31 height 29
